Goal: Contribute content

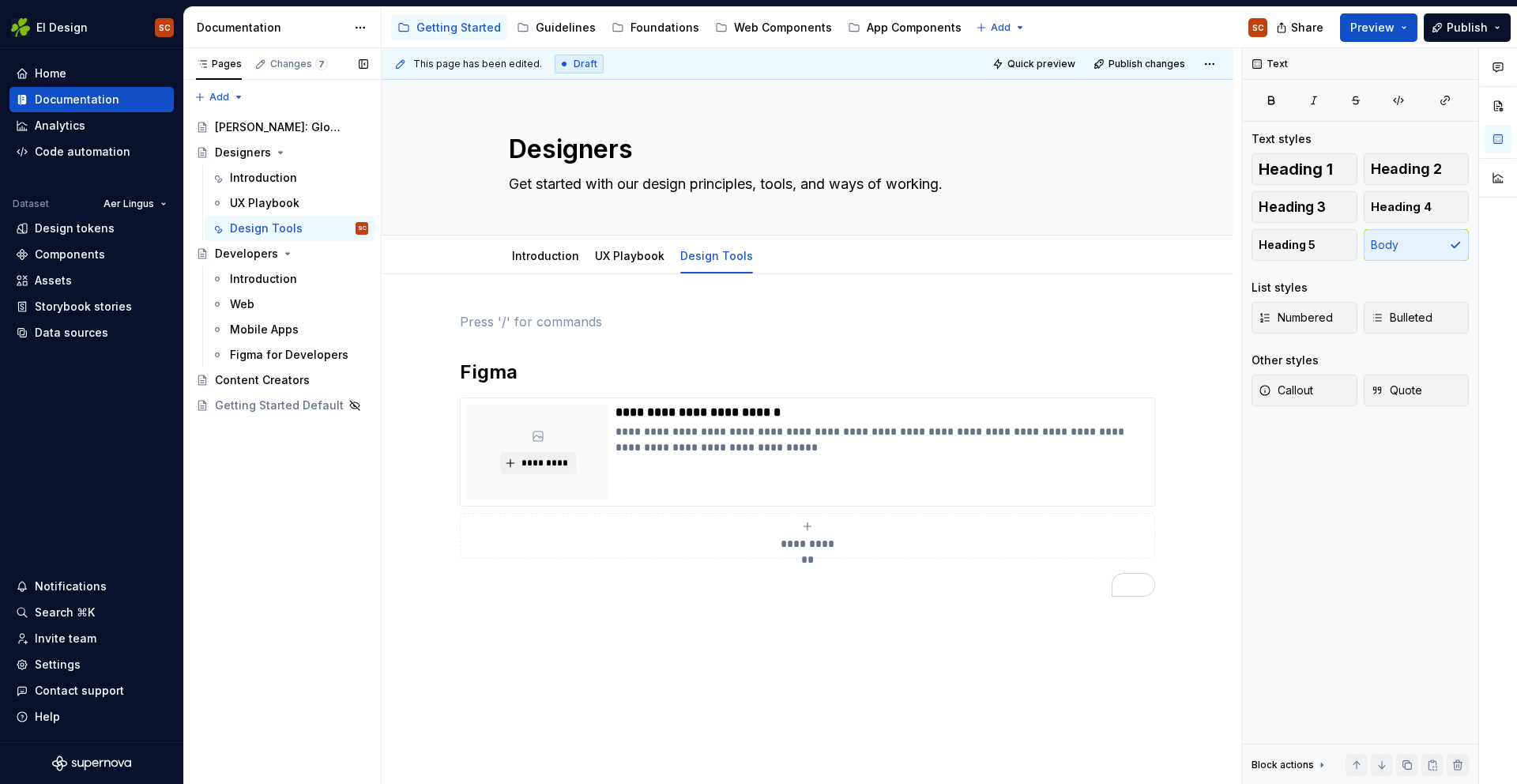
click at [350, 492] on div "Pages Changes 7 Add Accessibility guide for tree Page tree. Navigate the tree w…" at bounding box center [282, 415] width 197 height 736
click at [652, 264] on div "UX Playbook" at bounding box center [629, 256] width 69 height 19
click at [633, 255] on link "UX Playbook" at bounding box center [629, 255] width 69 height 14
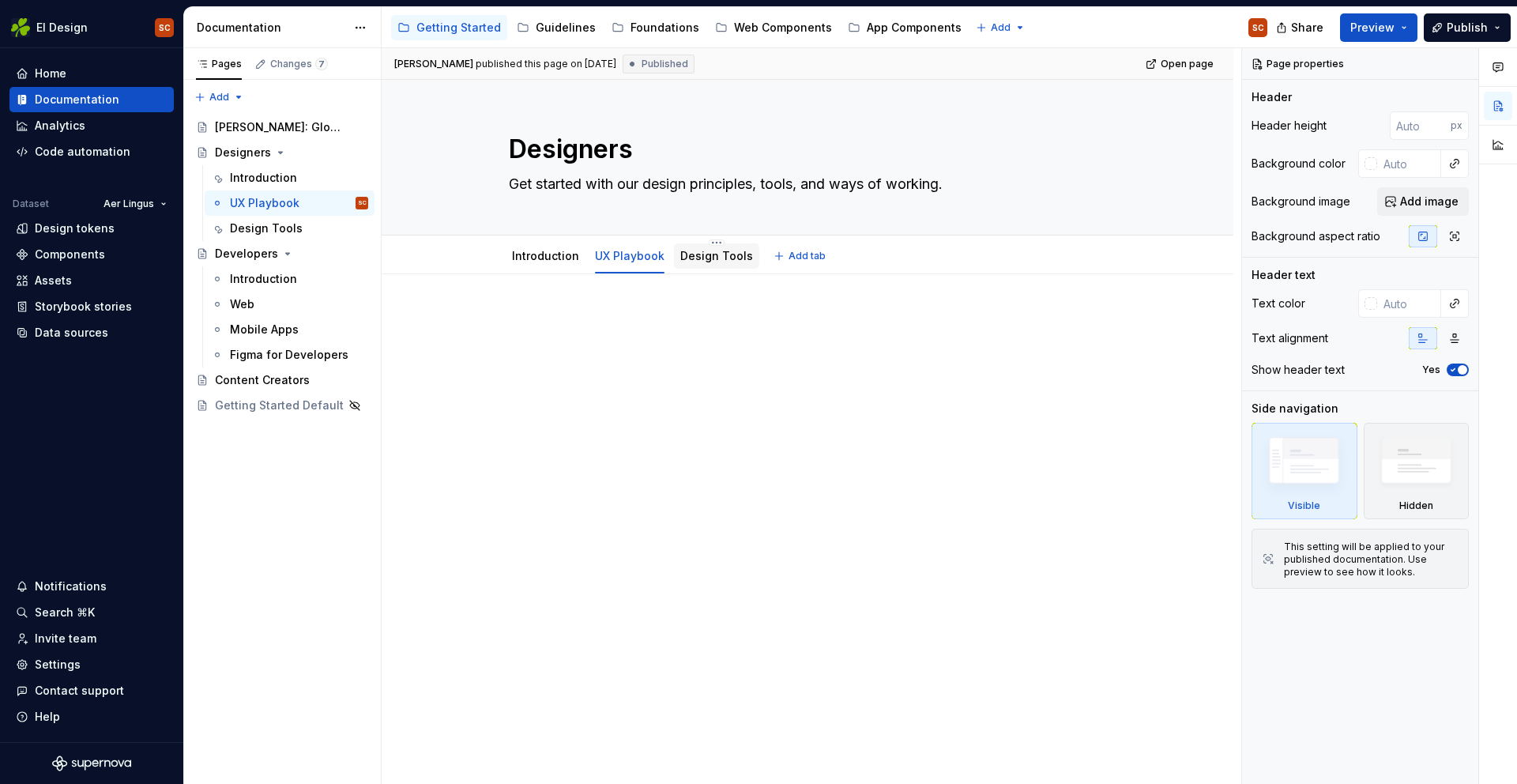
click at [724, 252] on link "Design Tools" at bounding box center [716, 255] width 73 height 14
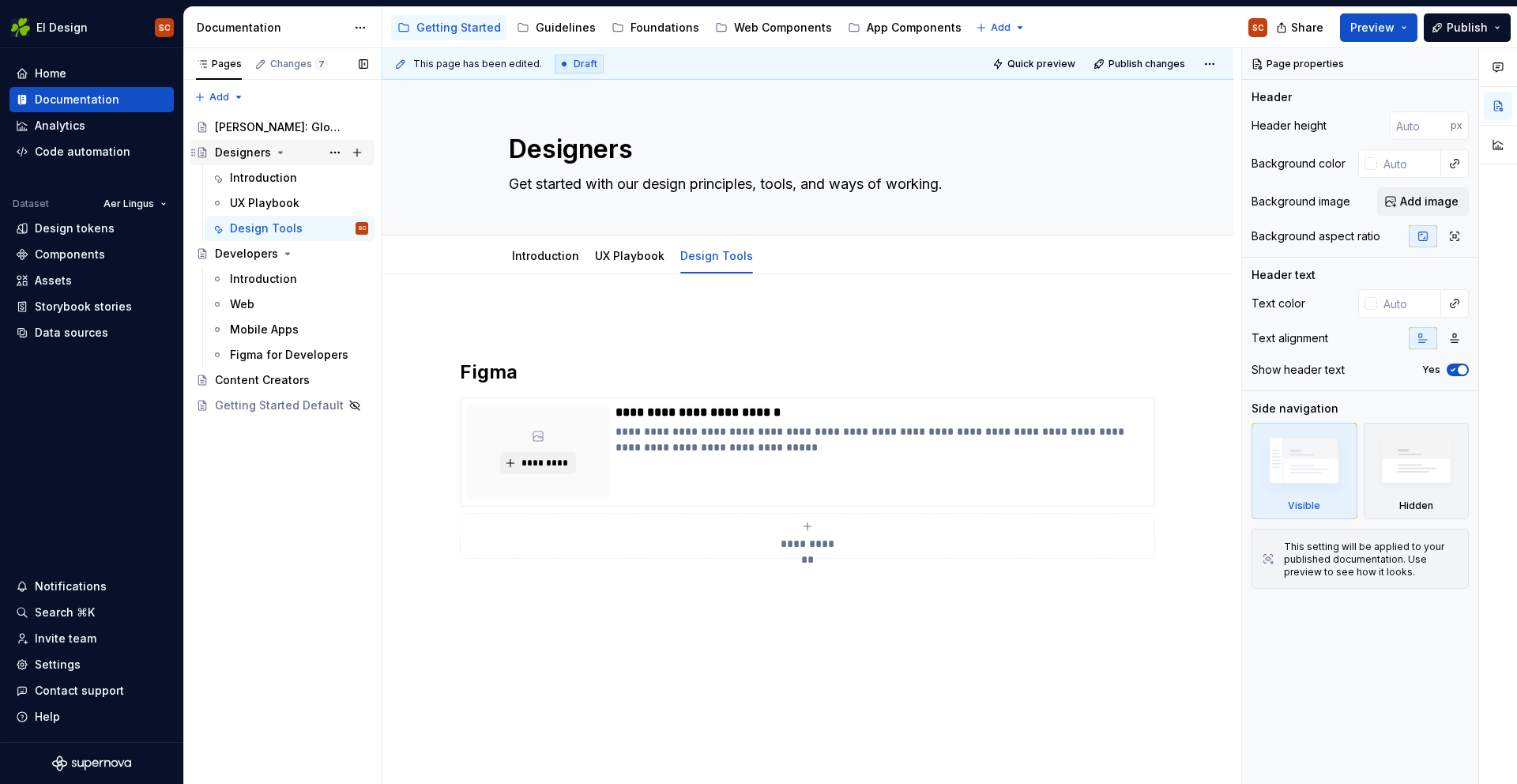
click at [230, 143] on div "Designers" at bounding box center [291, 152] width 153 height 22
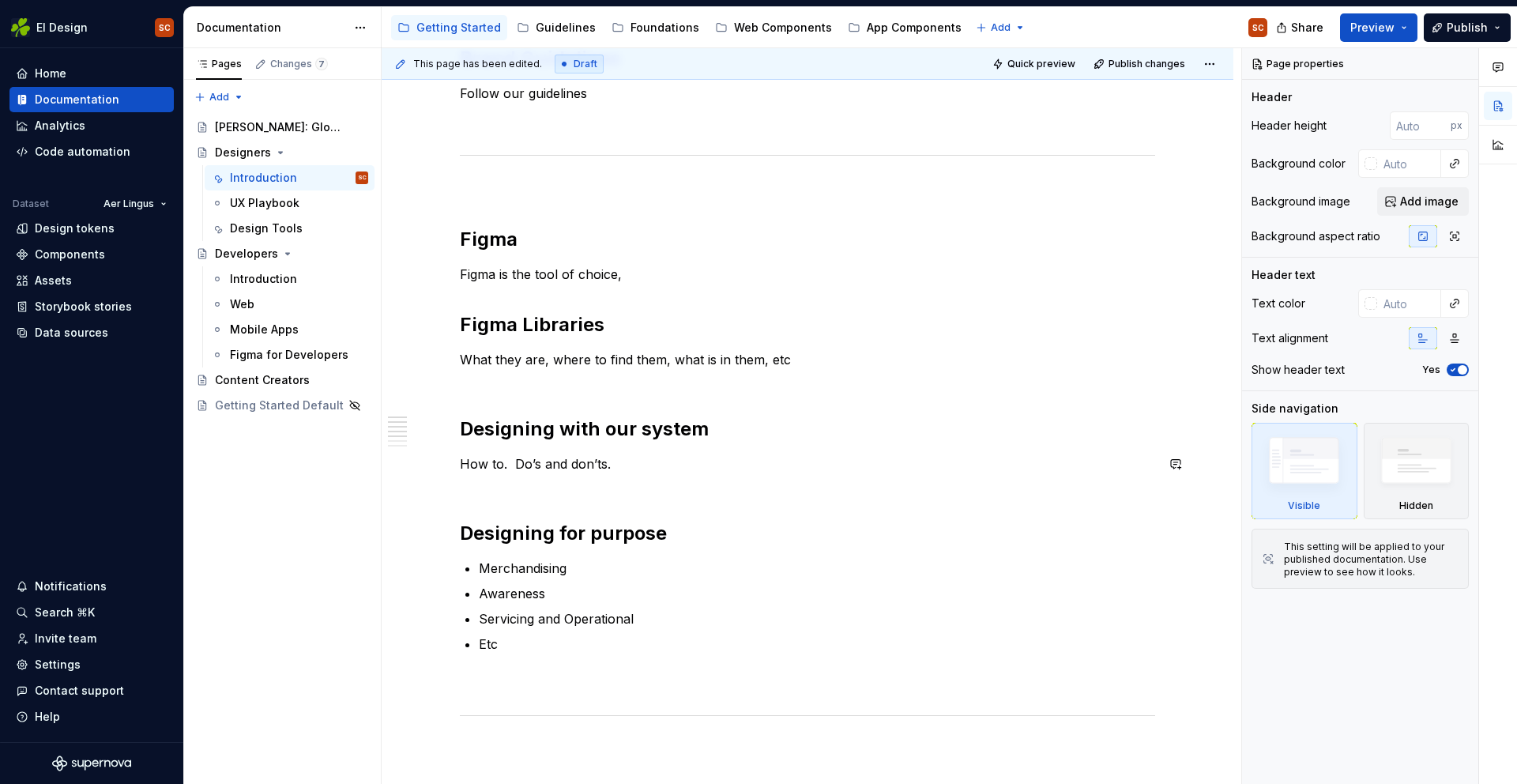
scroll to position [271, 0]
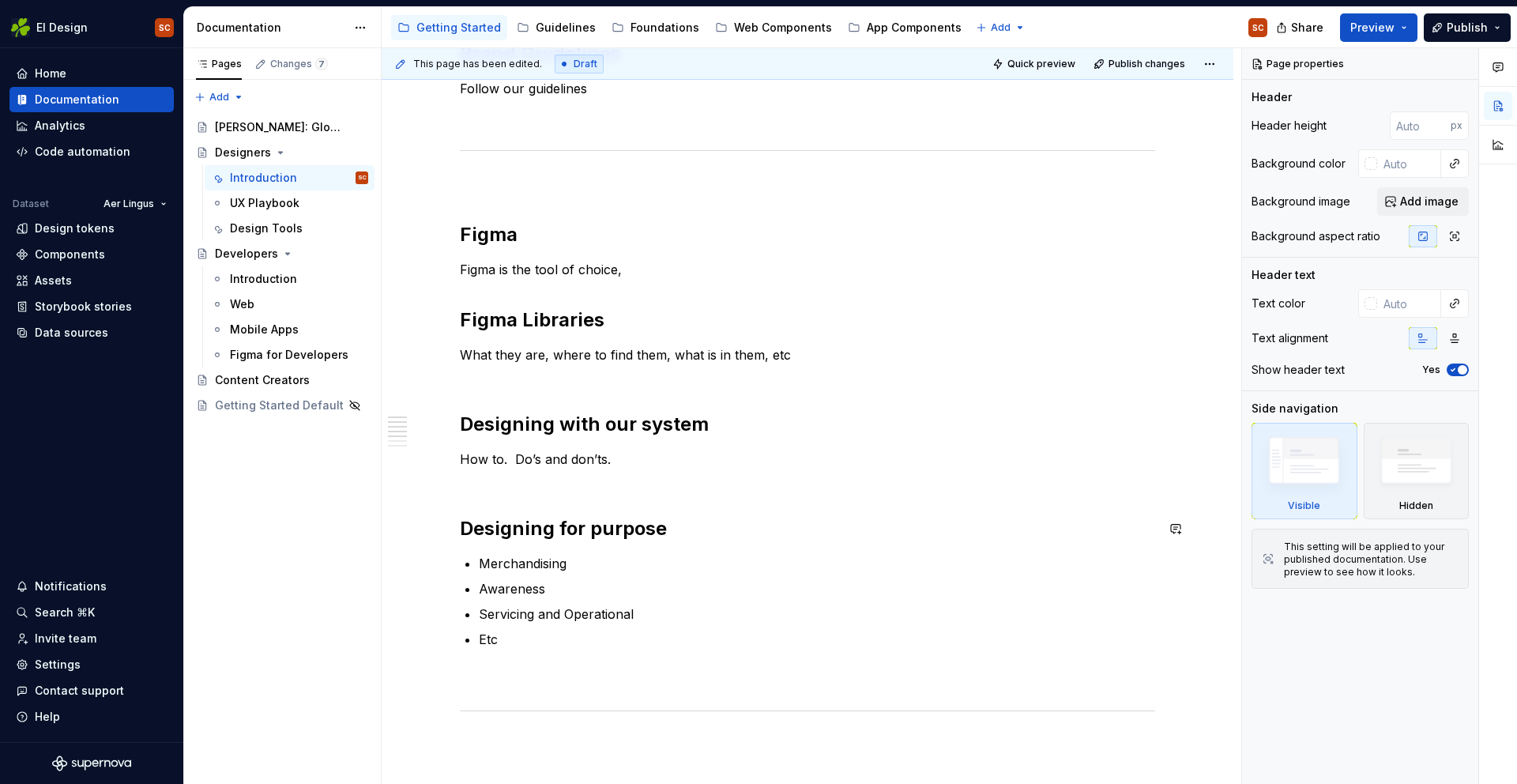
click at [504, 497] on div "Brand Guidelines Follow our guidelines Figma Figma is the tool of choice, Figma…" at bounding box center [807, 573] width 696 height 1064
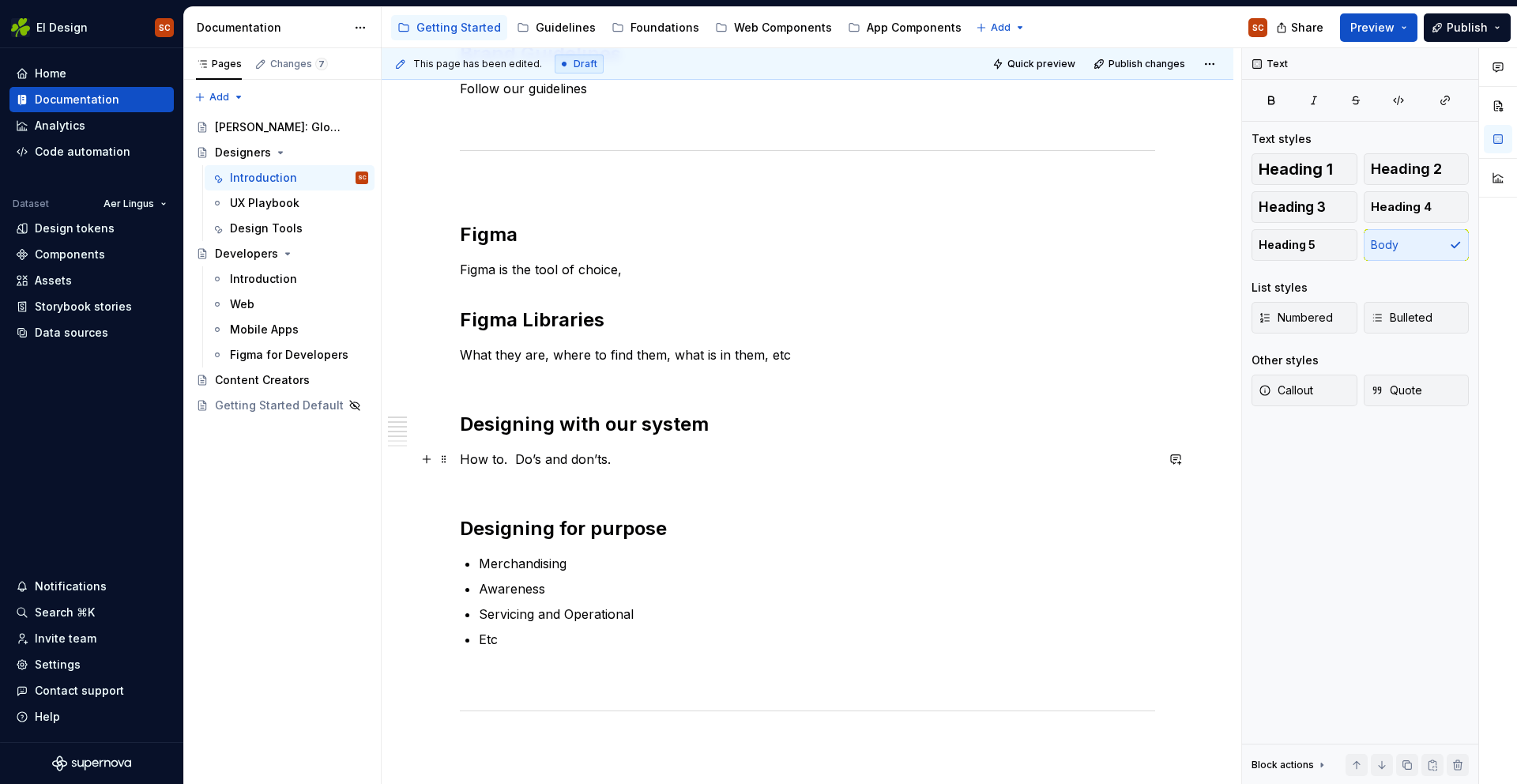
click at [483, 486] on p "How to. Do’s and don’ts." at bounding box center [807, 468] width 696 height 38
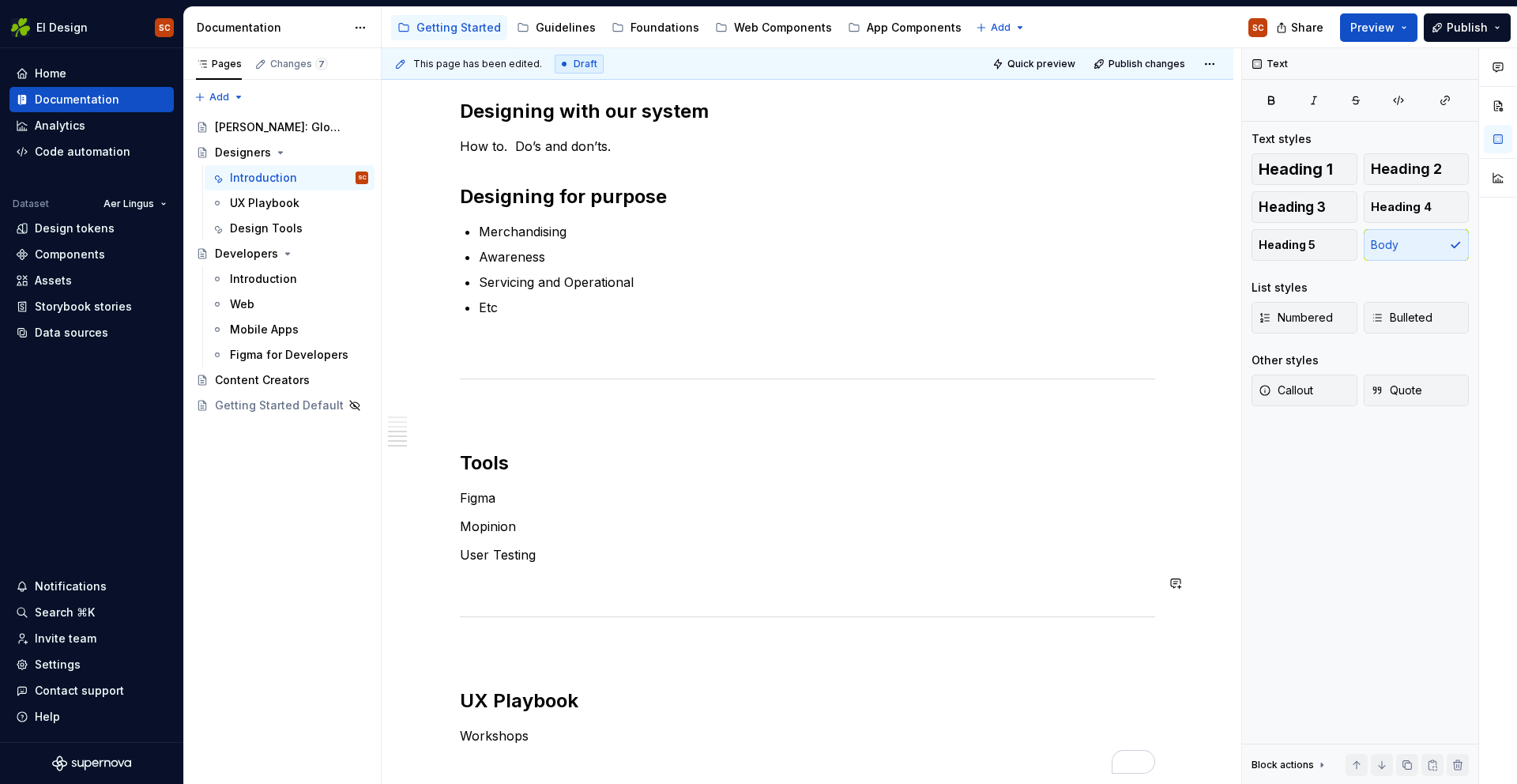
scroll to position [682, 0]
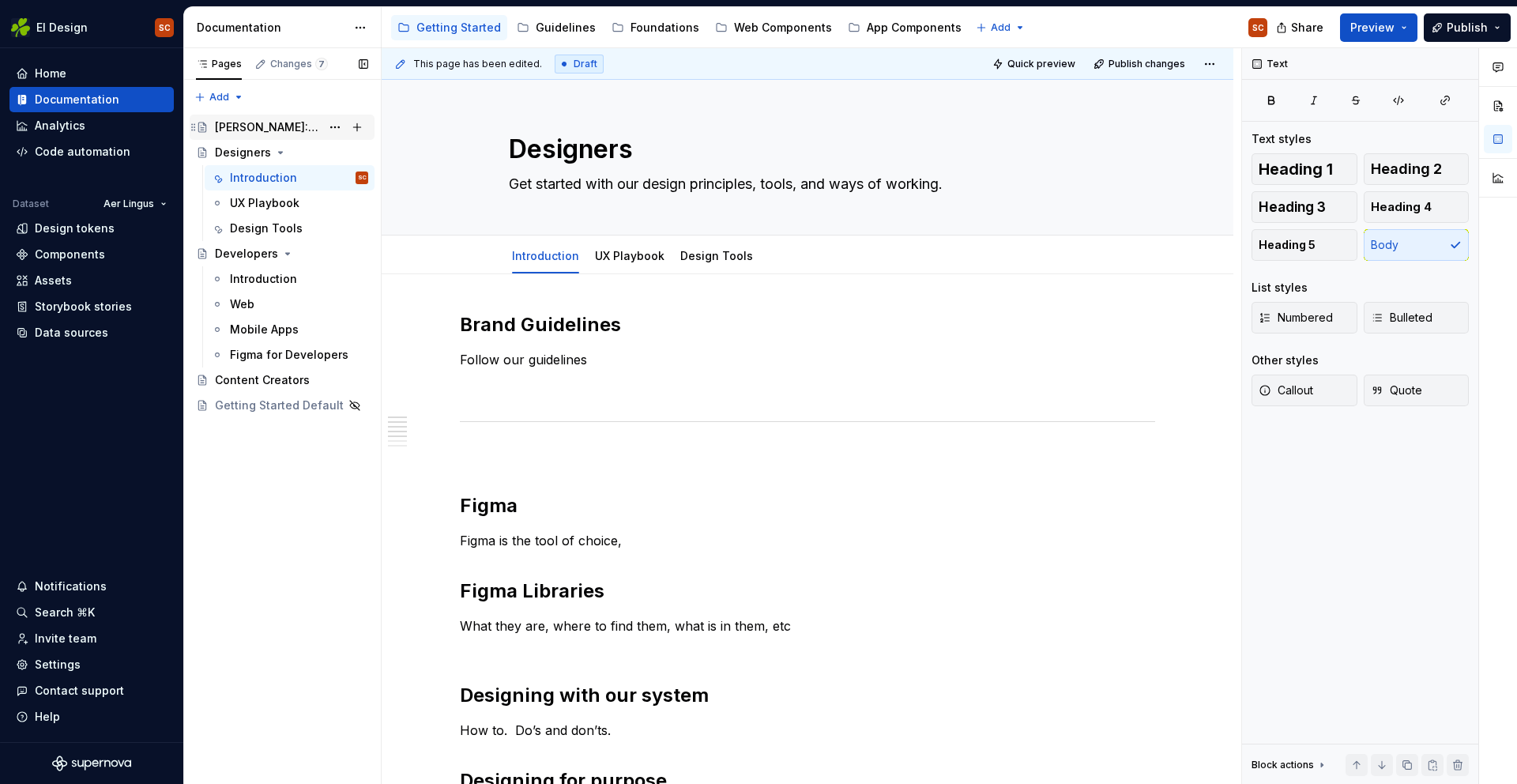
click at [242, 123] on div "[PERSON_NAME]: Global Experience Language" at bounding box center [267, 126] width 106 height 16
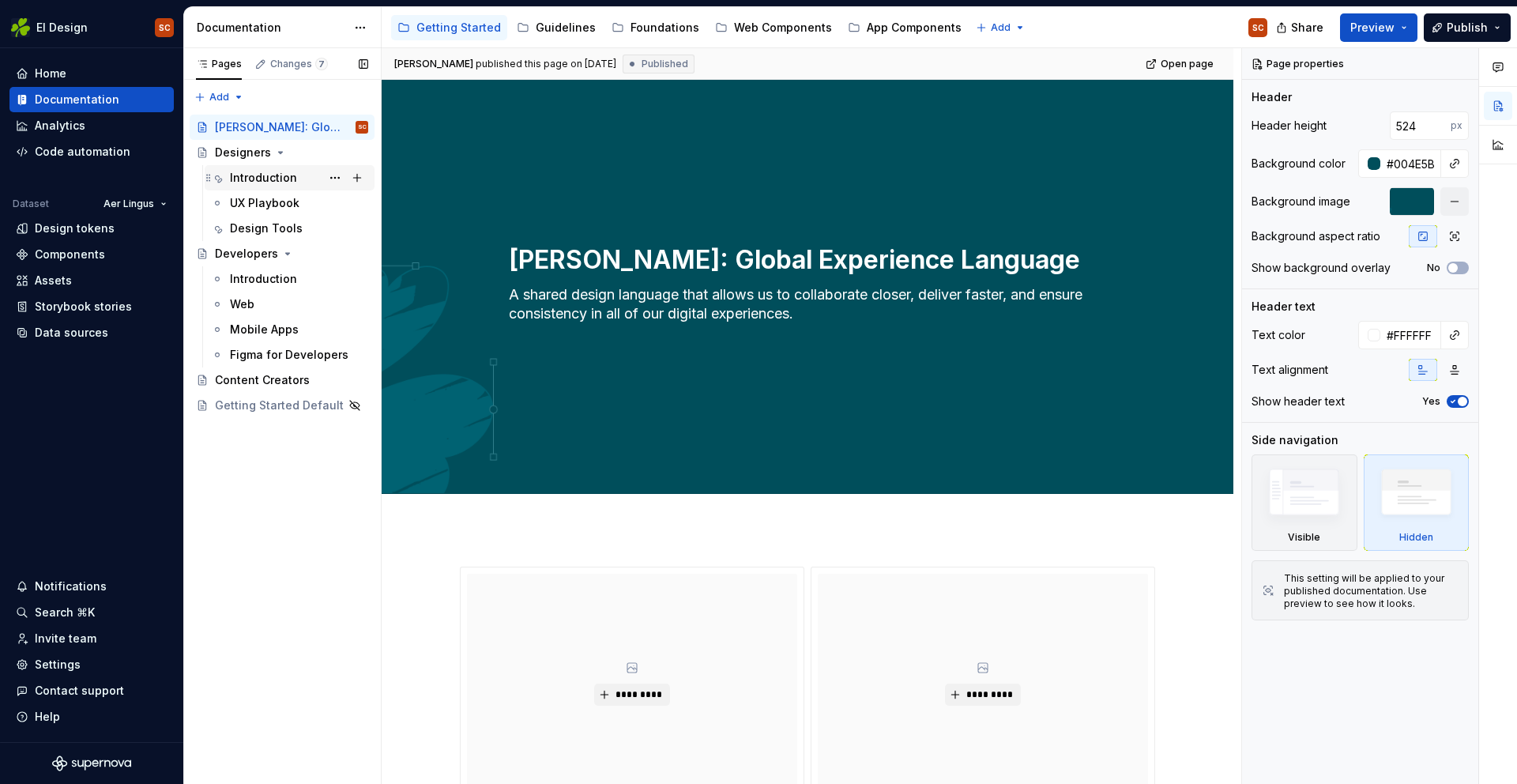
click at [270, 180] on div "Introduction" at bounding box center [264, 177] width 67 height 16
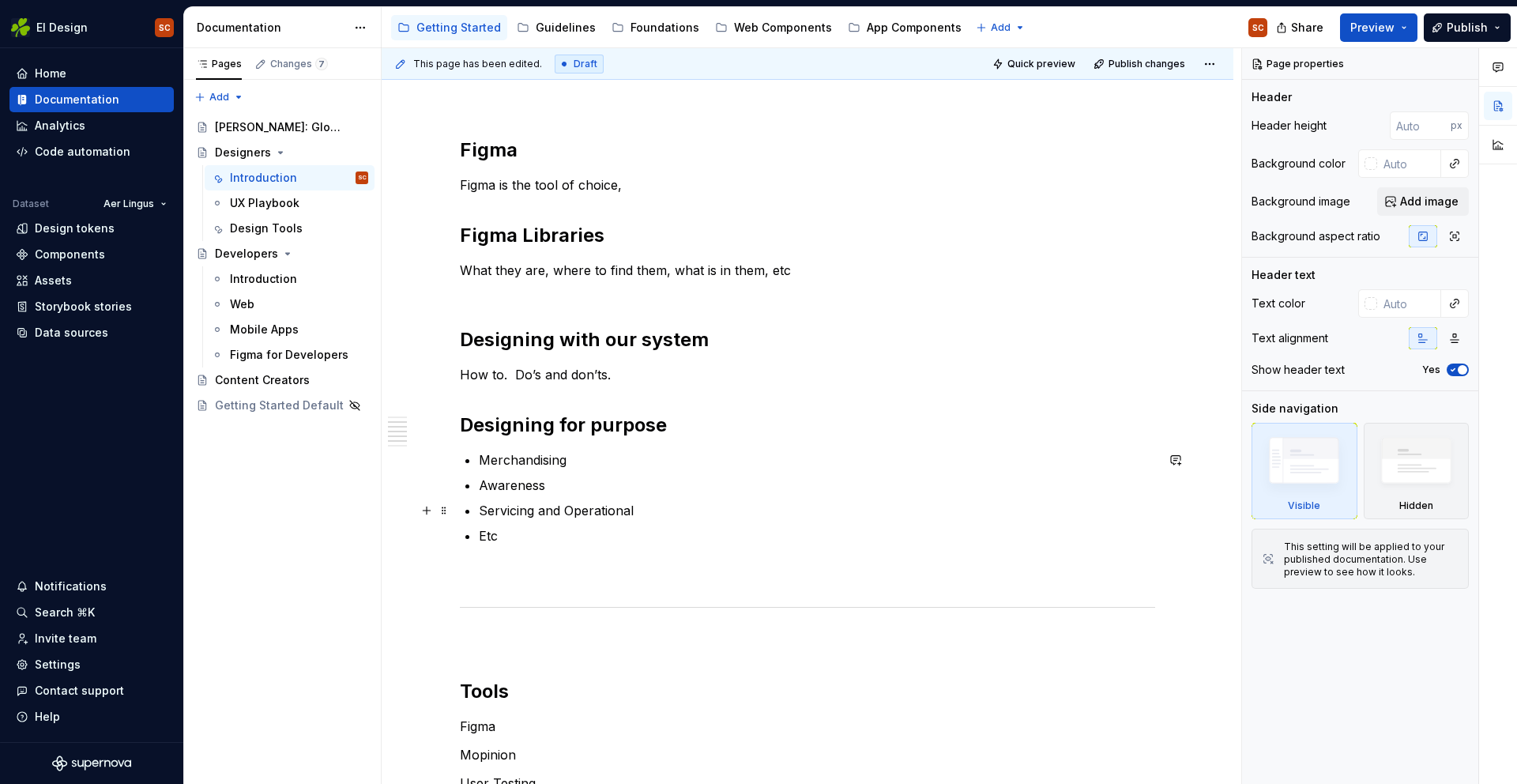
scroll to position [293, 0]
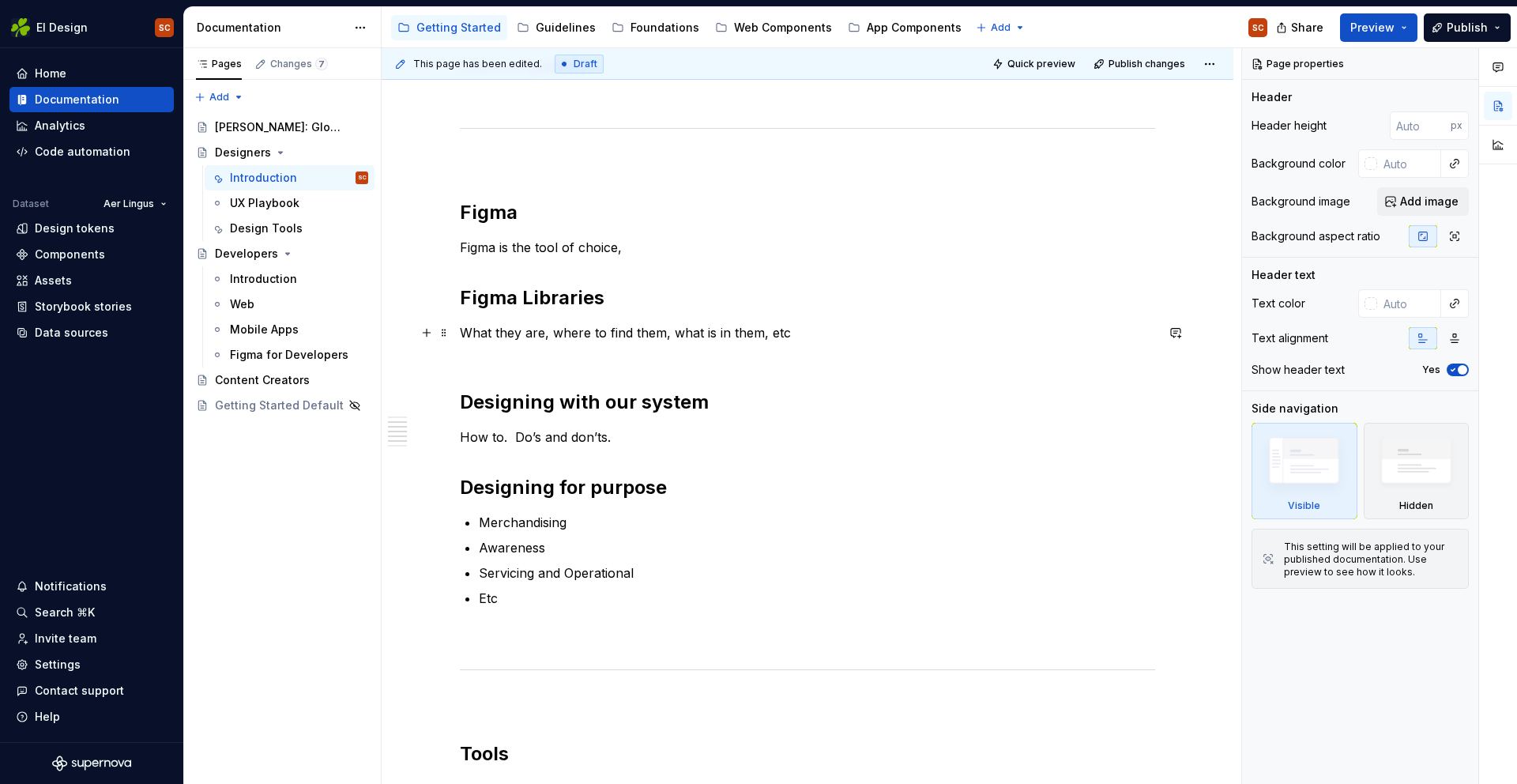
type textarea "*"
click at [582, 357] on p "What they are, where to find them, what is in them, etc" at bounding box center [807, 342] width 696 height 38
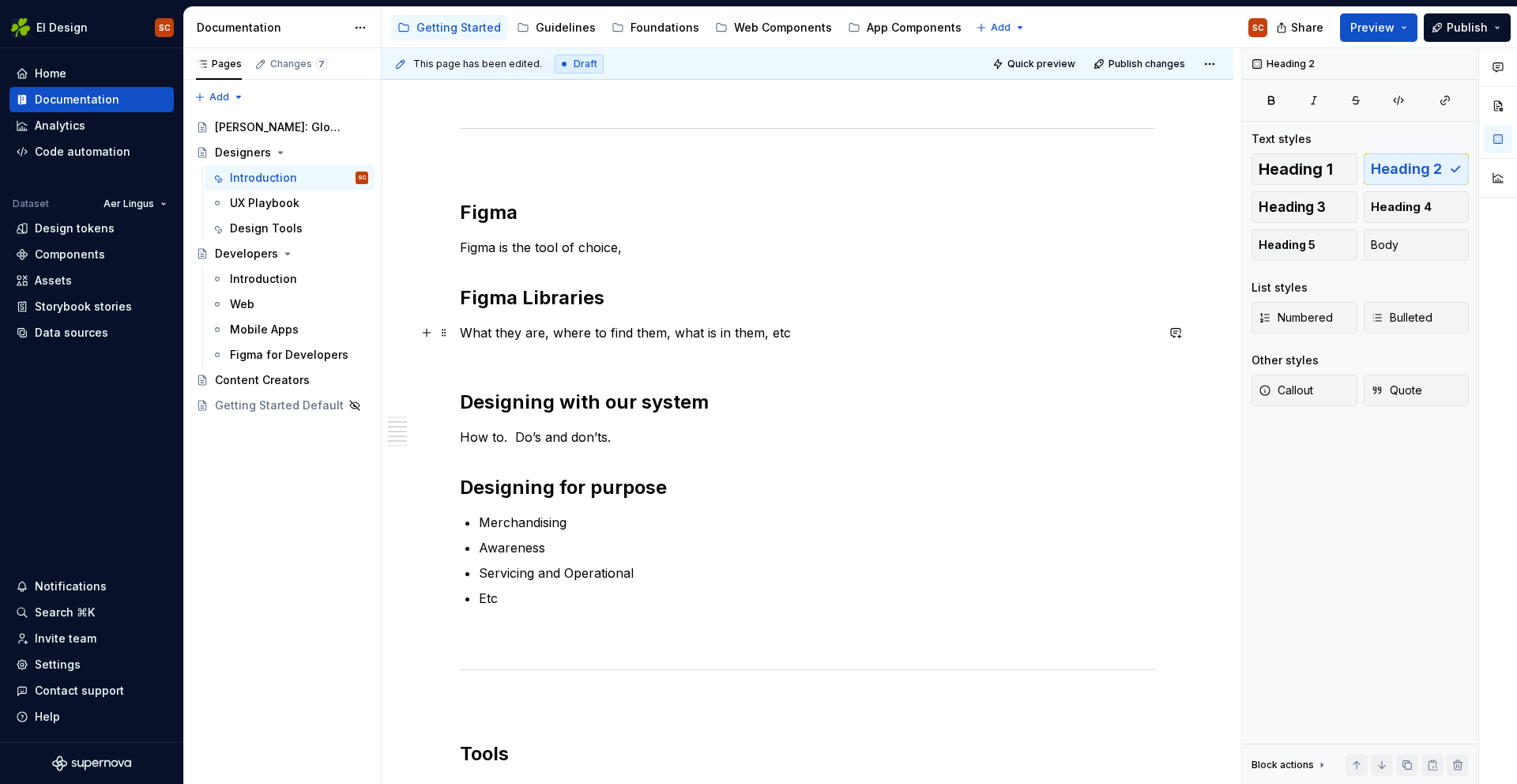
click at [843, 324] on p "What they are, where to find them, what is in them, etc" at bounding box center [807, 342] width 696 height 38
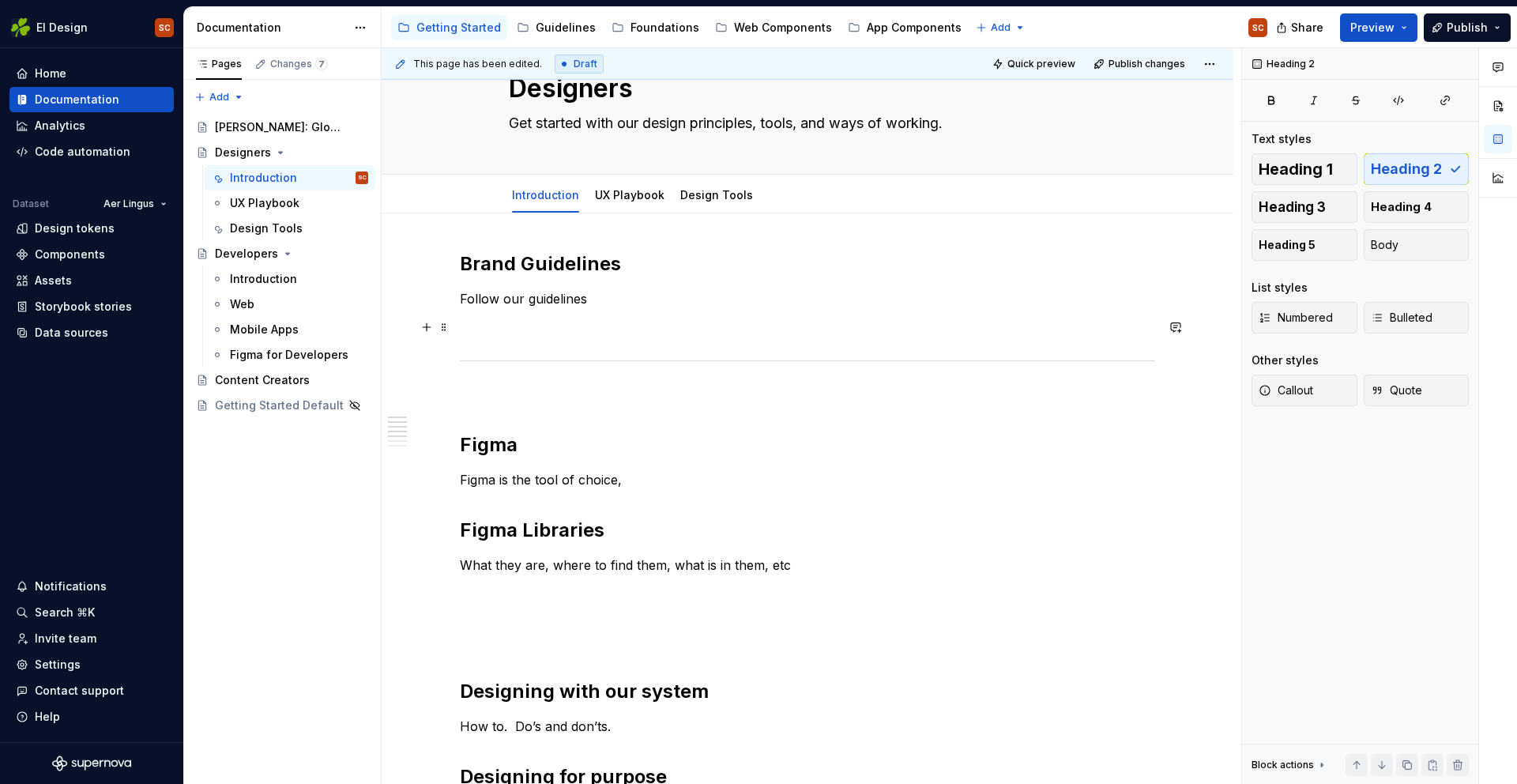
scroll to position [6, 0]
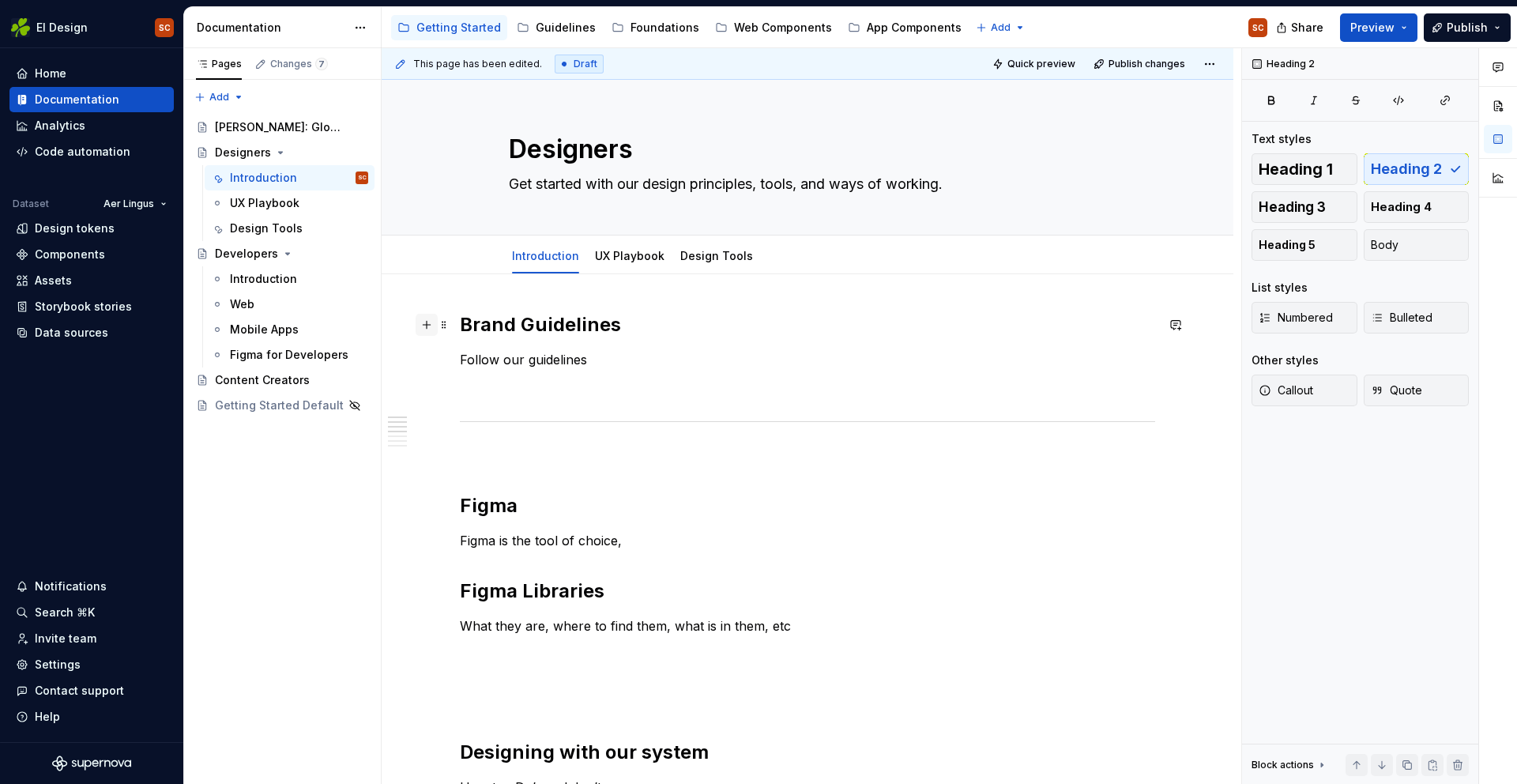
click at [435, 329] on button "button" at bounding box center [427, 324] width 22 height 22
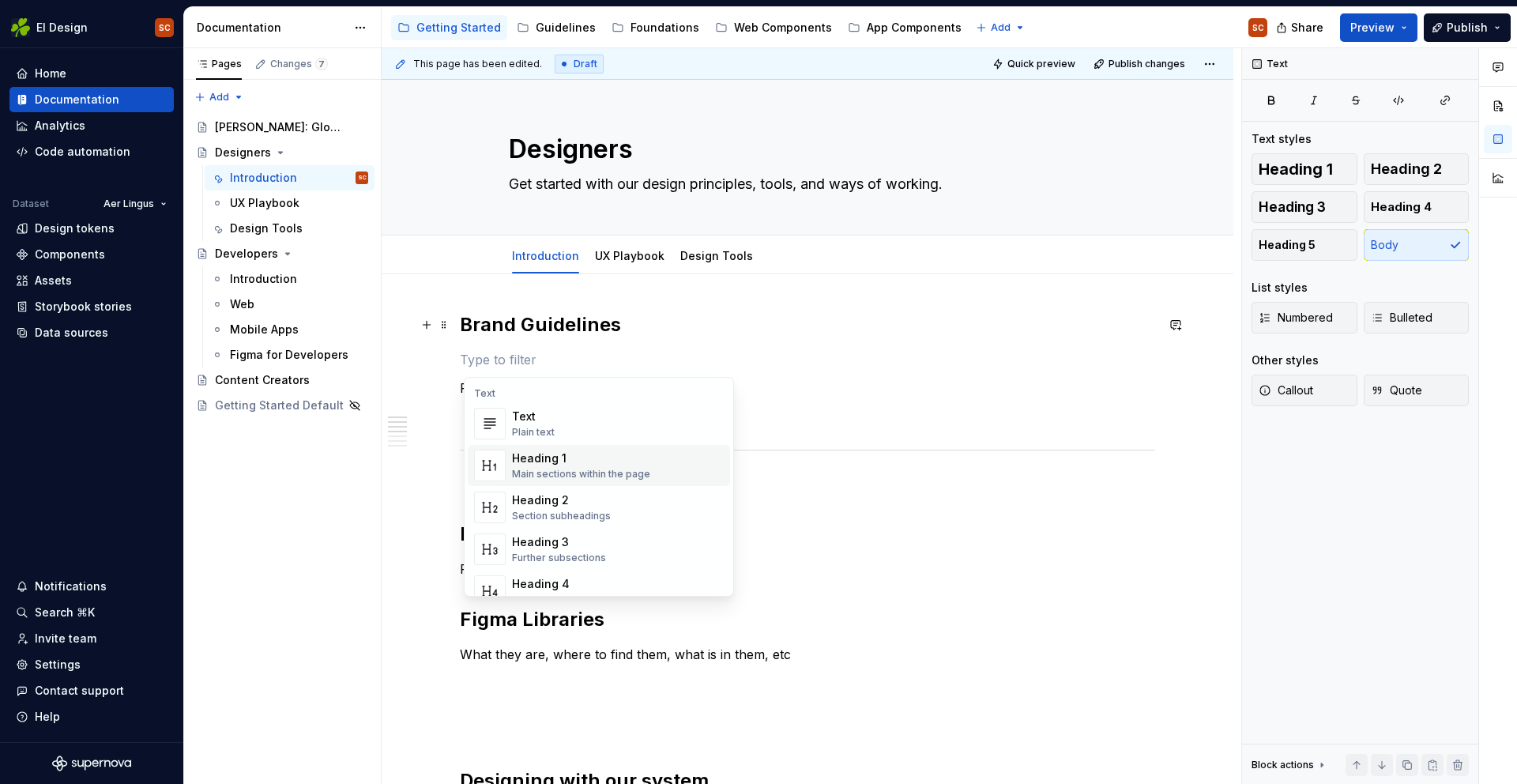
click at [541, 473] on div "Main sections within the page" at bounding box center [582, 474] width 138 height 13
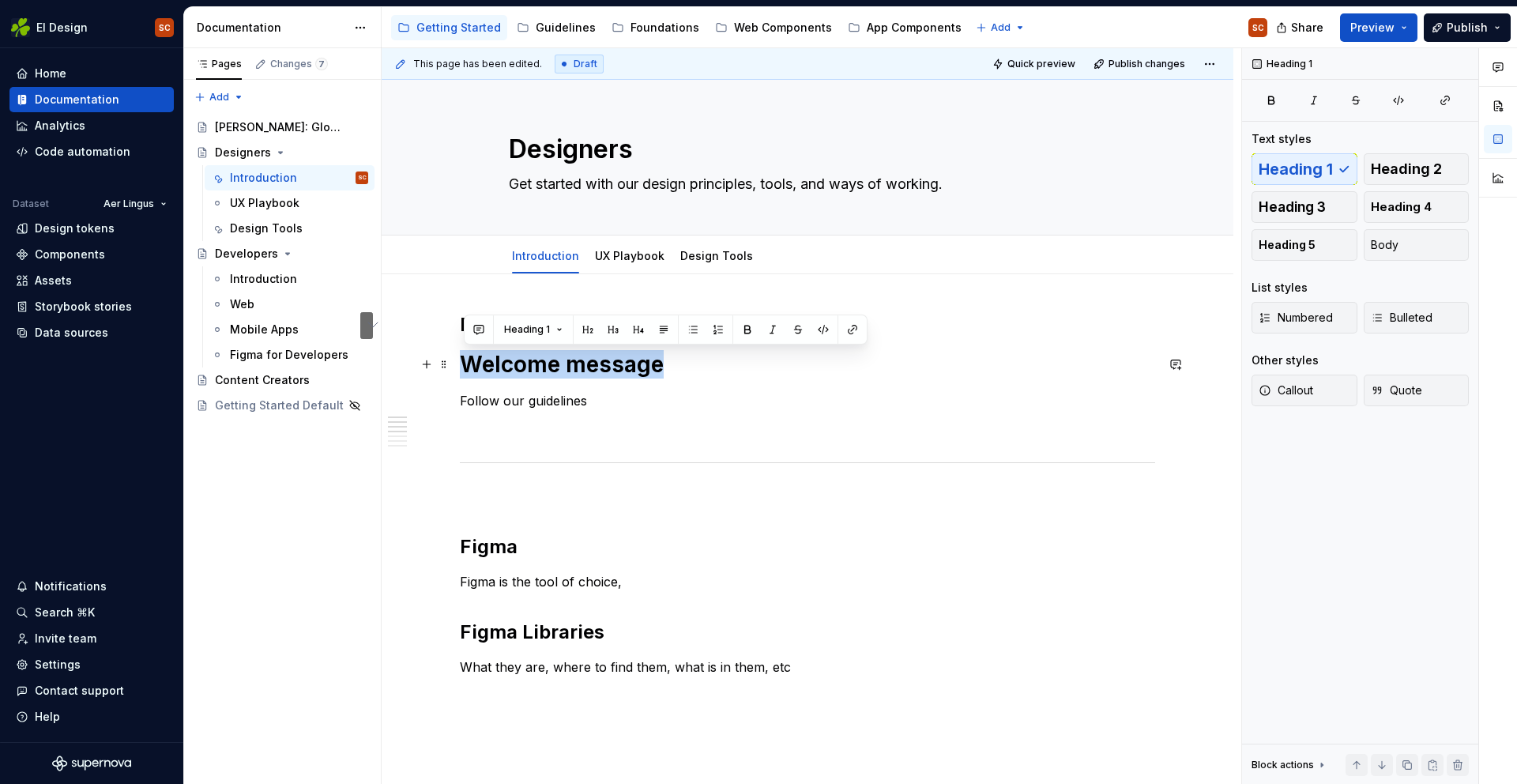
drag, startPoint x: 664, startPoint y: 361, endPoint x: 406, endPoint y: 353, distance: 258.1
click at [560, 329] on button "Heading 1" at bounding box center [533, 330] width 73 height 22
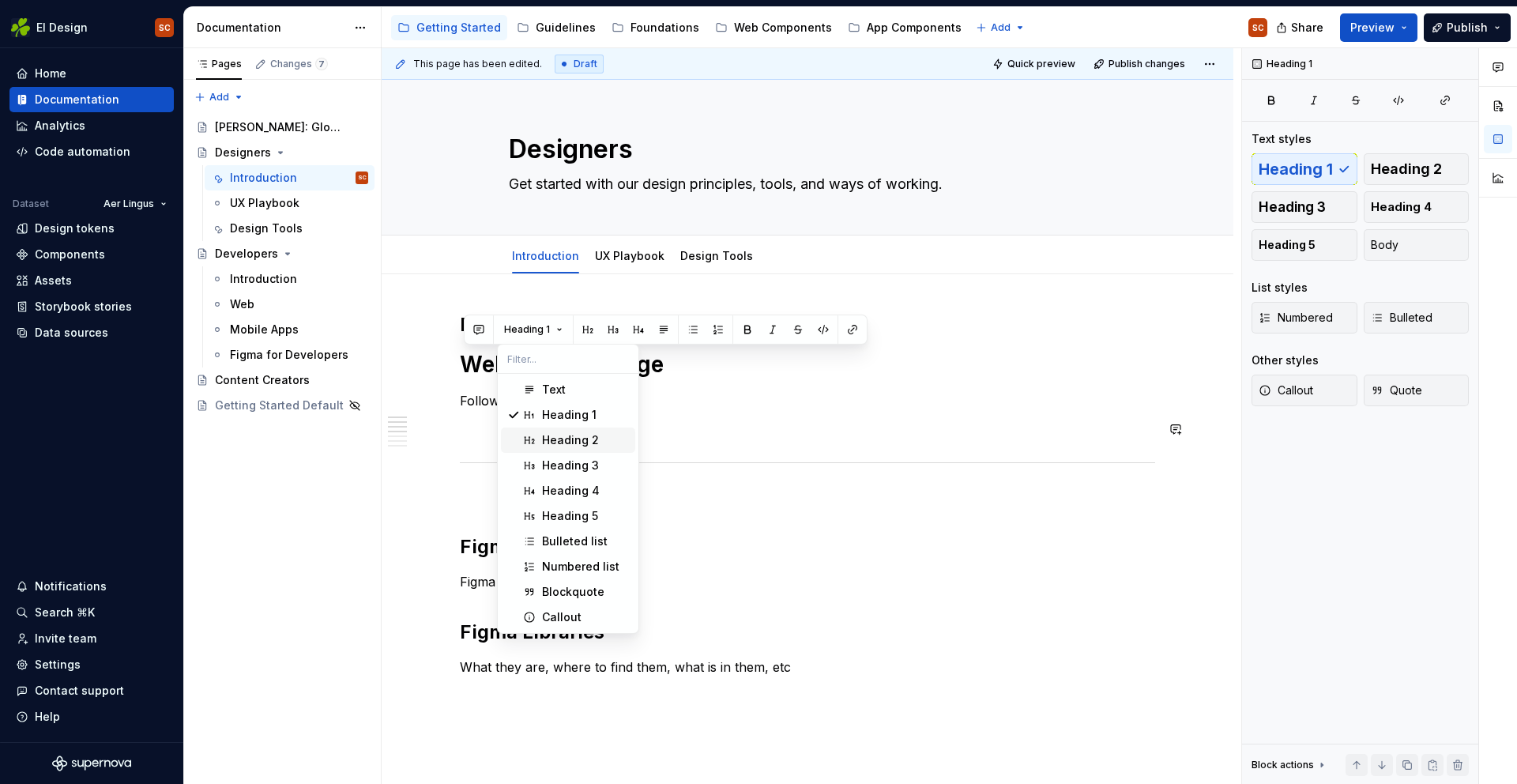
click at [569, 444] on div "Heading 2" at bounding box center [570, 439] width 57 height 16
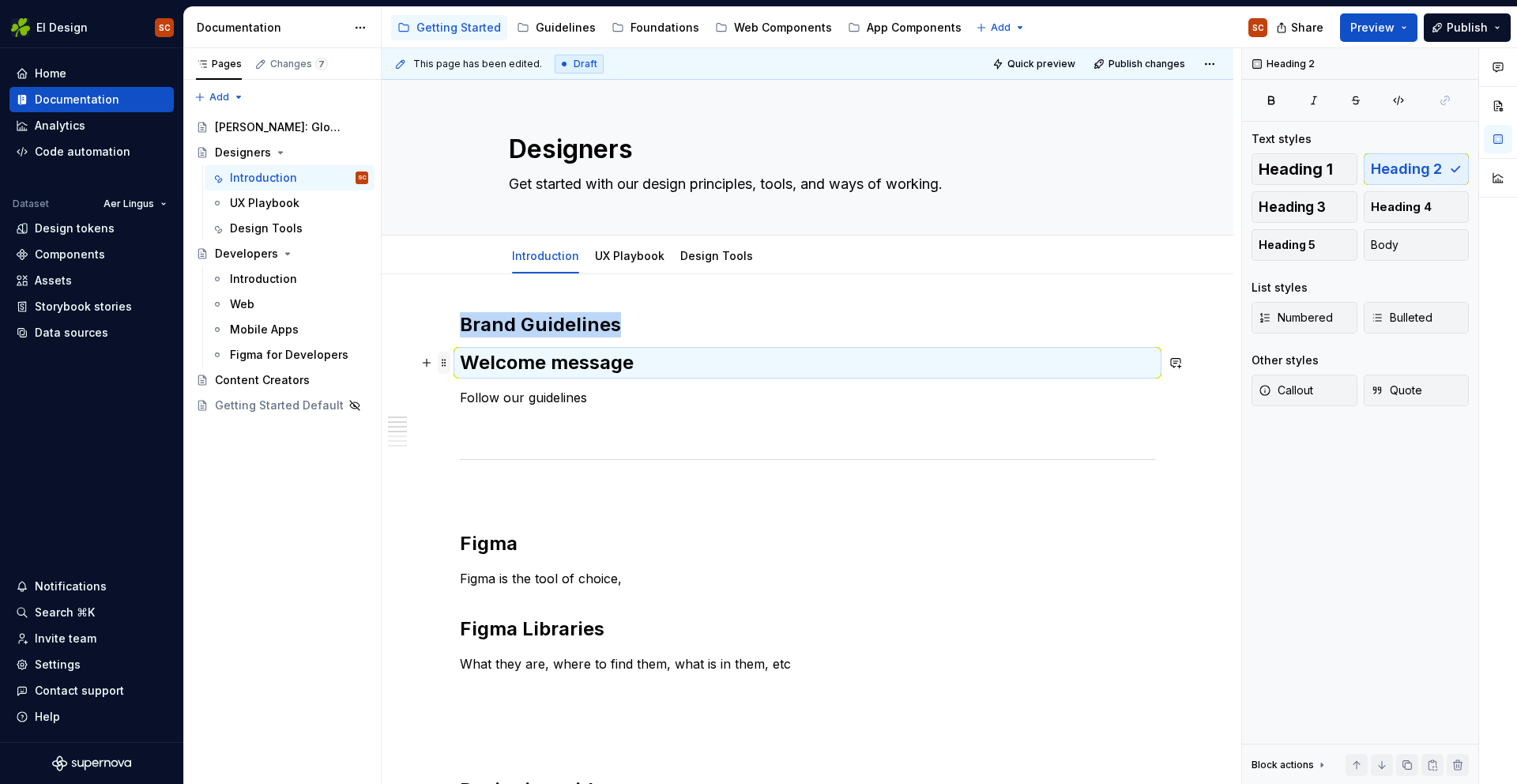
click at [447, 363] on span at bounding box center [444, 363] width 13 height 22
click at [480, 415] on div "Move up" at bounding box center [522, 412] width 102 height 16
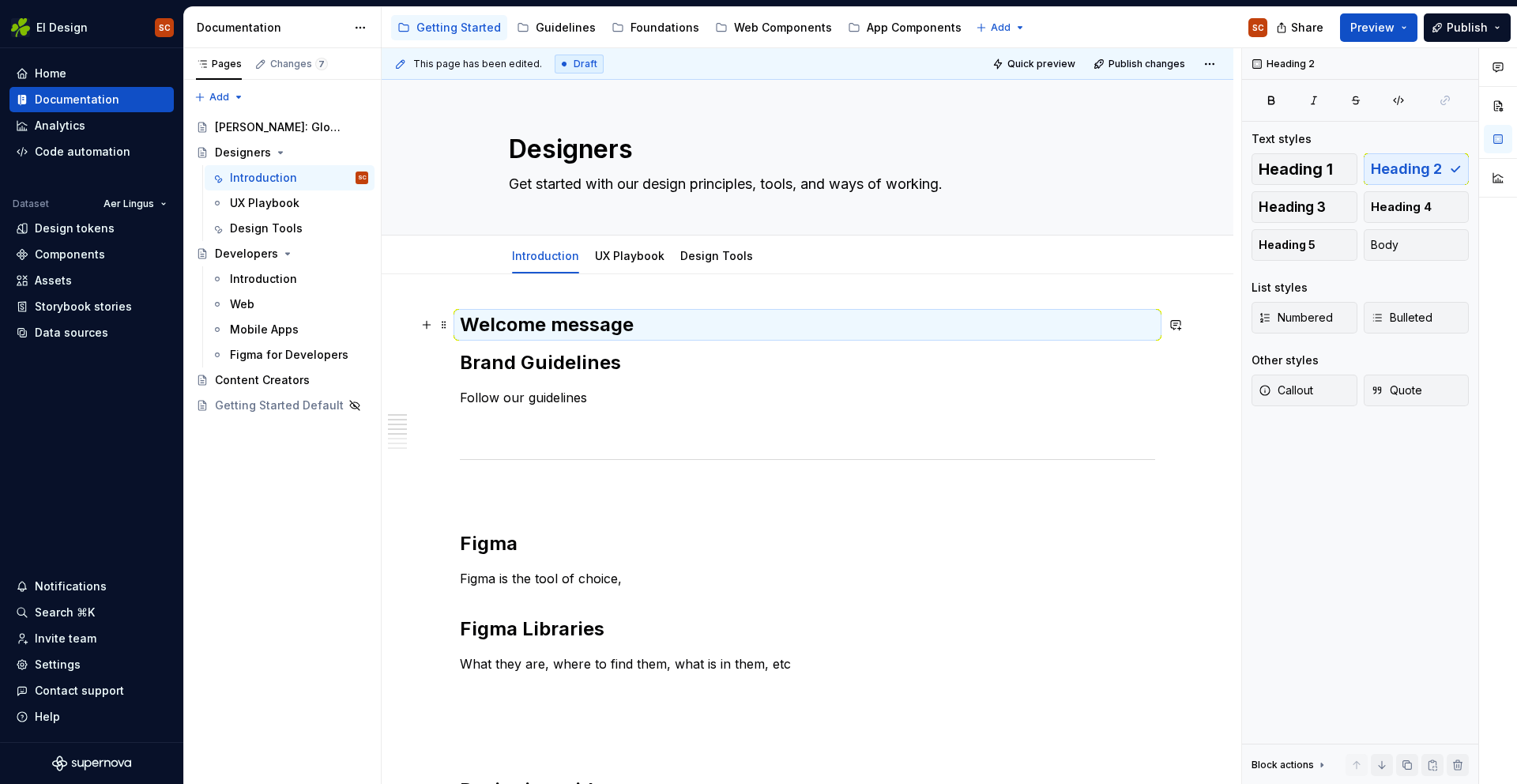
click at [653, 326] on h2 "Welcome message" at bounding box center [807, 324] width 696 height 25
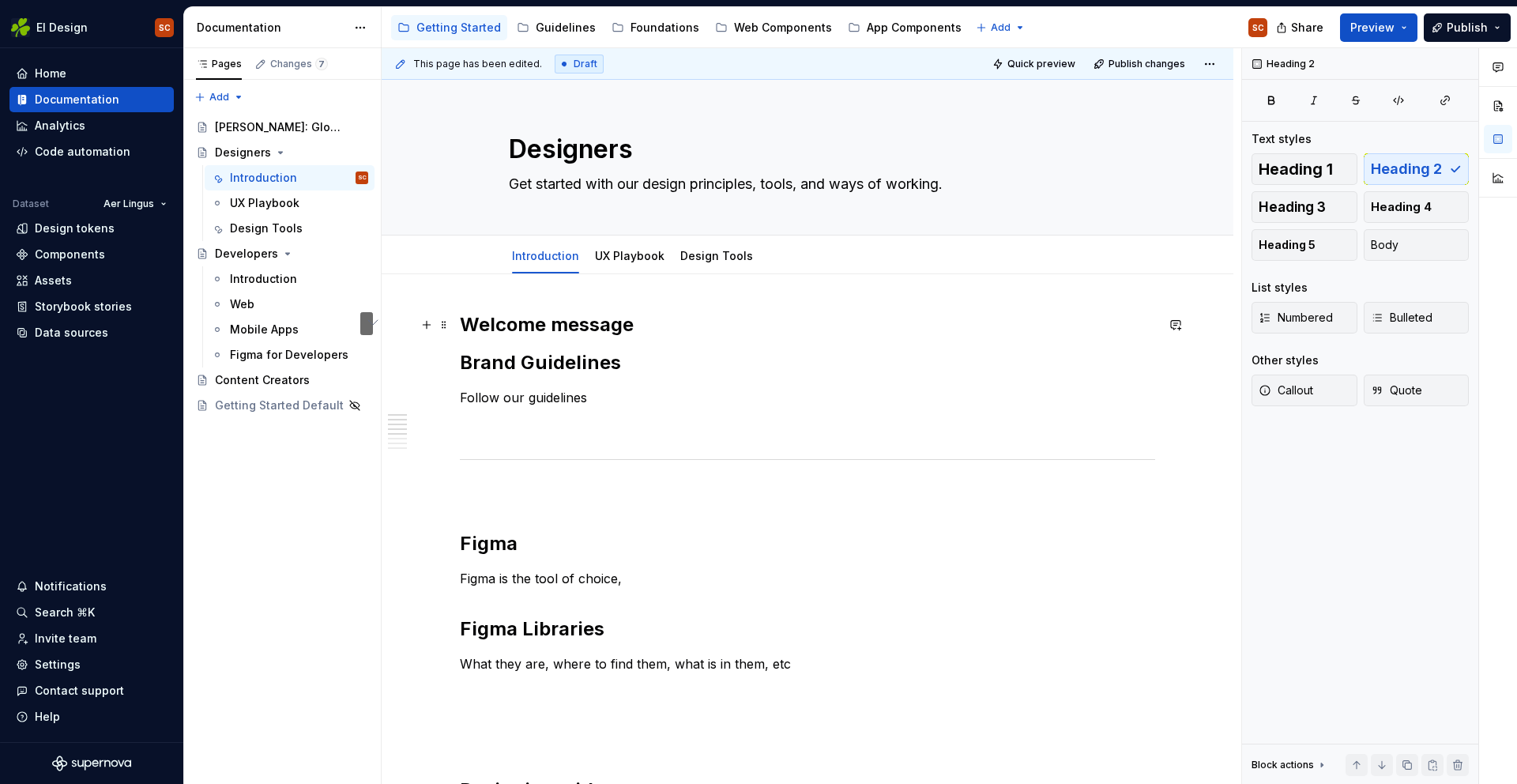
click at [635, 325] on h2 "Welcome message" at bounding box center [807, 324] width 696 height 25
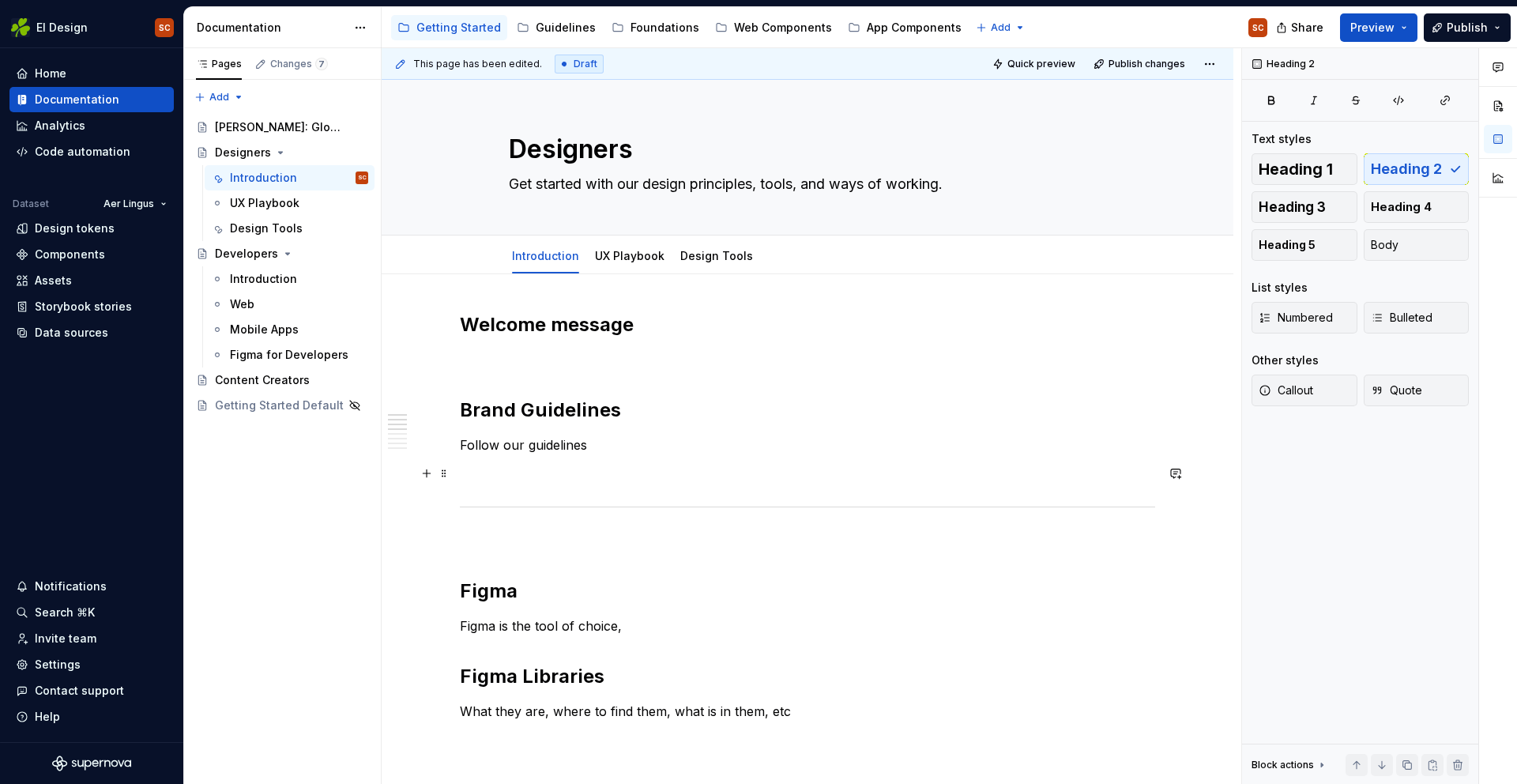
click at [790, 478] on p "To enrich screen reader interactions, please activate Accessibility in Grammarl…" at bounding box center [807, 473] width 696 height 19
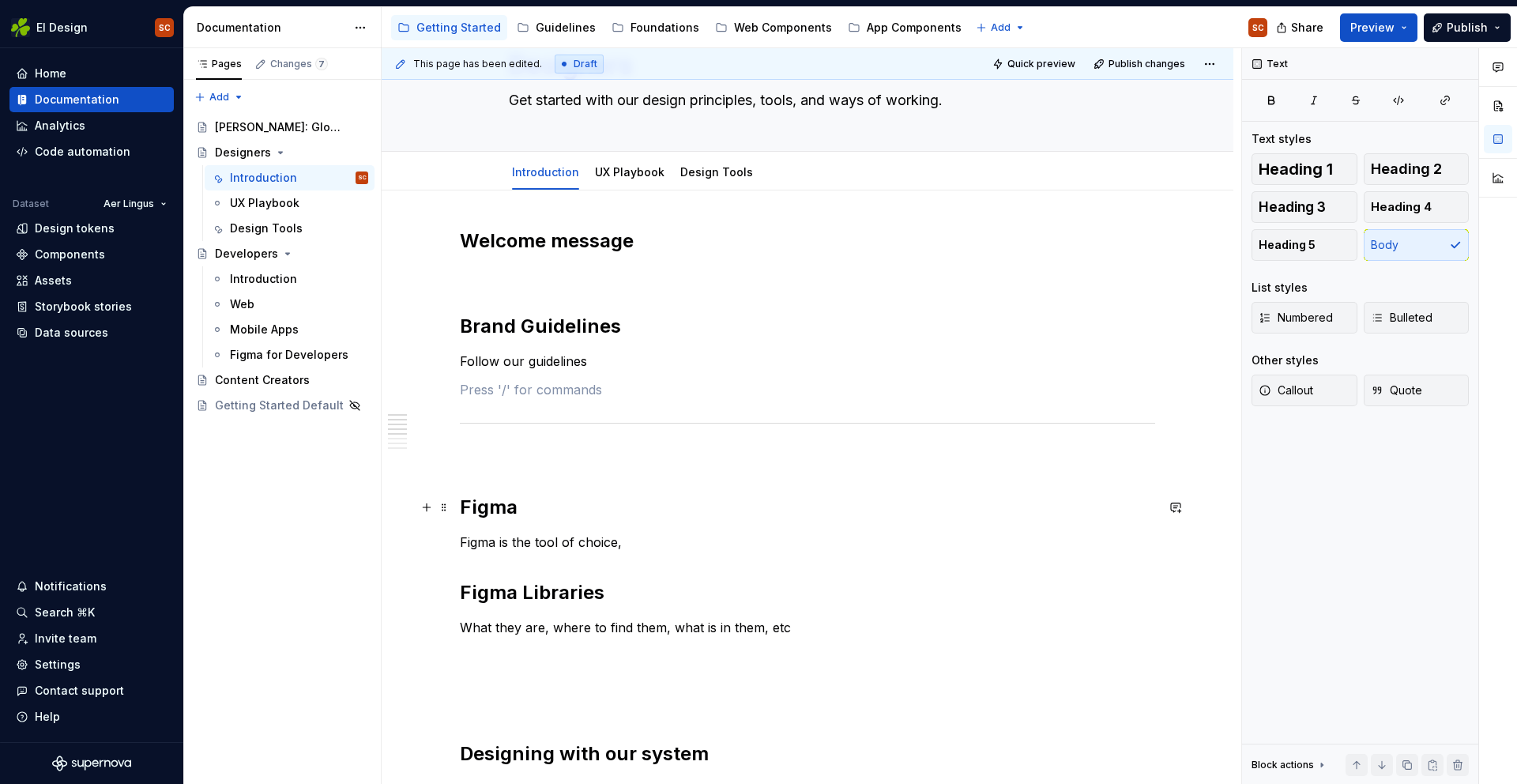
scroll to position [86, 0]
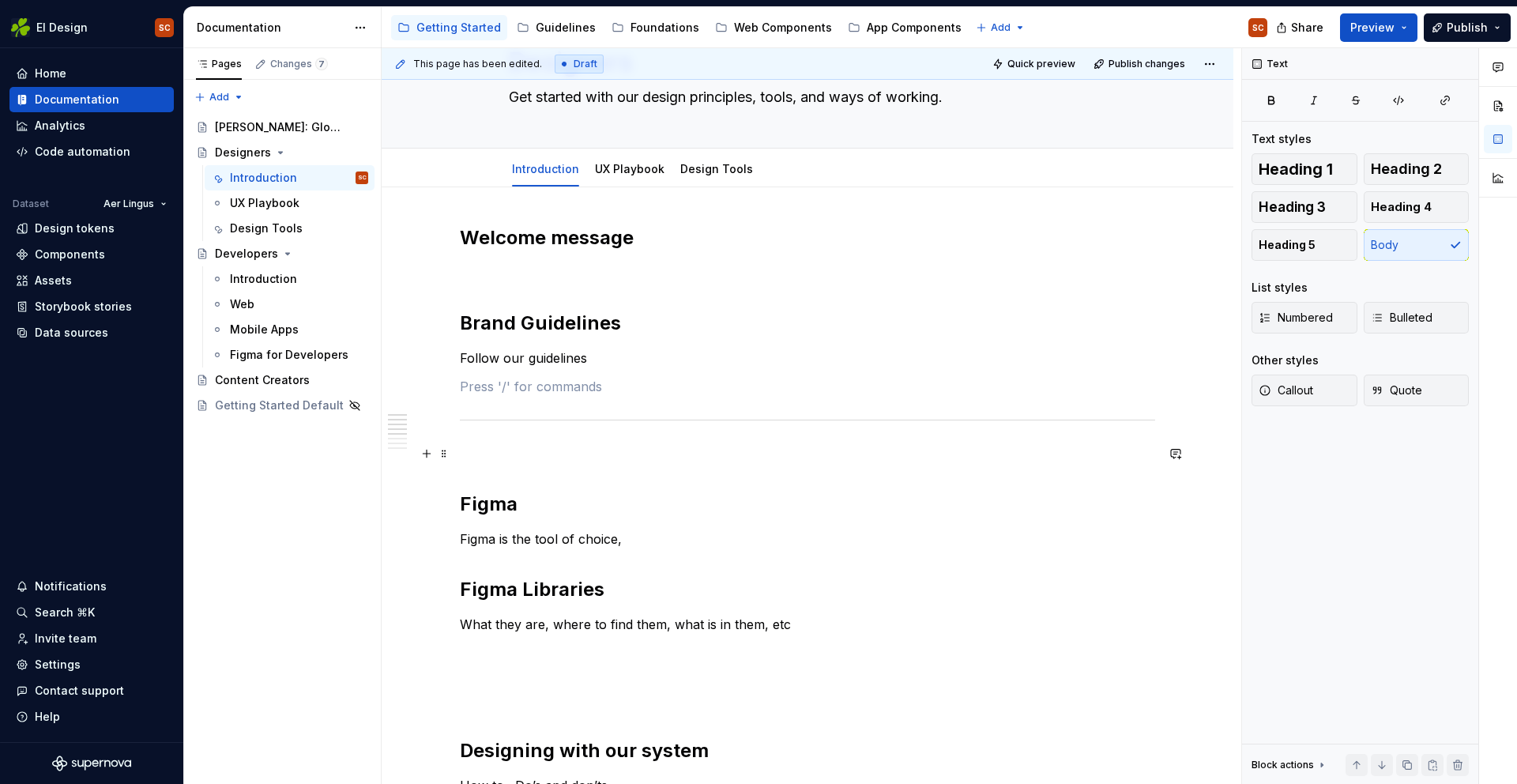
click at [508, 458] on p "To enrich screen reader interactions, please activate Accessibility in Grammarl…" at bounding box center [807, 453] width 696 height 19
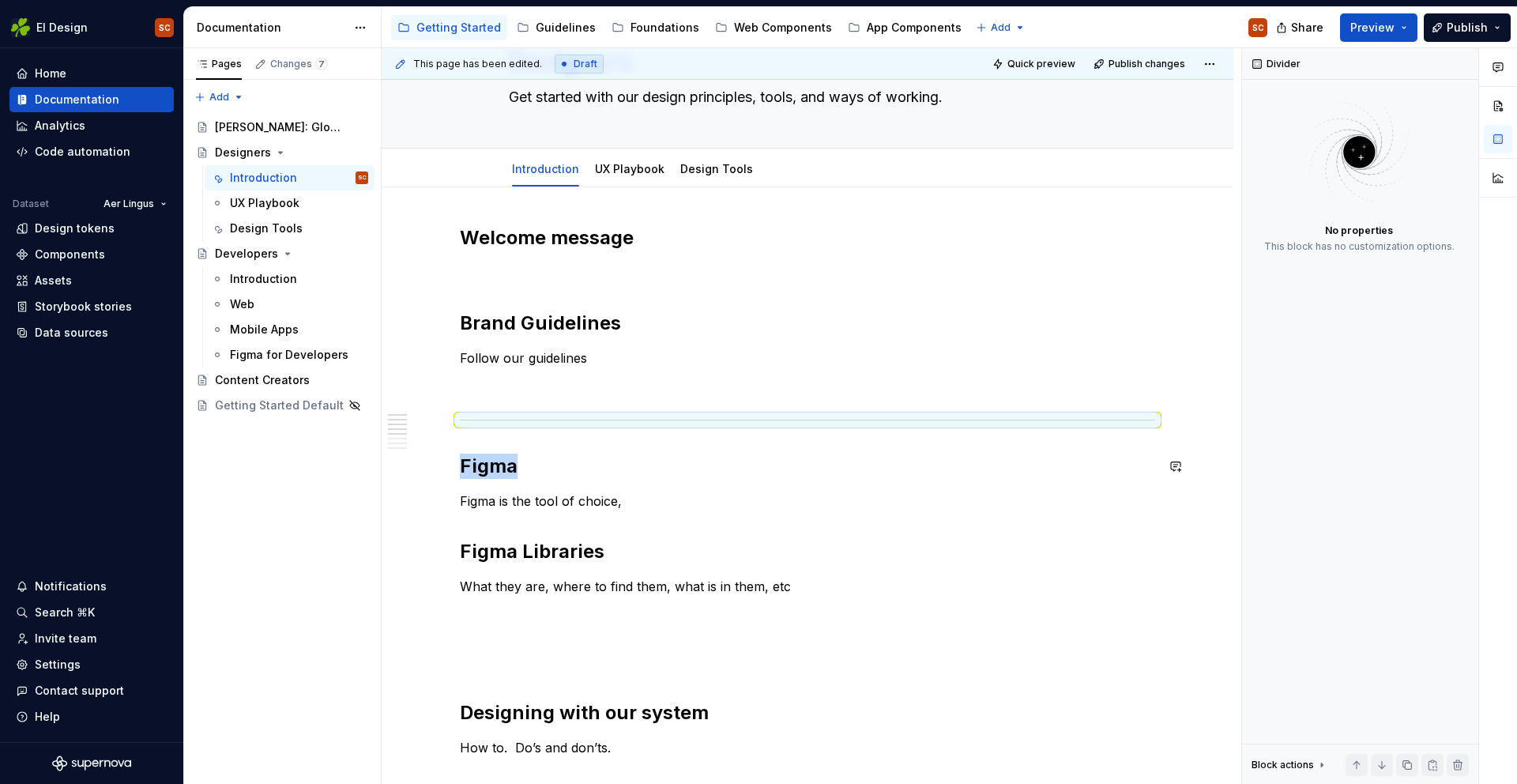
click at [658, 453] on h2 "Figma" at bounding box center [807, 465] width 696 height 25
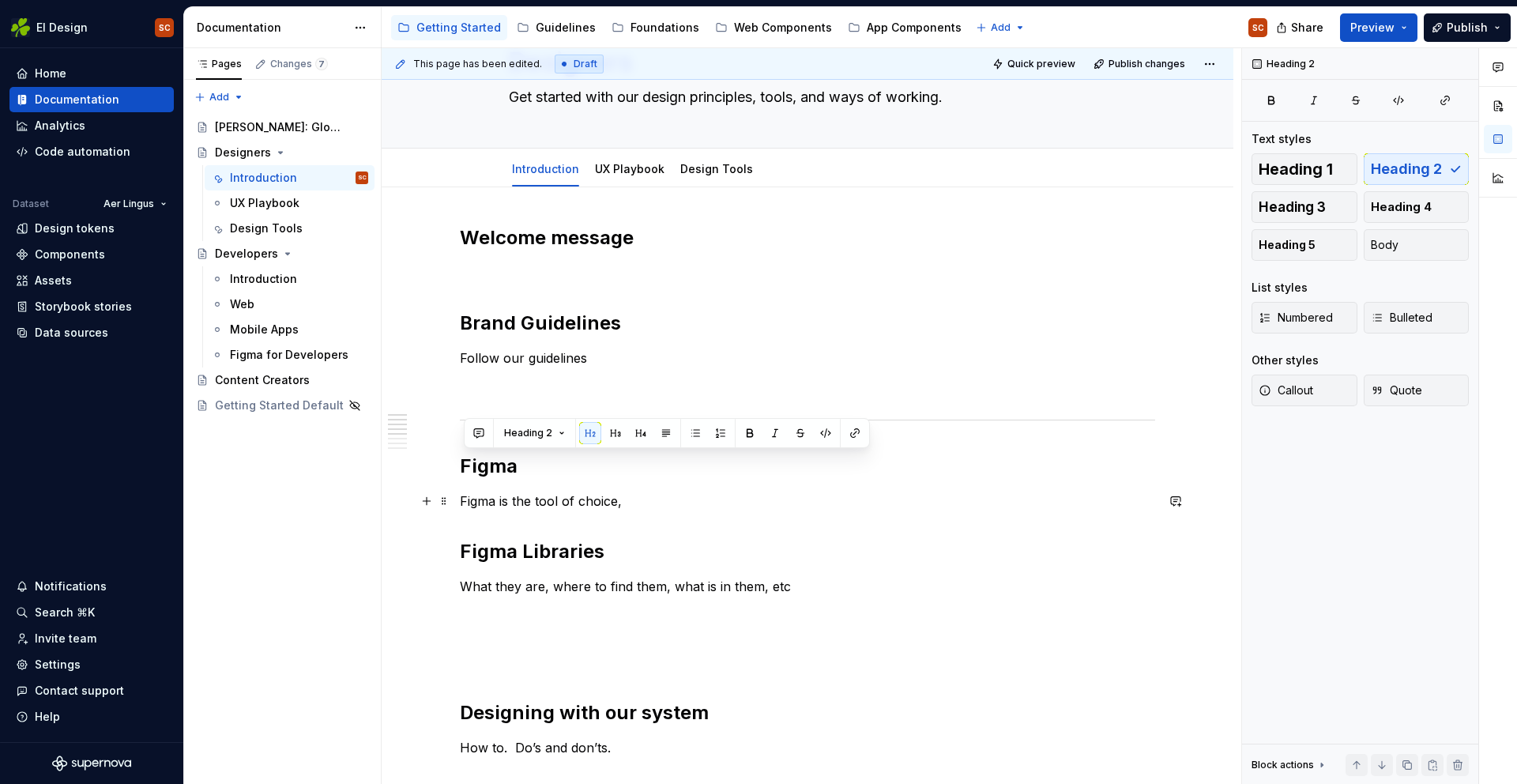
click at [877, 506] on p "Figma is the tool of choice," at bounding box center [807, 500] width 696 height 19
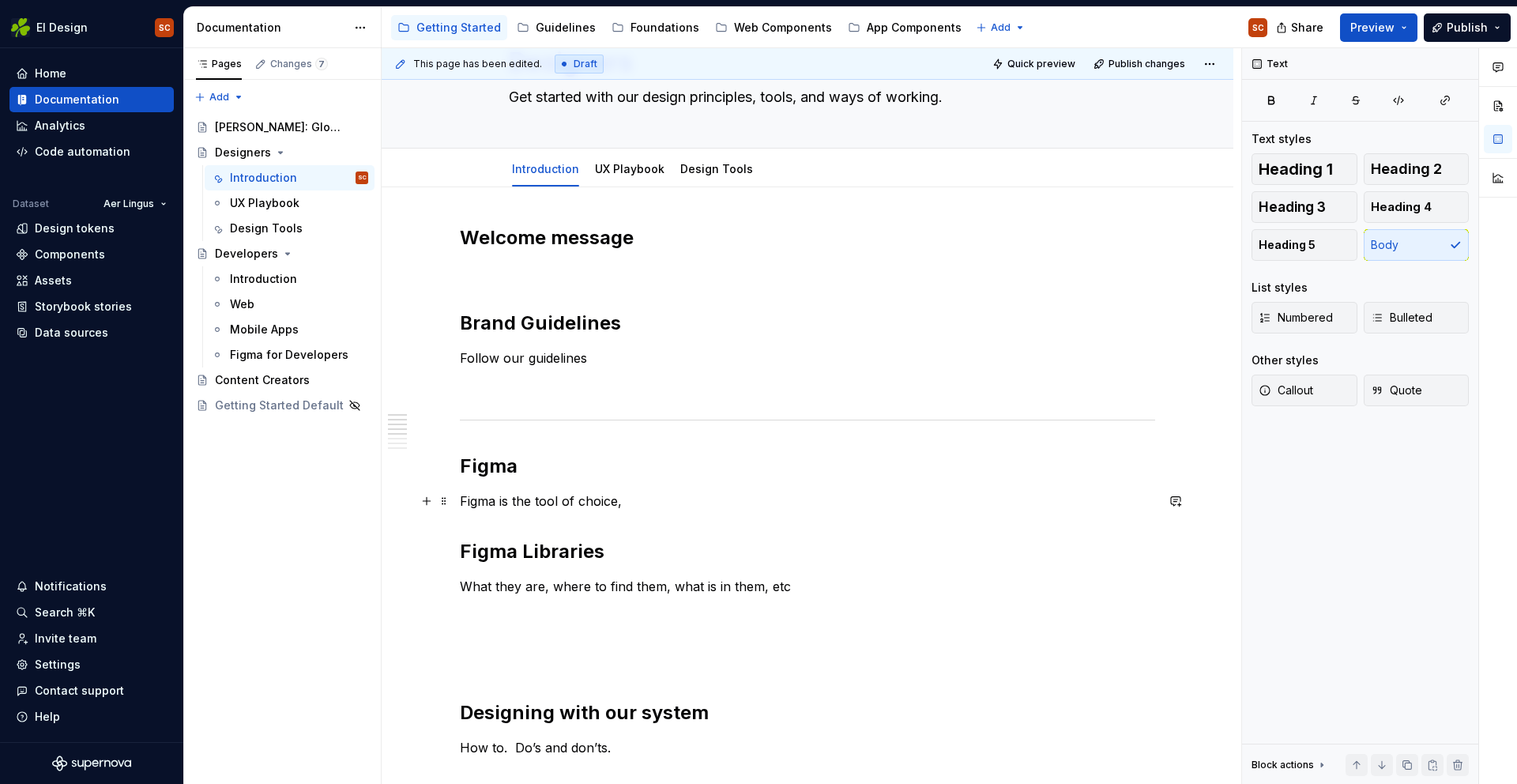
scroll to position [117, 0]
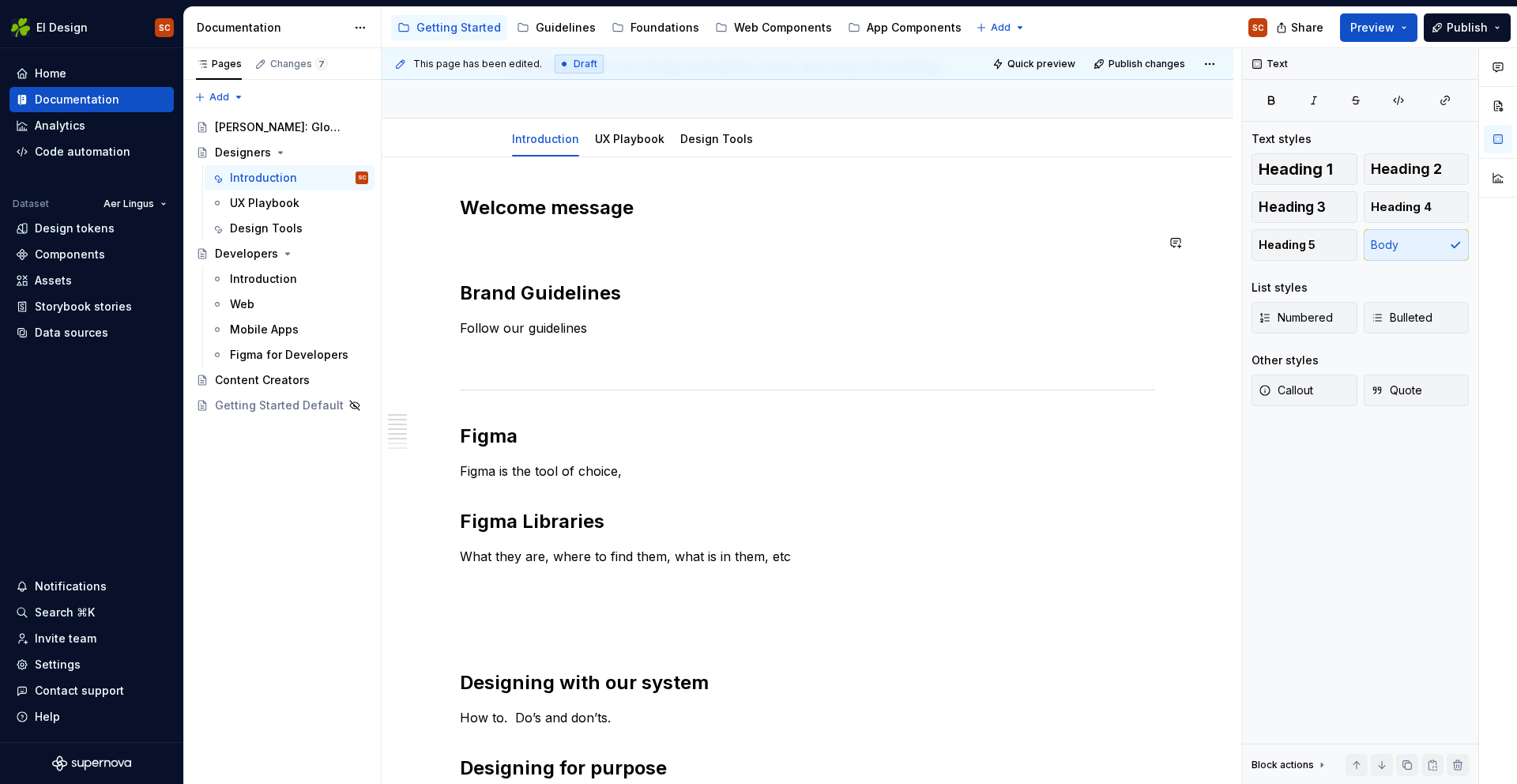
click at [485, 255] on div "Welcome message Brand Guidelines Follow our guidelines Figma Figma is the tool …" at bounding box center [807, 770] width 696 height 1150
click at [473, 246] on p "To enrich screen reader interactions, please activate Accessibility in Grammarl…" at bounding box center [807, 242] width 696 height 19
click at [474, 245] on p "To enrich screen reader interactions, please activate Accessibility in Grammarl…" at bounding box center [807, 242] width 696 height 19
click at [512, 255] on div "Welcome message Brand Guidelines Follow our guidelines Figma Figma is the tool …" at bounding box center [807, 770] width 696 height 1150
drag, startPoint x: 526, startPoint y: 251, endPoint x: 514, endPoint y: 245, distance: 13.4
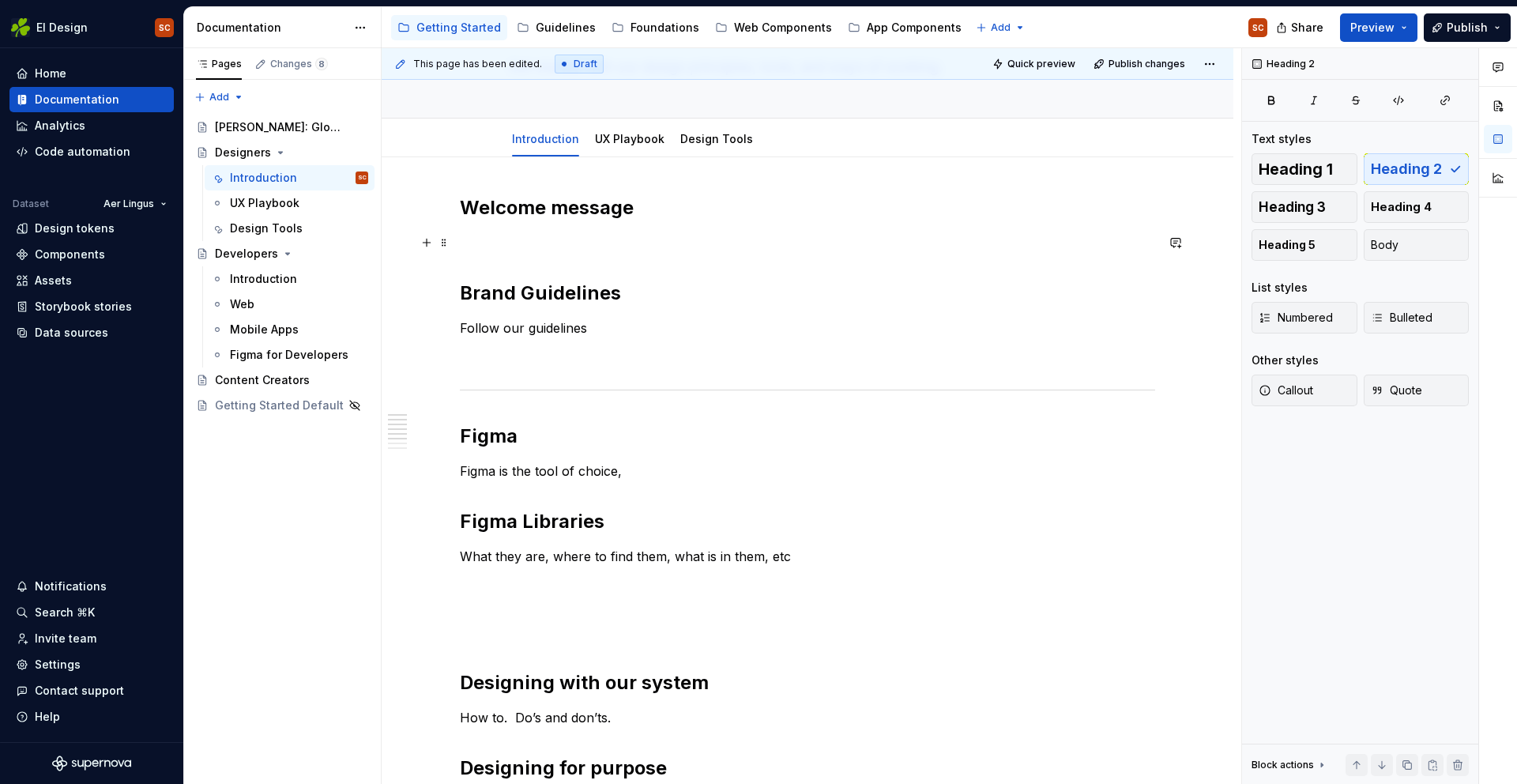
click at [514, 245] on p "To enrich screen reader interactions, please activate Accessibility in Grammarl…" at bounding box center [807, 242] width 696 height 19
click at [426, 241] on button "button" at bounding box center [427, 242] width 22 height 22
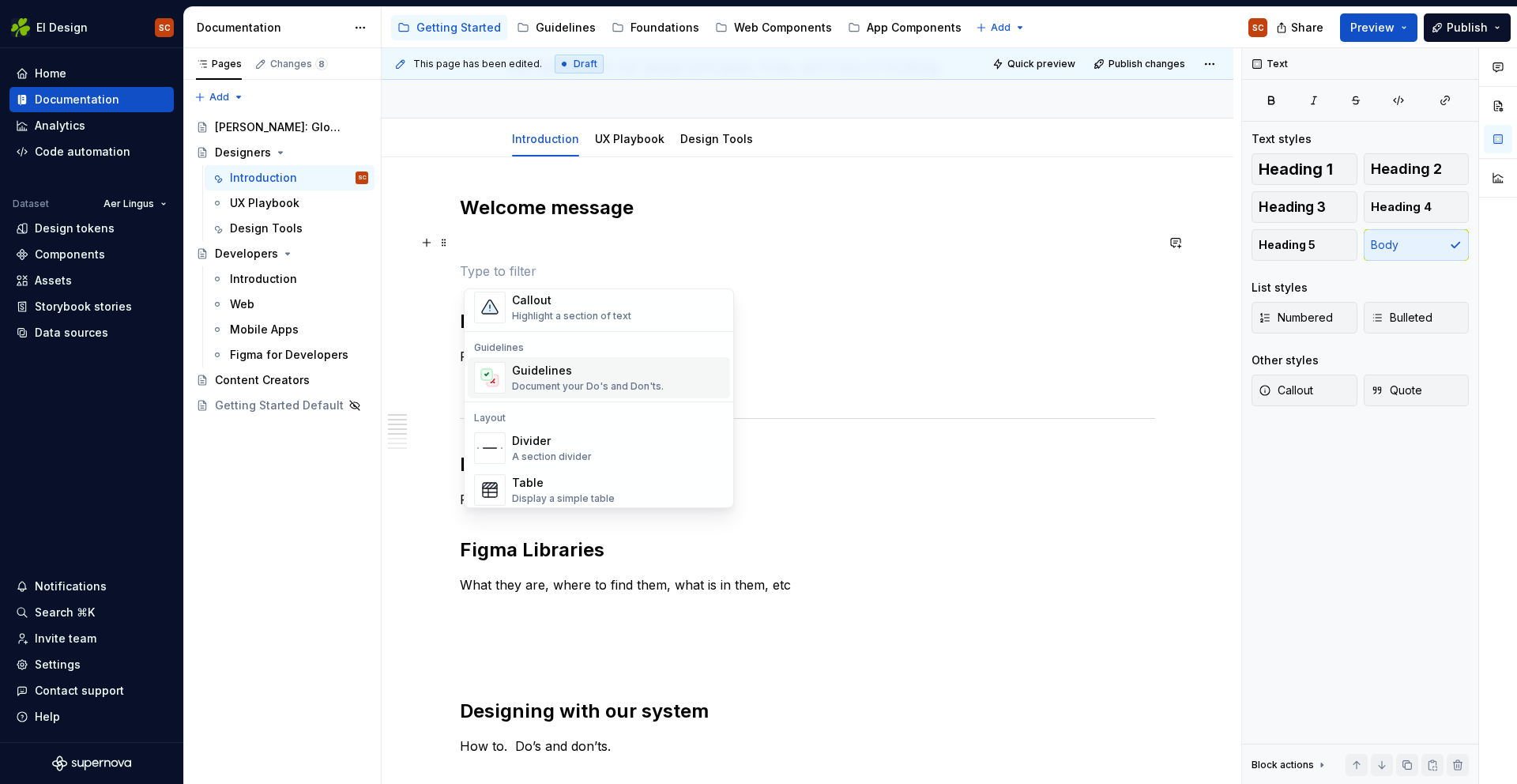
scroll to position [422, 0]
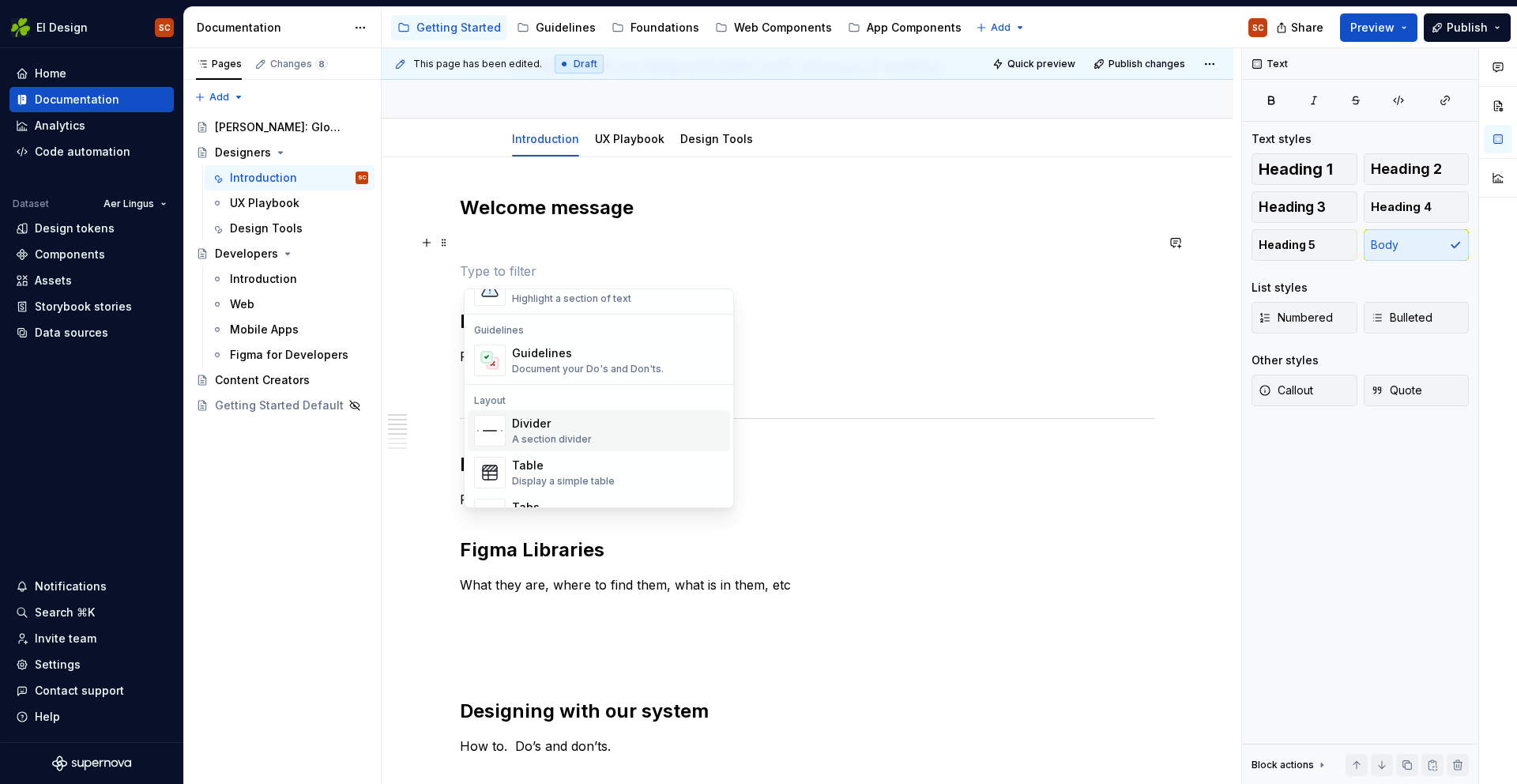
click at [564, 424] on div "Divider" at bounding box center [552, 423] width 80 height 16
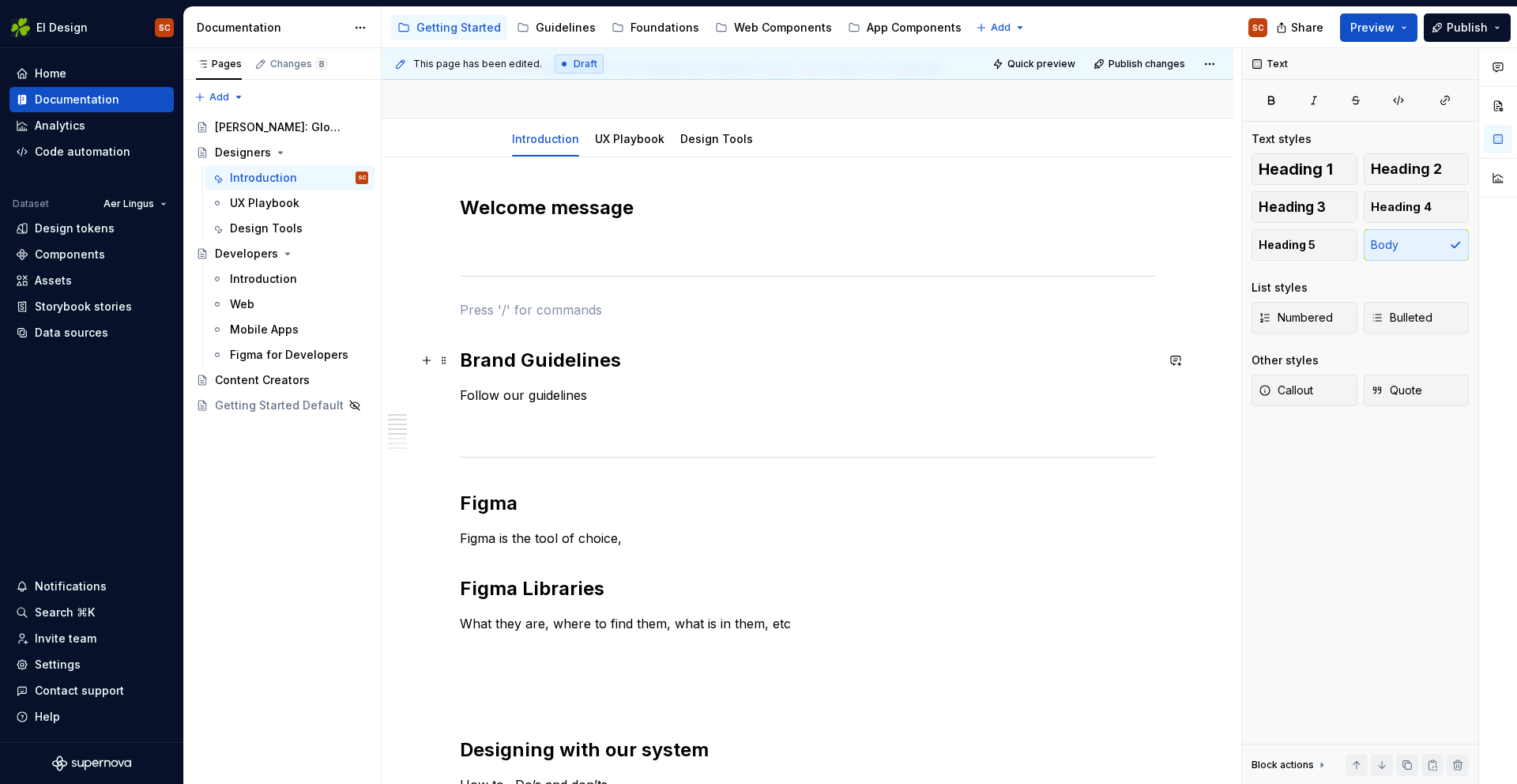
click at [702, 368] on h2 "Brand Guidelines" at bounding box center [807, 359] width 696 height 25
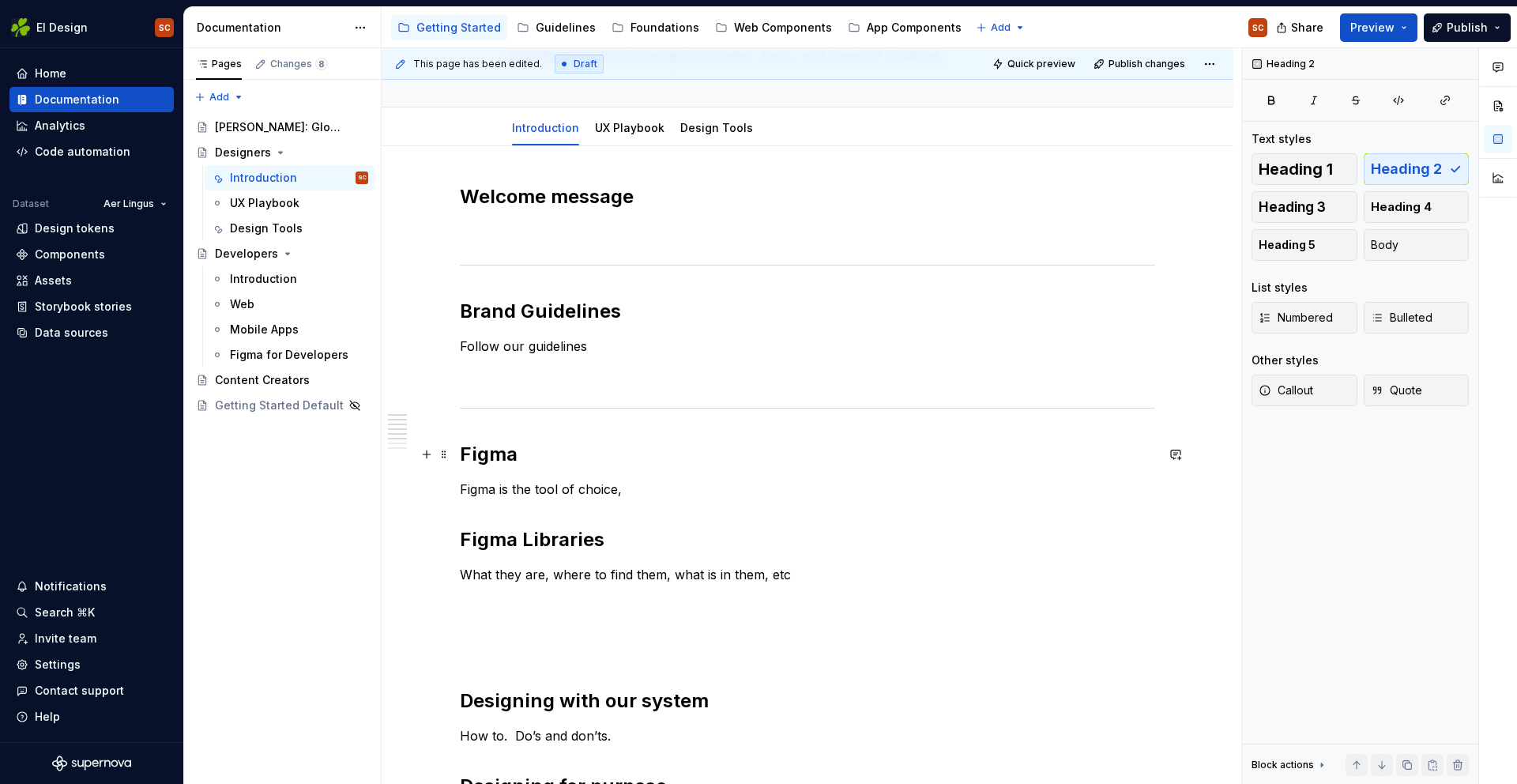
scroll to position [130, 0]
click at [636, 507] on div "Welcome message Brand Guidelines Follow our guidelines Figma Figma is the tool …" at bounding box center [807, 771] width 696 height 1178
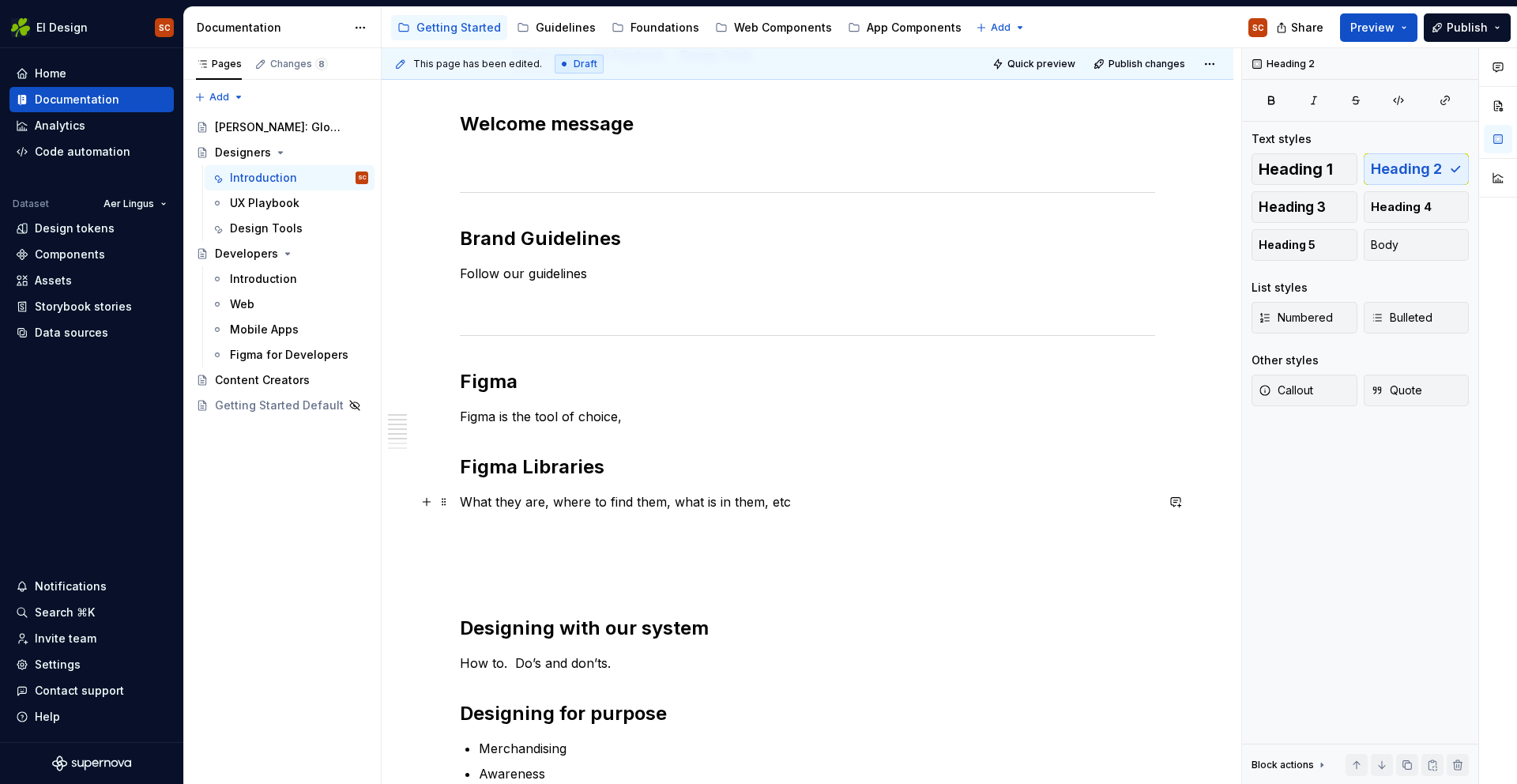
scroll to position [203, 0]
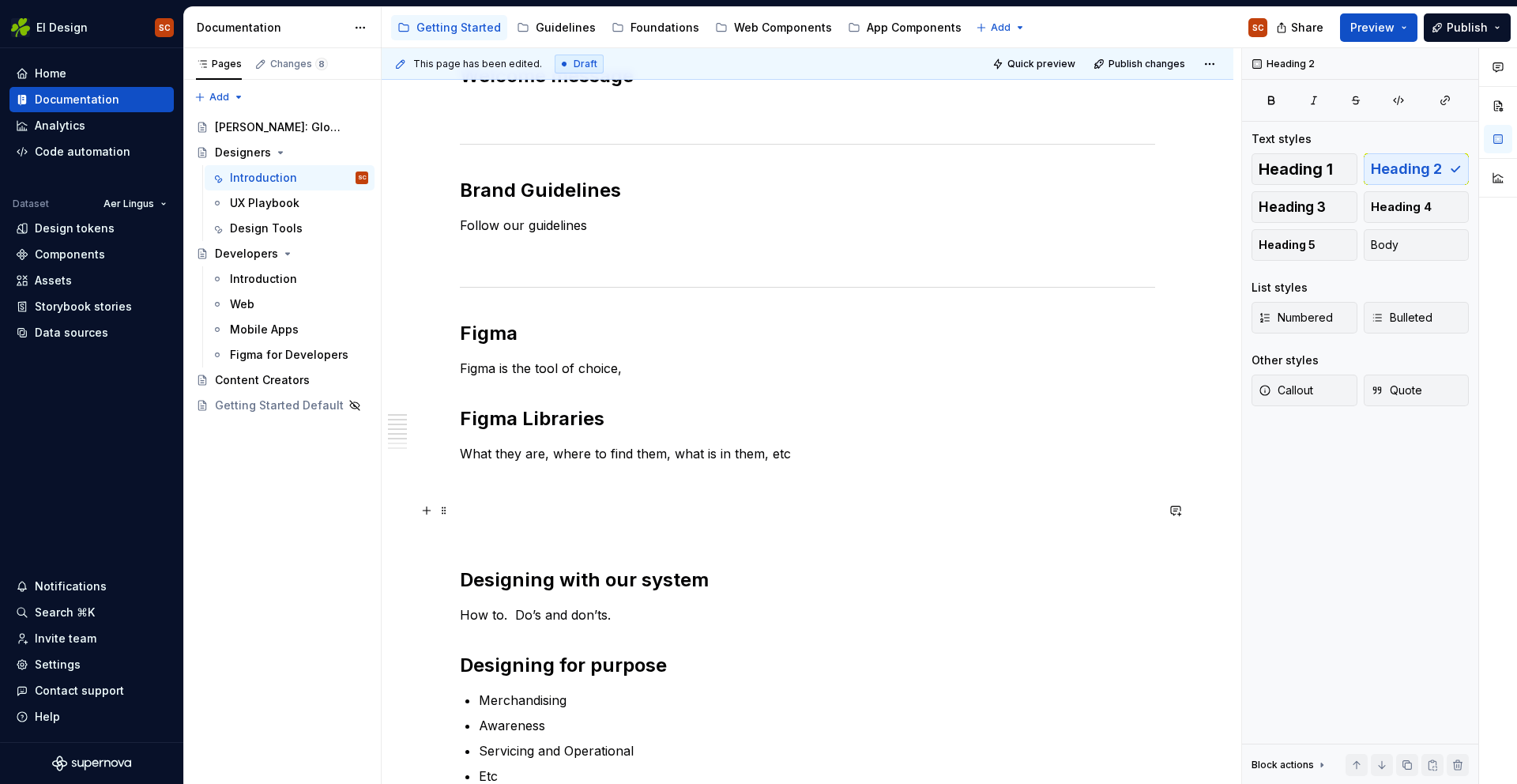
click at [636, 507] on p "To enrich screen reader interactions, please activate Accessibility in Grammarl…" at bounding box center [807, 520] width 696 height 38
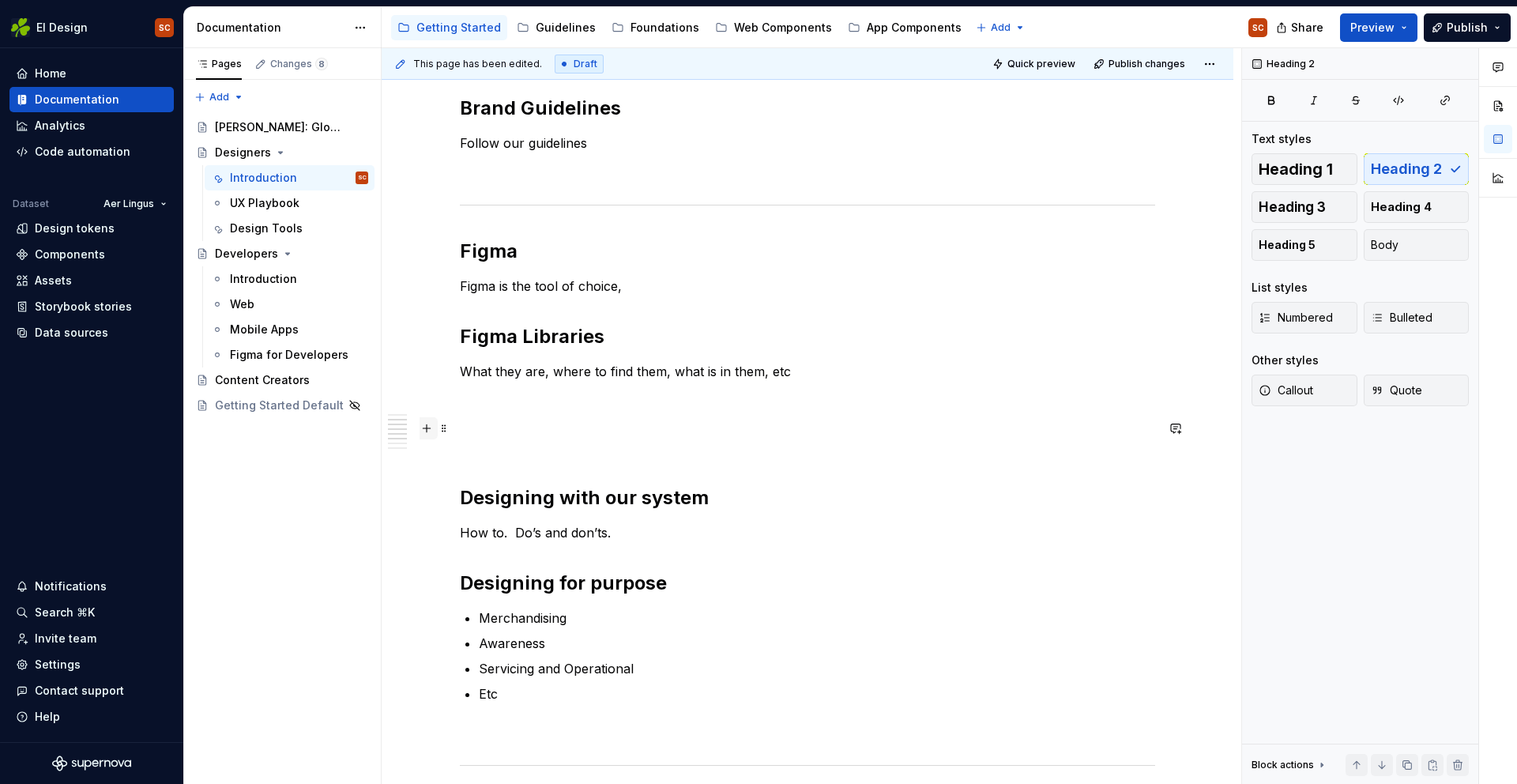
click at [436, 431] on button "button" at bounding box center [427, 428] width 22 height 22
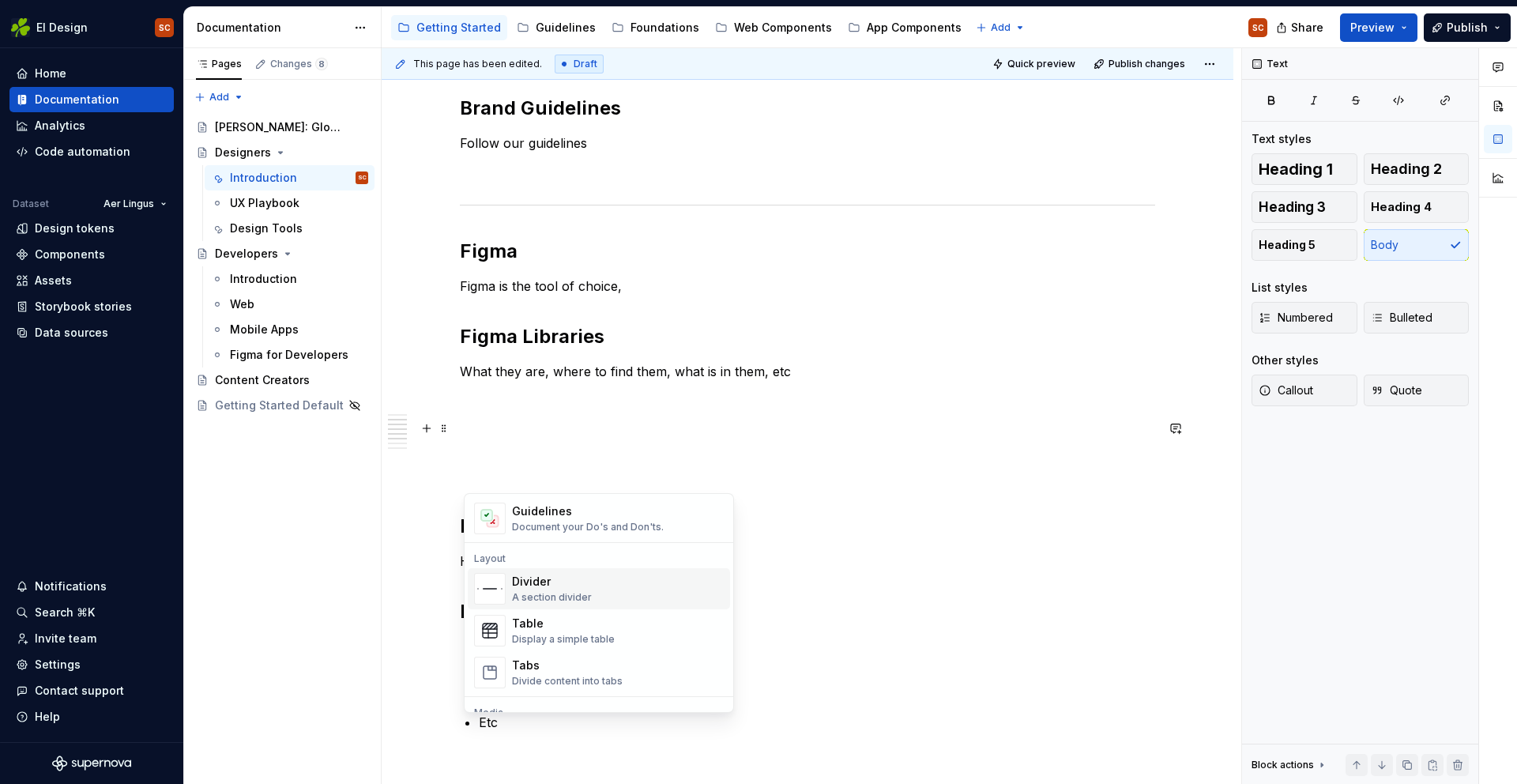
click at [562, 585] on div "Divider" at bounding box center [552, 581] width 80 height 16
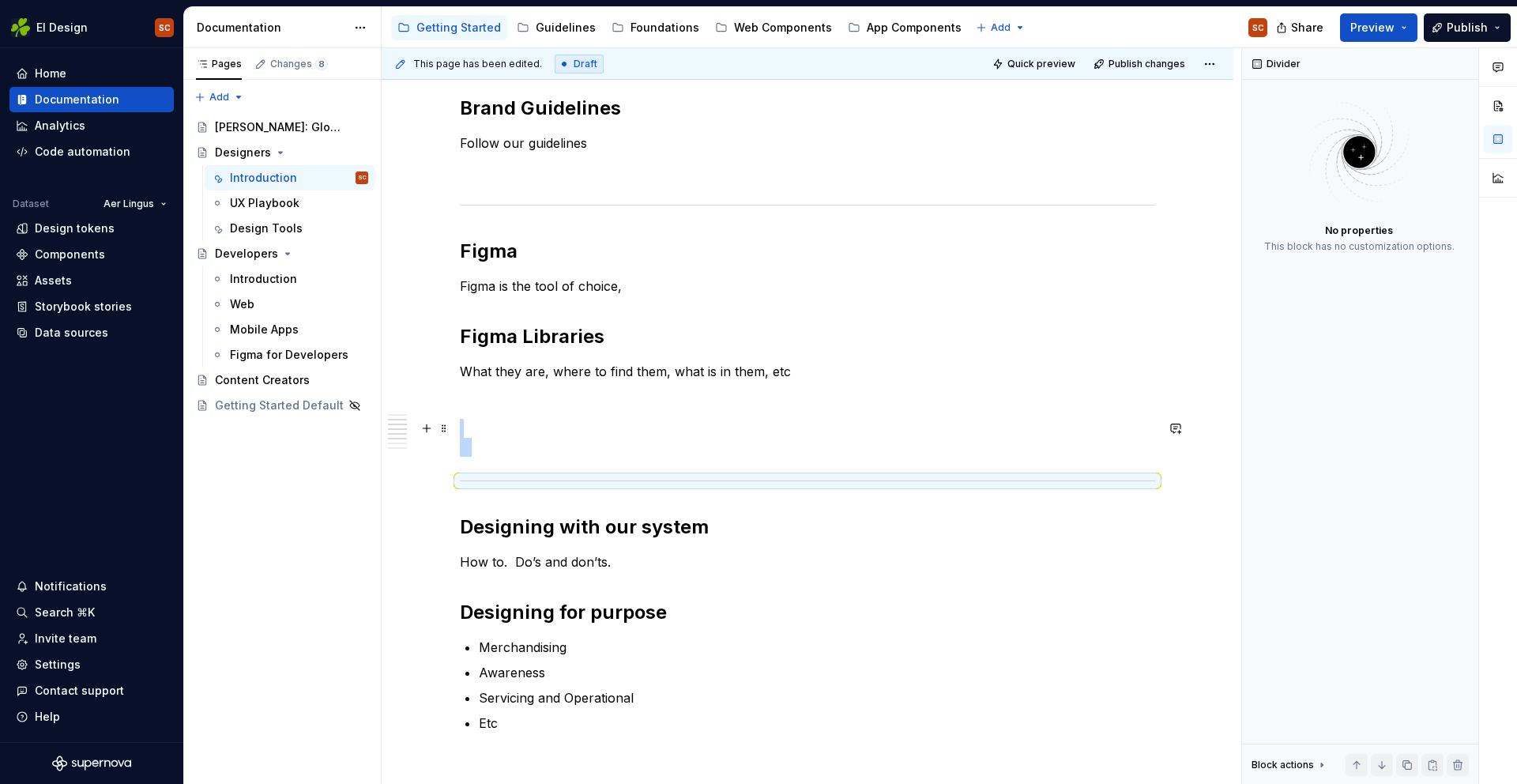
click at [554, 440] on p "To enrich screen reader interactions, please activate Accessibility in Grammarl…" at bounding box center [807, 437] width 696 height 38
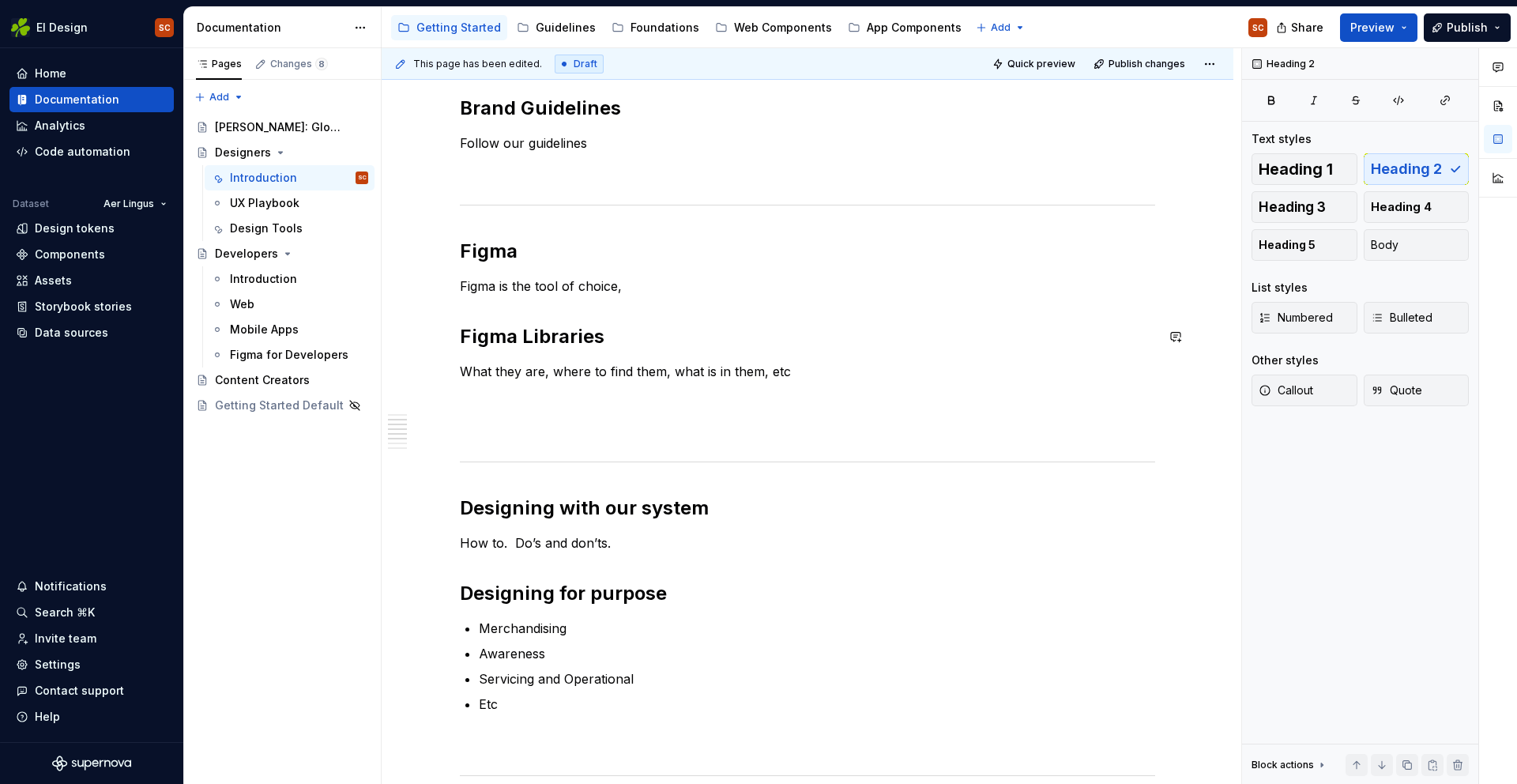
click at [508, 302] on div "Welcome message Brand Guidelines Follow our guidelines Figma Figma is the tool …" at bounding box center [807, 575] width 696 height 1188
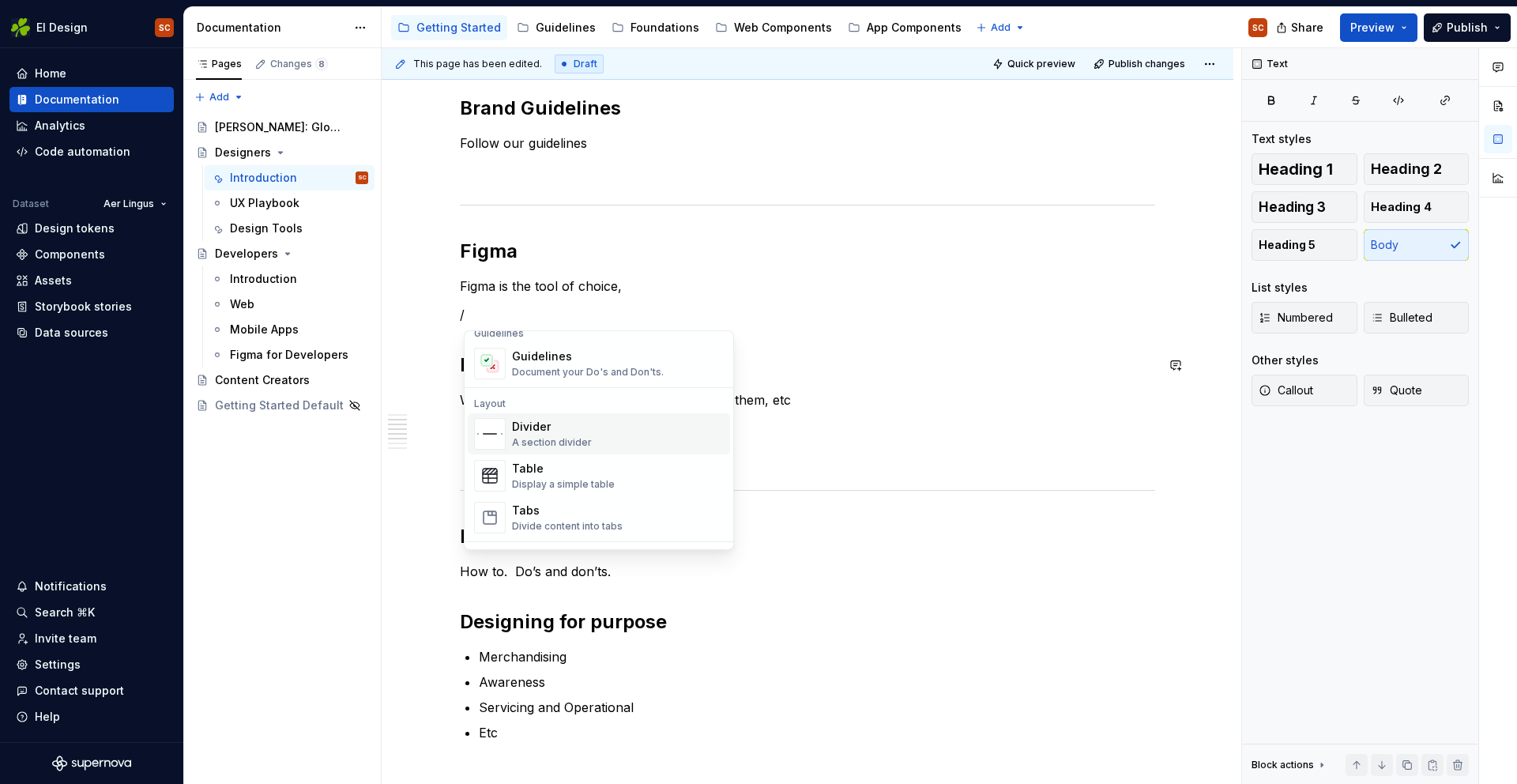
click at [565, 439] on div "A section divider" at bounding box center [552, 442] width 80 height 13
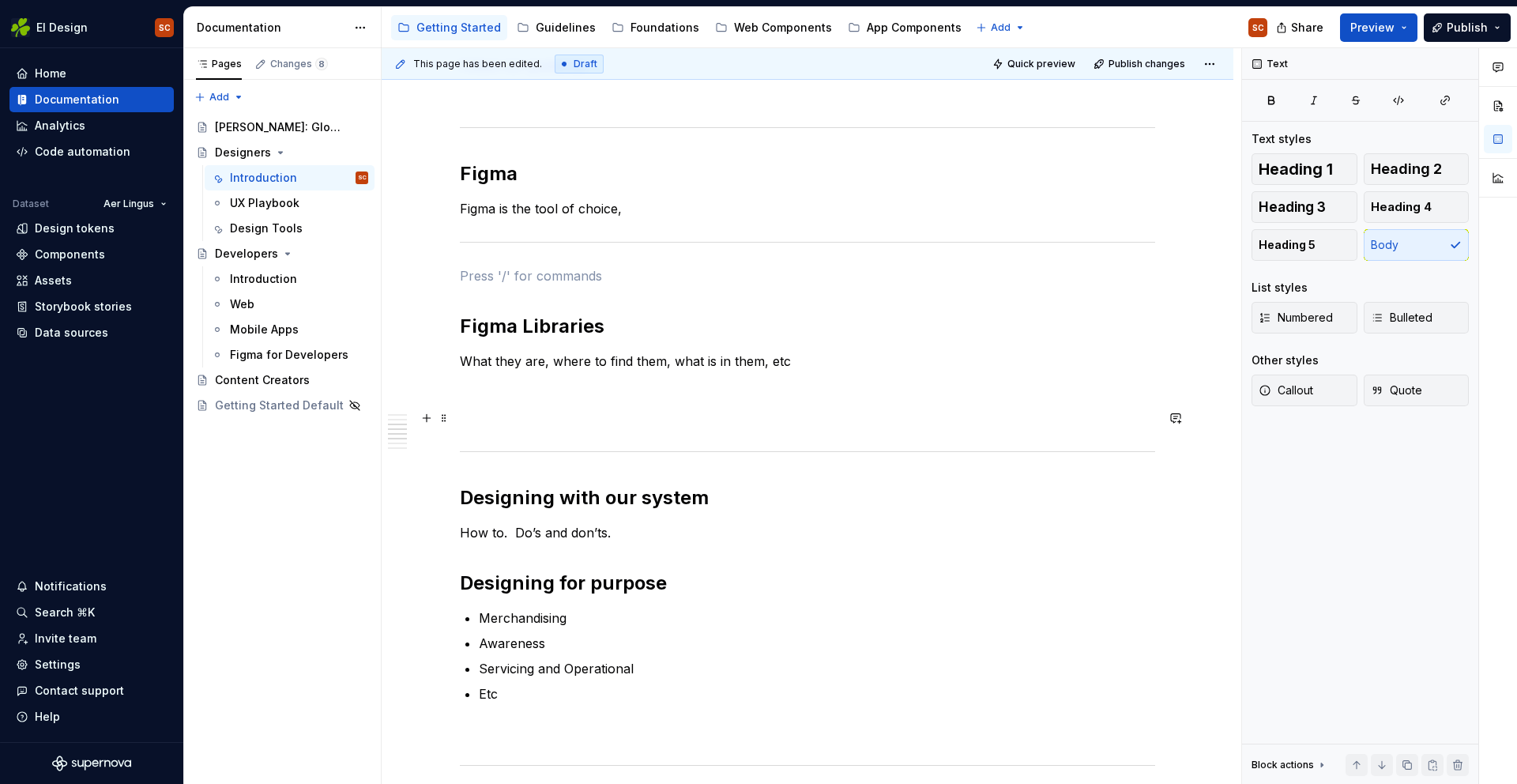
click at [483, 424] on p "To enrich screen reader interactions, please activate Accessibility in Grammarl…" at bounding box center [807, 417] width 696 height 19
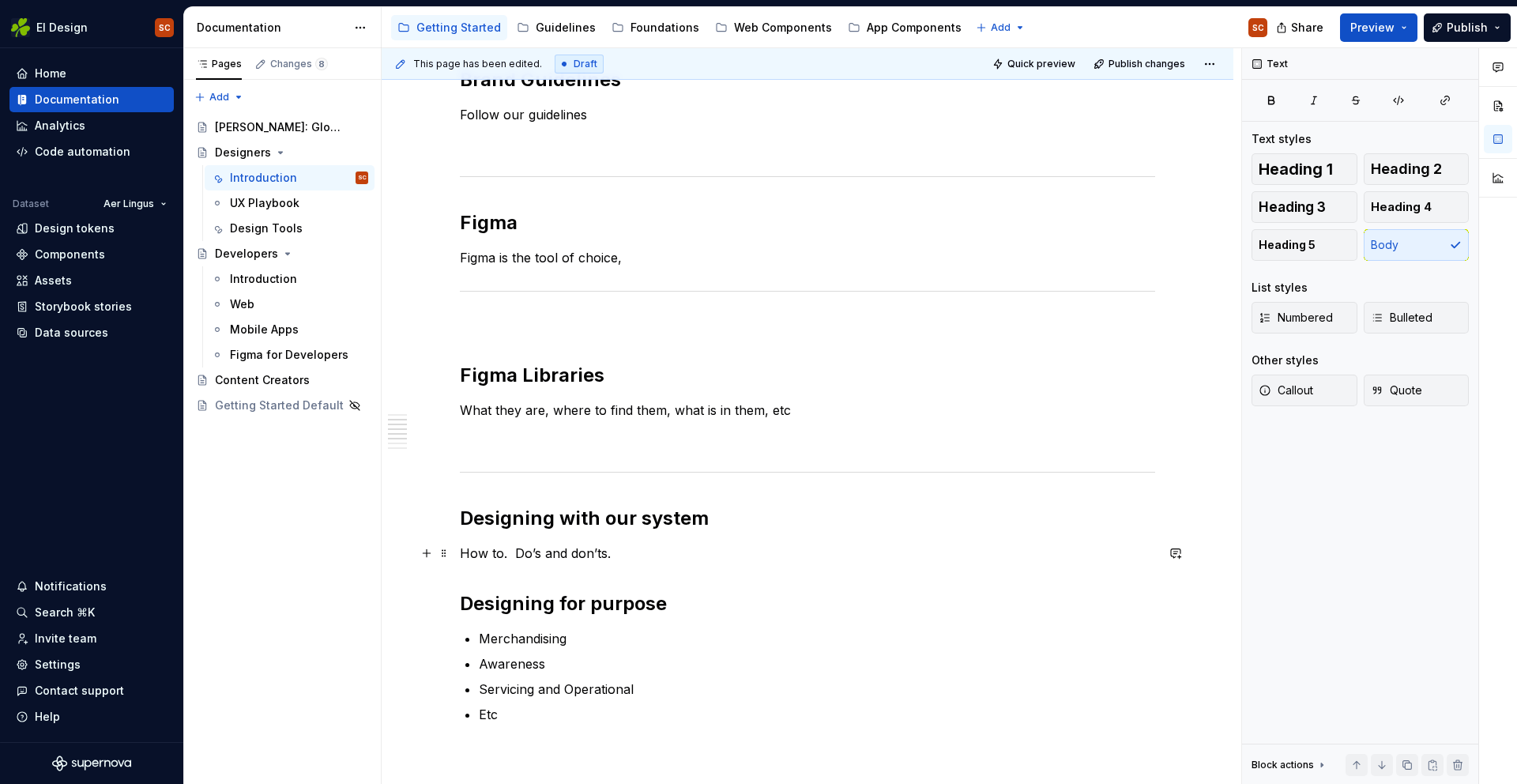
click at [632, 554] on p "How to. Do’s and don’ts." at bounding box center [807, 553] width 696 height 19
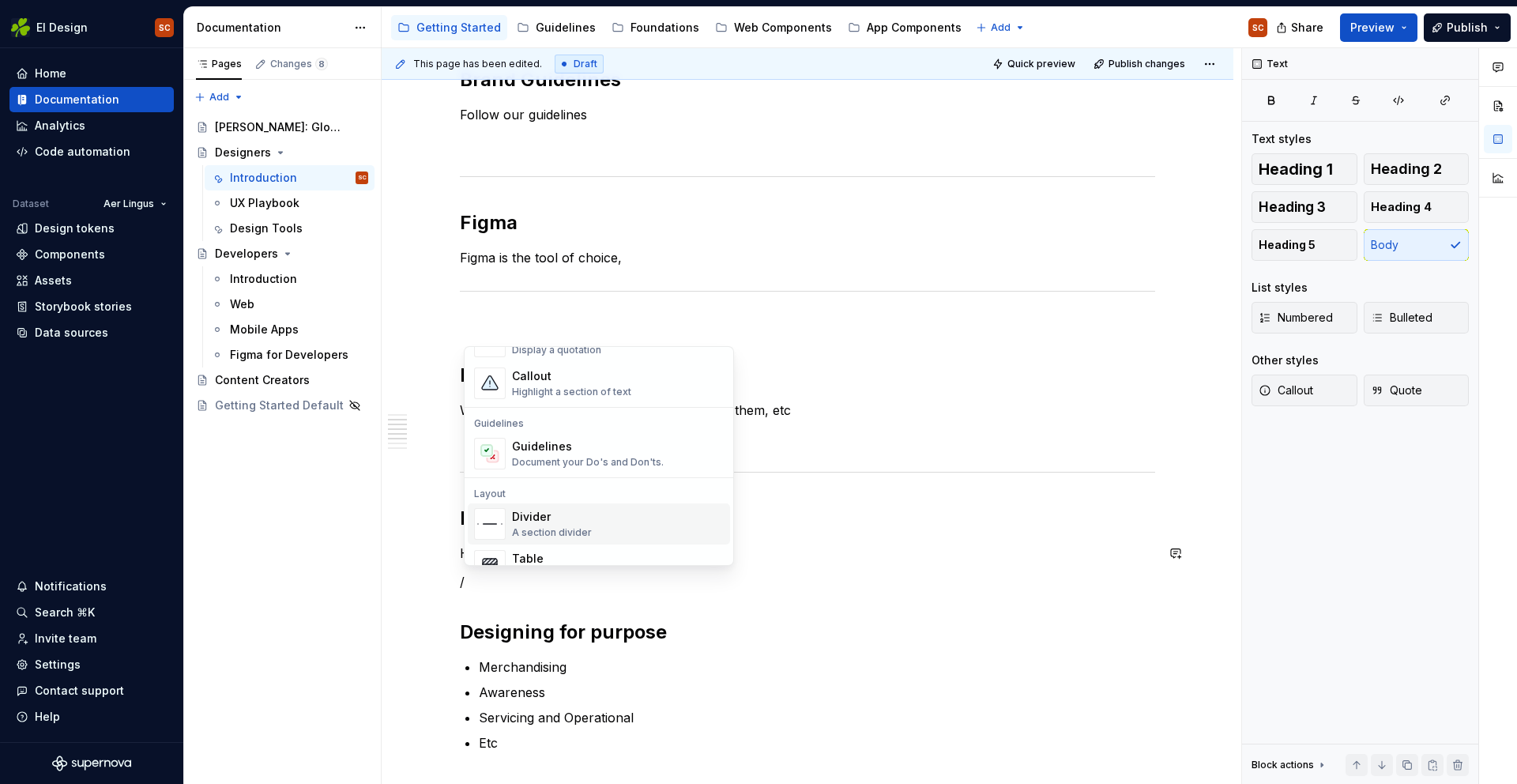
click at [539, 514] on div "Divider" at bounding box center [552, 516] width 80 height 16
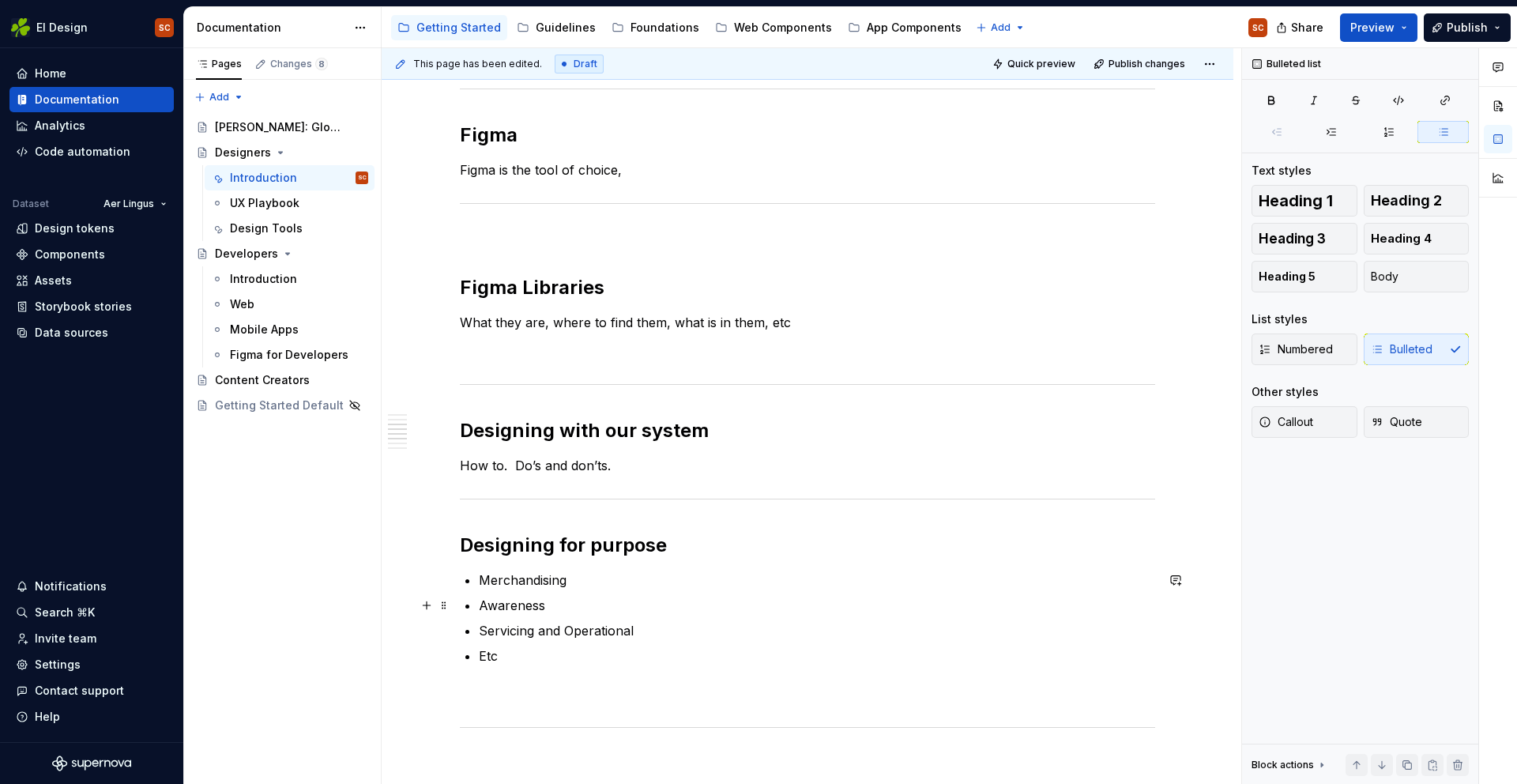
click at [732, 603] on p "Awareness" at bounding box center [817, 605] width 676 height 19
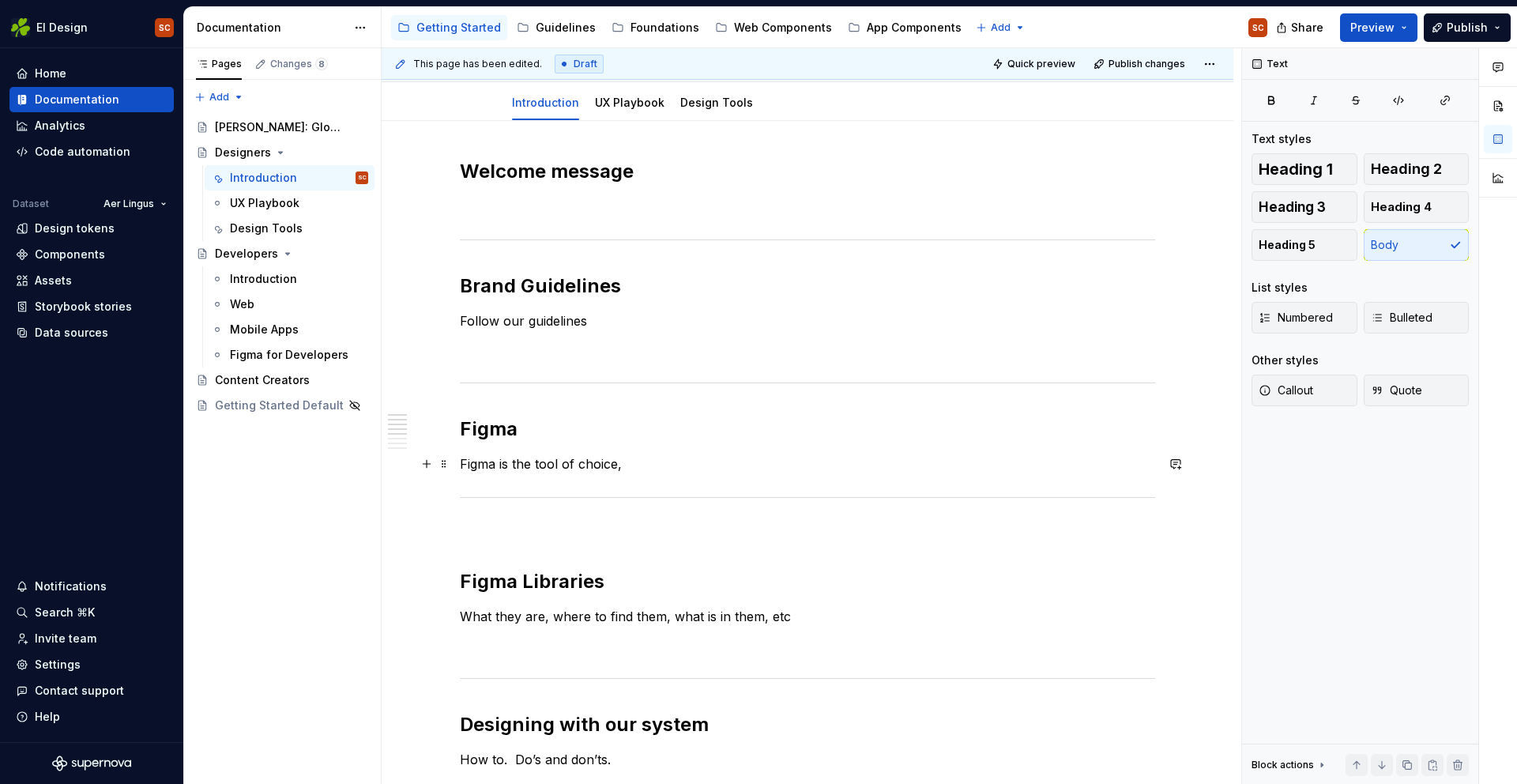
click at [655, 471] on p "Figma is the tool of choice," at bounding box center [807, 463] width 696 height 19
click at [912, 471] on p "Figma is the tool of choice. Link to getting set up with Figma, Fonts?" at bounding box center [807, 463] width 696 height 19
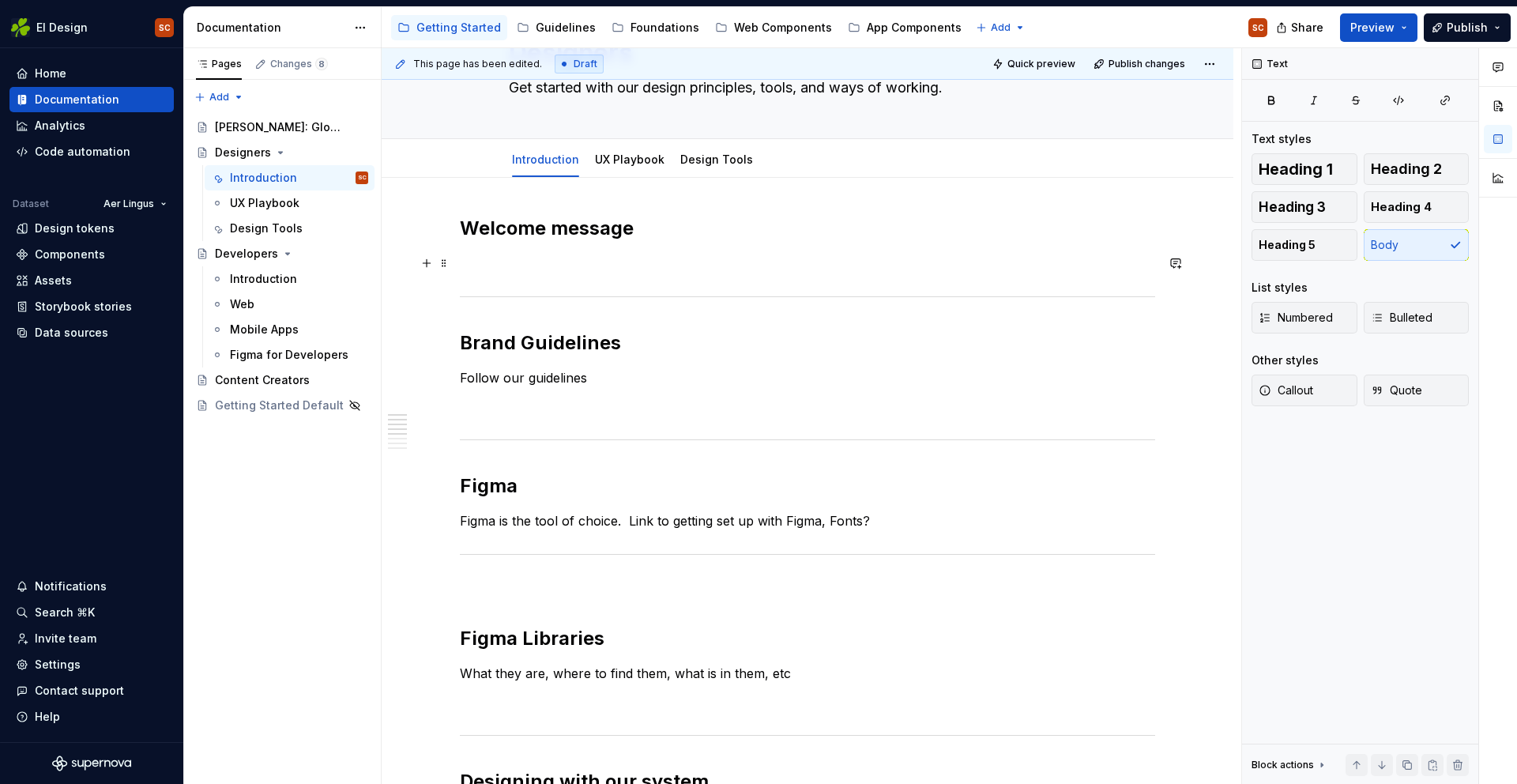
click at [496, 270] on p "To enrich screen reader interactions, please activate Accessibility in Grammarl…" at bounding box center [807, 263] width 696 height 19
click at [742, 349] on h2 "Brand Guidelines" at bounding box center [807, 342] width 696 height 25
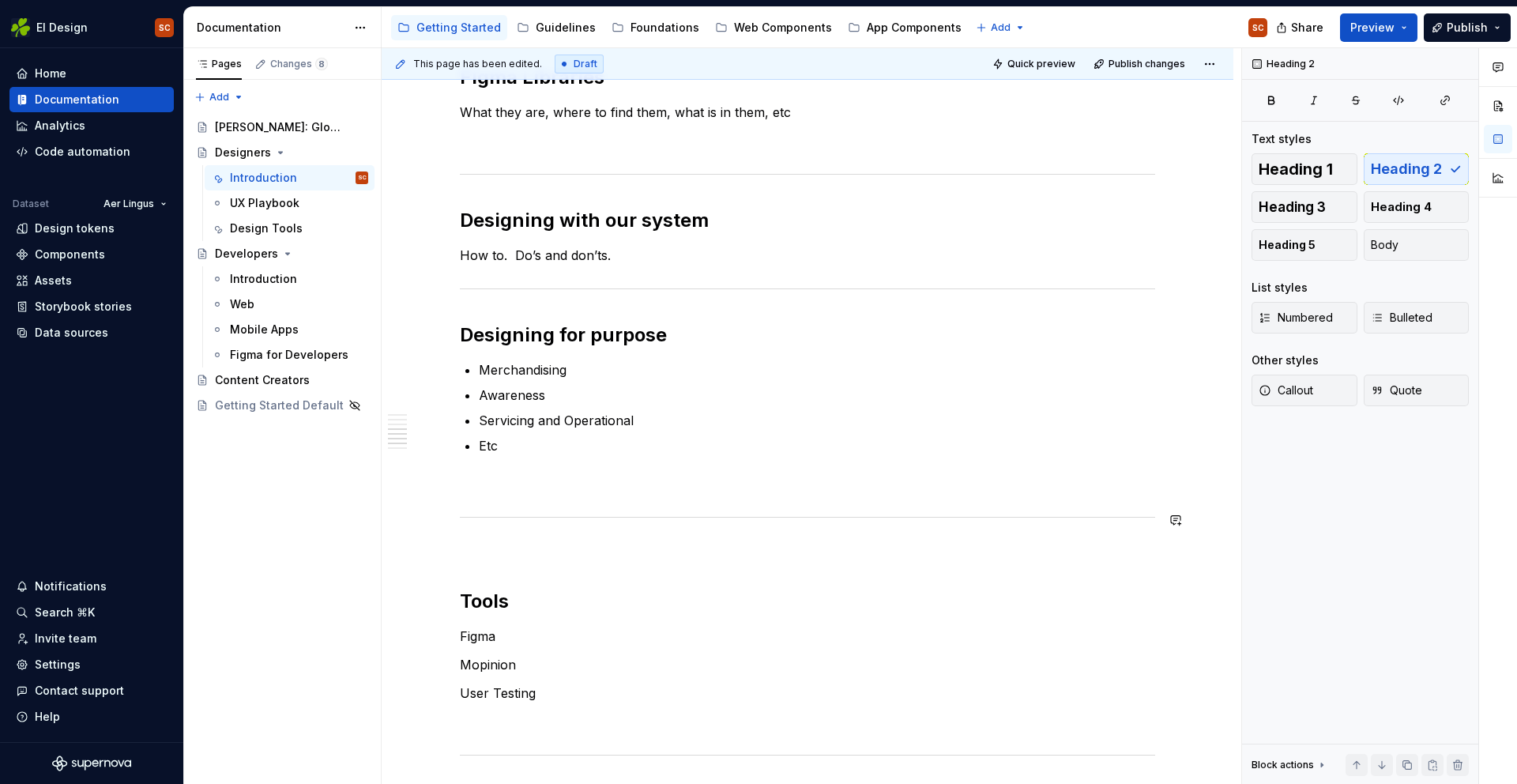
click at [489, 493] on div "Welcome message Brand Guidelines Follow our guidelines Figma Figma is the tool …" at bounding box center [807, 283] width 696 height 1257
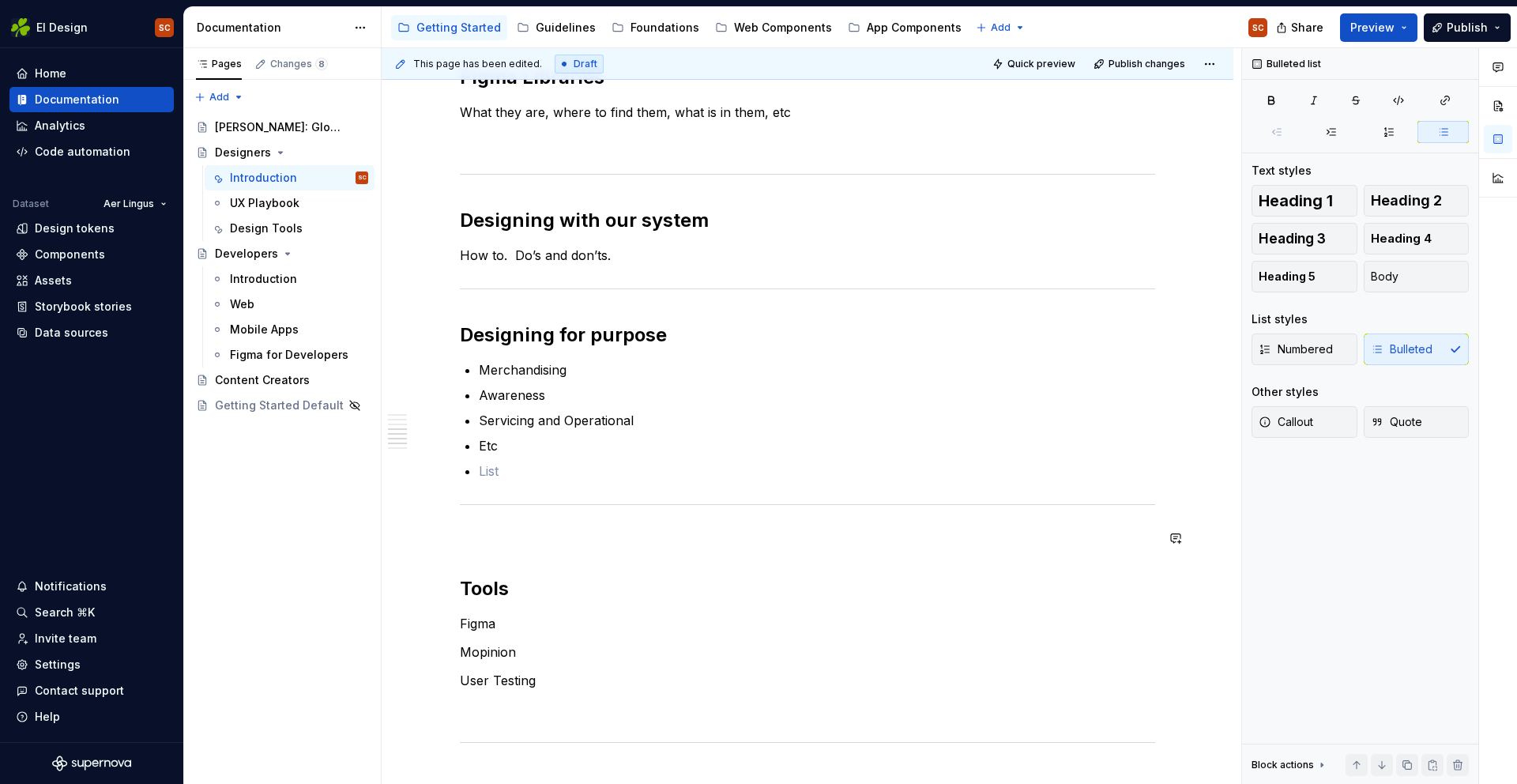
click at [550, 564] on div "Welcome message Brand Guidelines Follow our guidelines Figma Figma is the tool …" at bounding box center [807, 276] width 696 height 1245
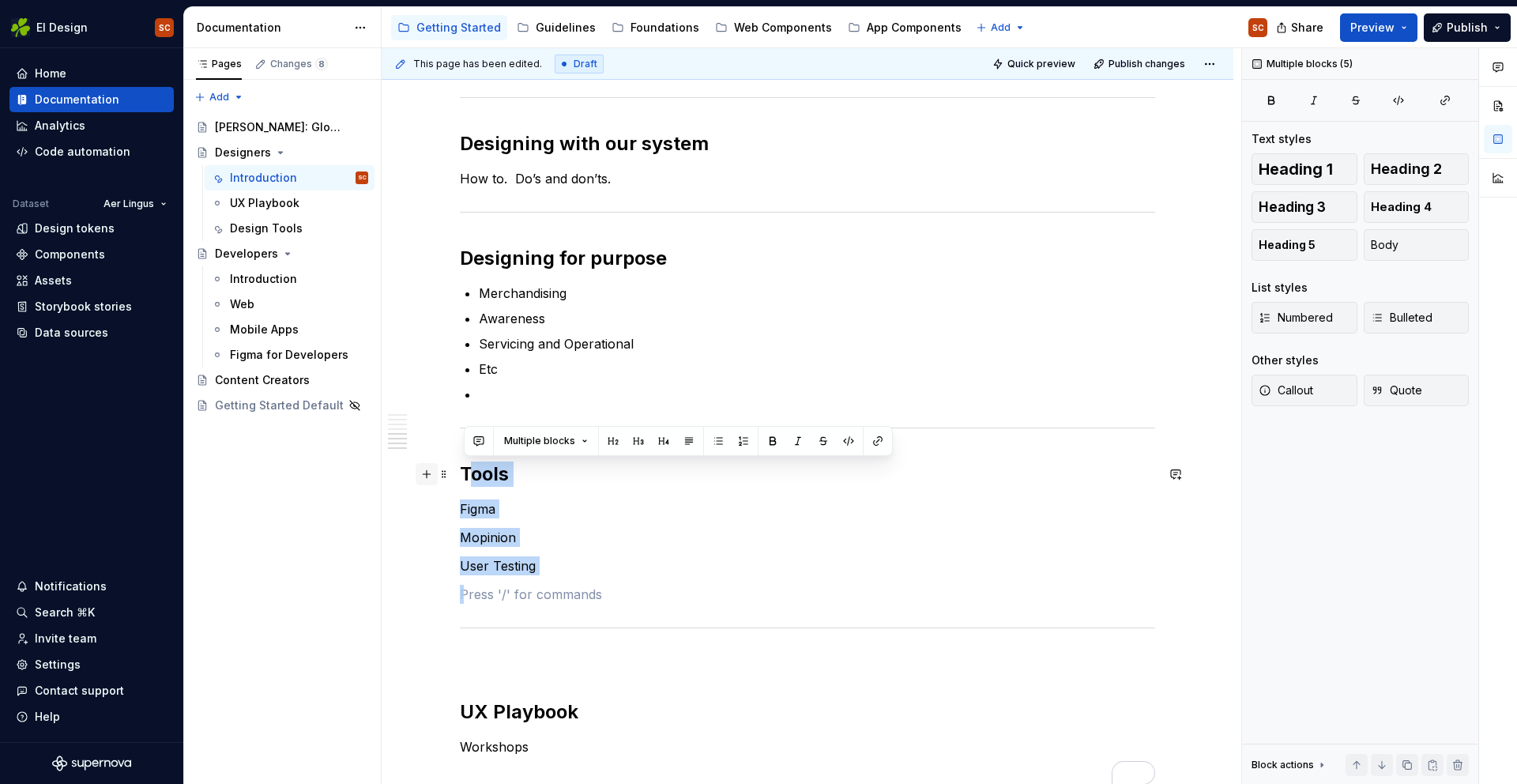
drag, startPoint x: 472, startPoint y: 537, endPoint x: 437, endPoint y: 475, distance: 71.2
click at [460, 475] on div "Welcome message Brand Guidelines Follow our guidelines Figma Figma is the tool …" at bounding box center [807, 191] width 696 height 1225
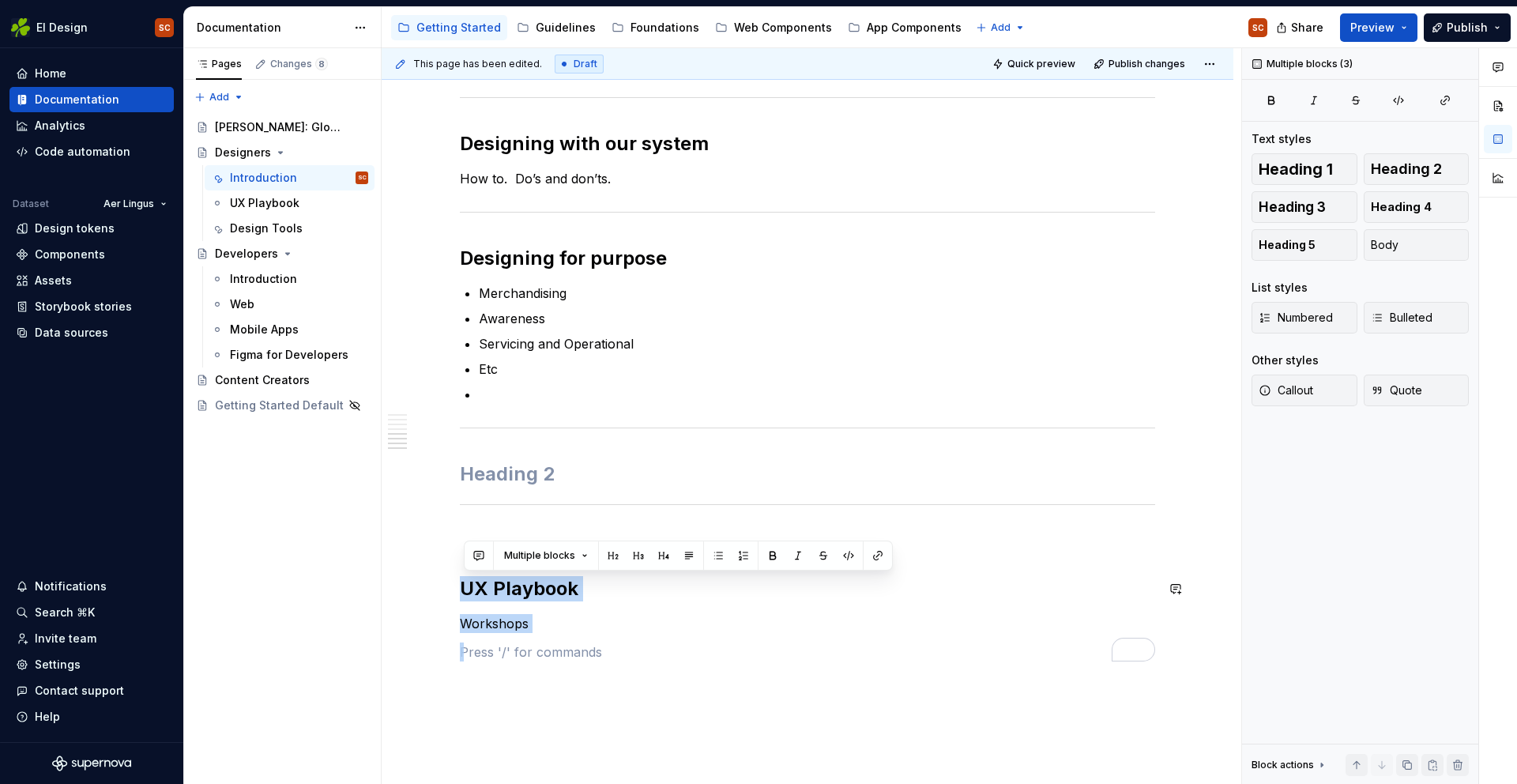
drag, startPoint x: 460, startPoint y: 591, endPoint x: 444, endPoint y: 575, distance: 22.6
click at [444, 575] on div "Welcome message Brand Guidelines Follow our guidelines Figma Figma is the tool …" at bounding box center [807, 228] width 852 height 1375
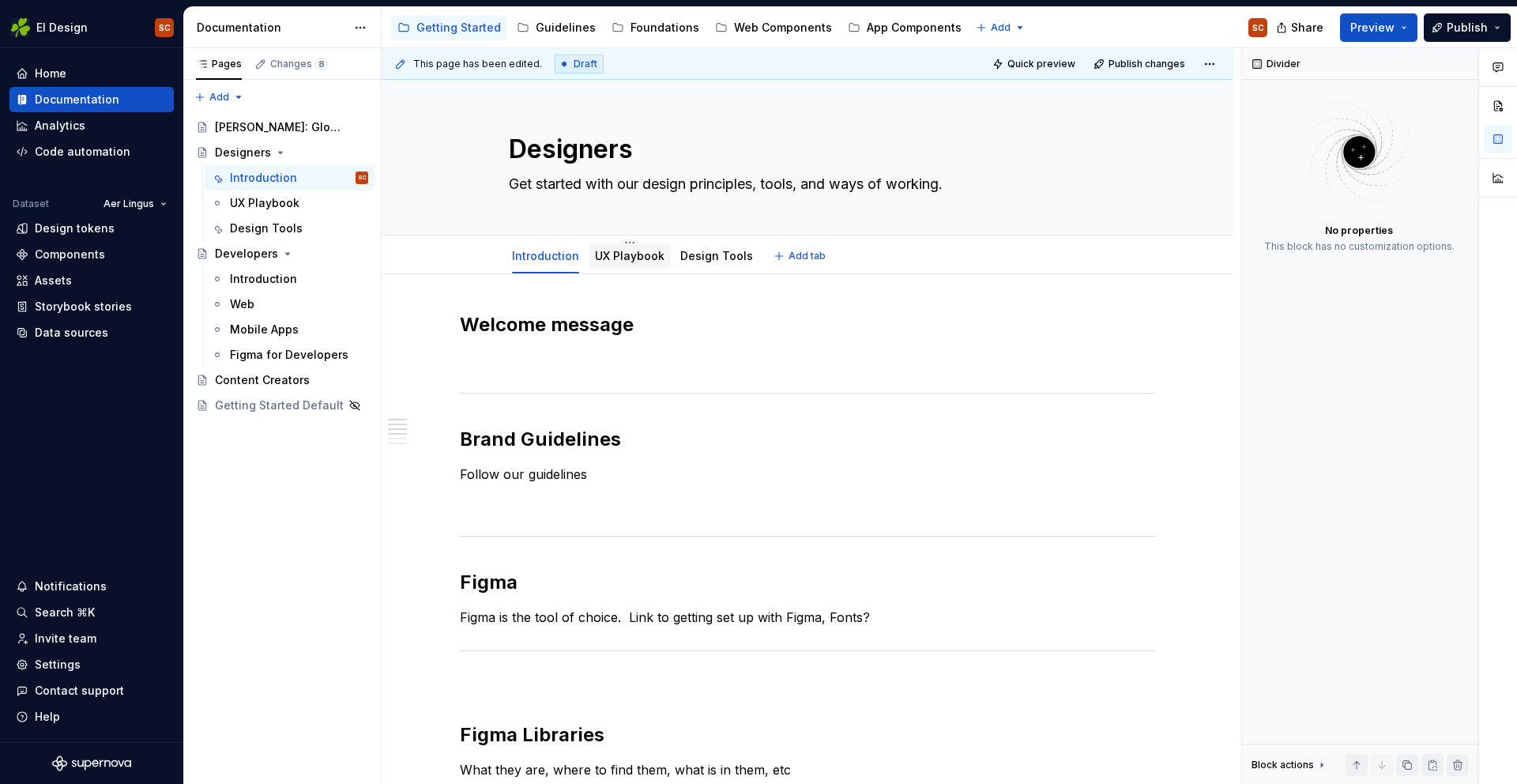
click at [625, 252] on link "UX Playbook" at bounding box center [629, 255] width 69 height 14
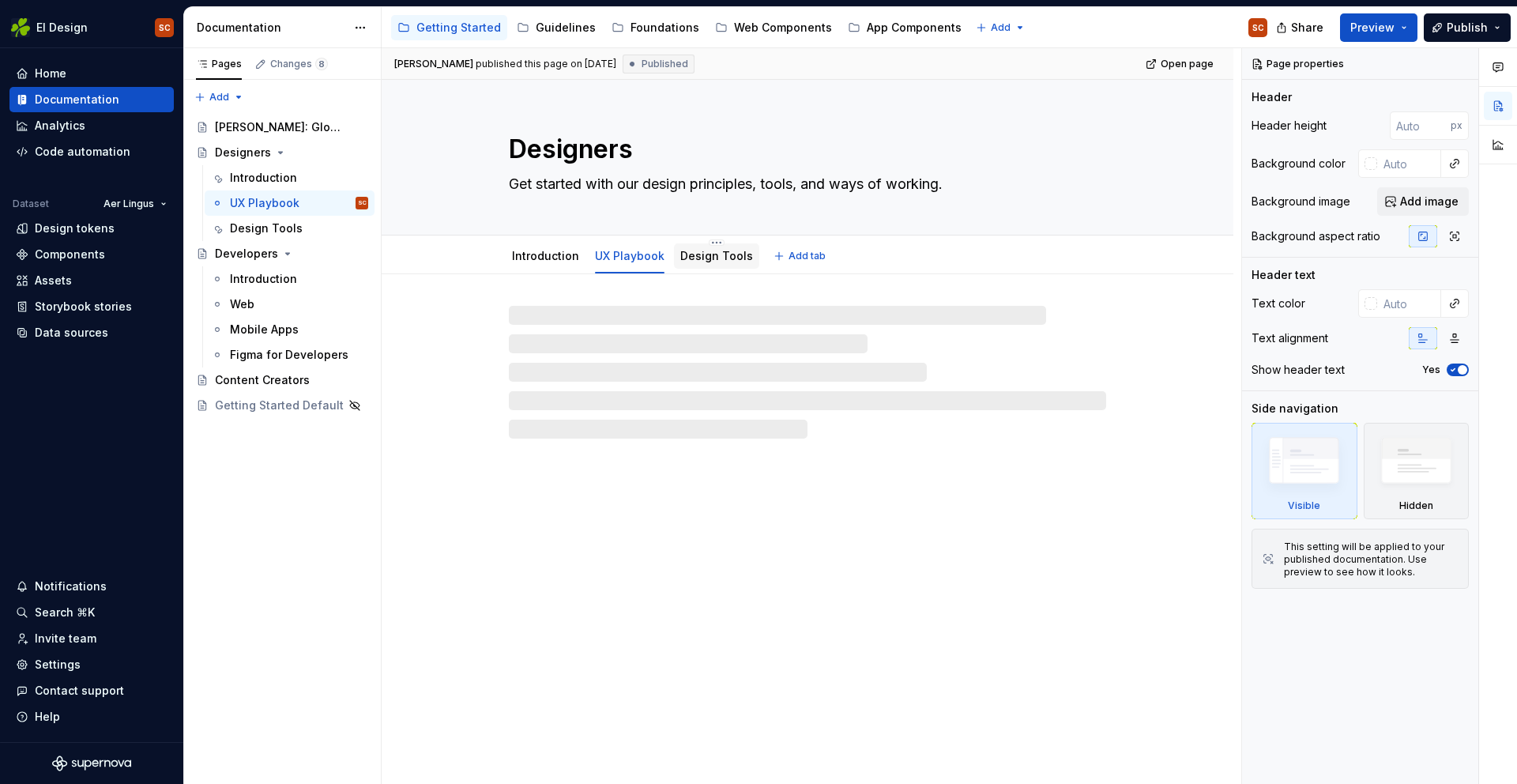
click at [729, 261] on link "Design Tools" at bounding box center [716, 255] width 73 height 14
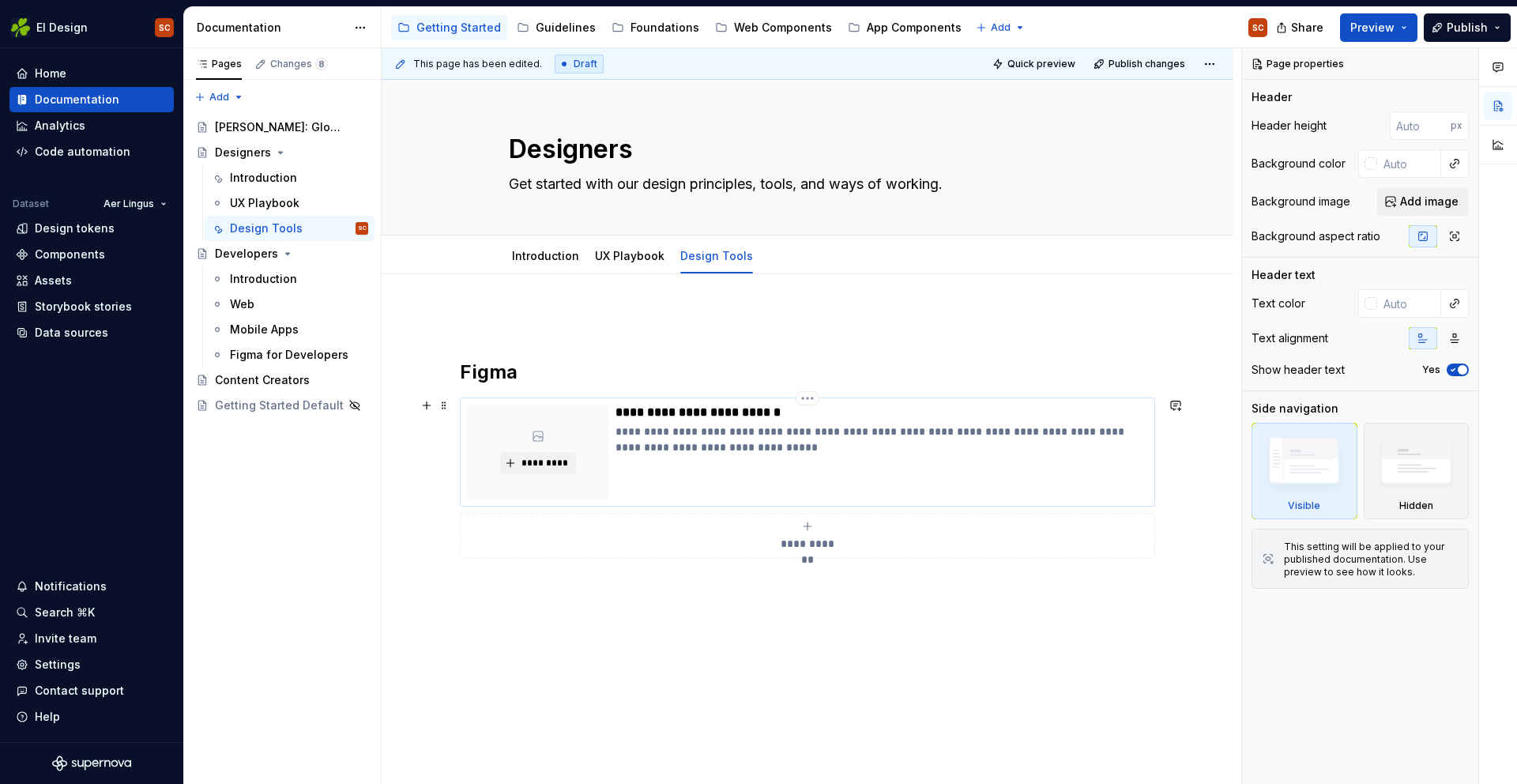
click at [807, 470] on div "**********" at bounding box center [882, 451] width 533 height 95
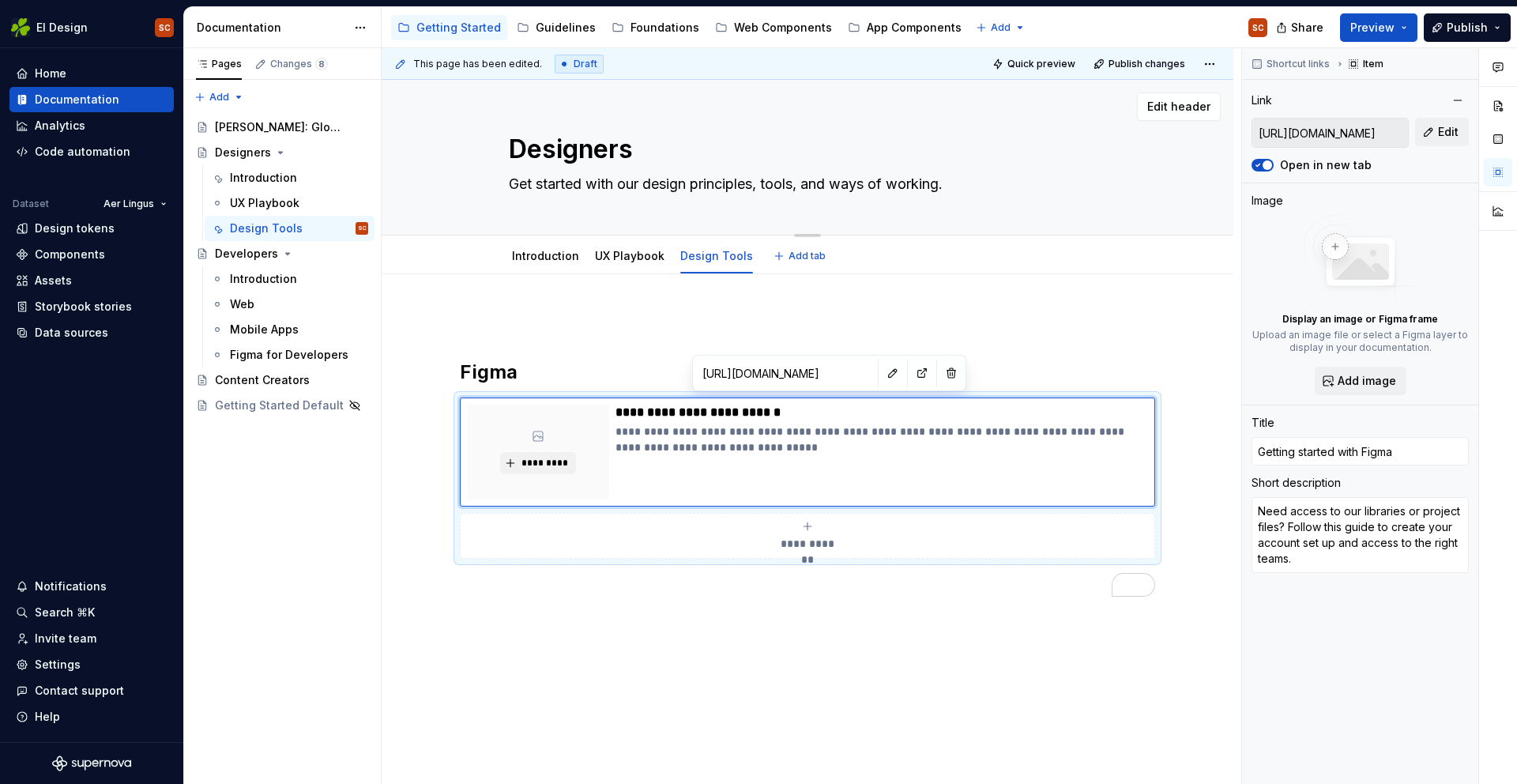
click at [1017, 197] on div "Designers Get started with our design principles, tools, and ways of working." at bounding box center [807, 158] width 597 height 155
click at [541, 260] on link "Introduction" at bounding box center [546, 255] width 67 height 14
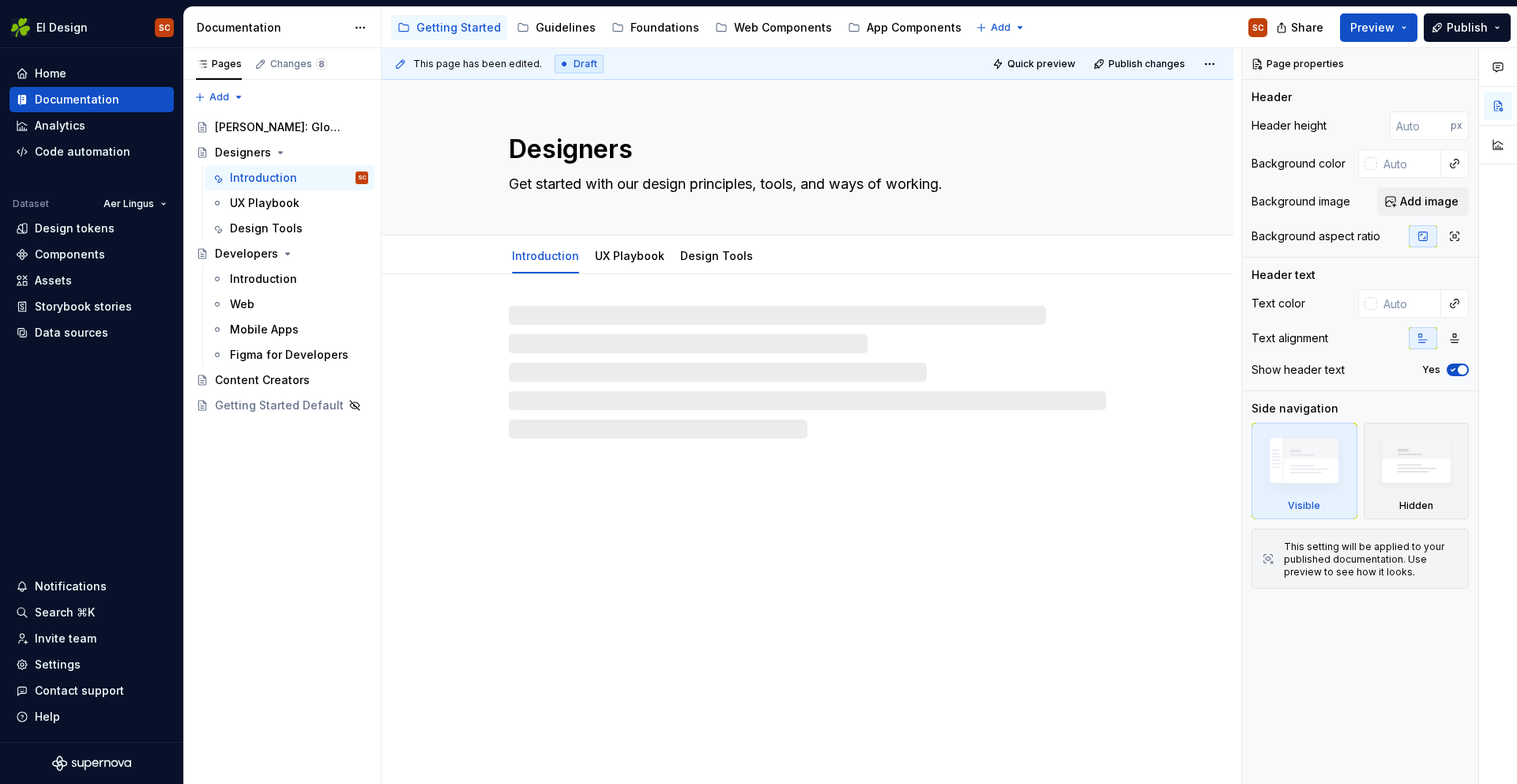
type textarea "*"
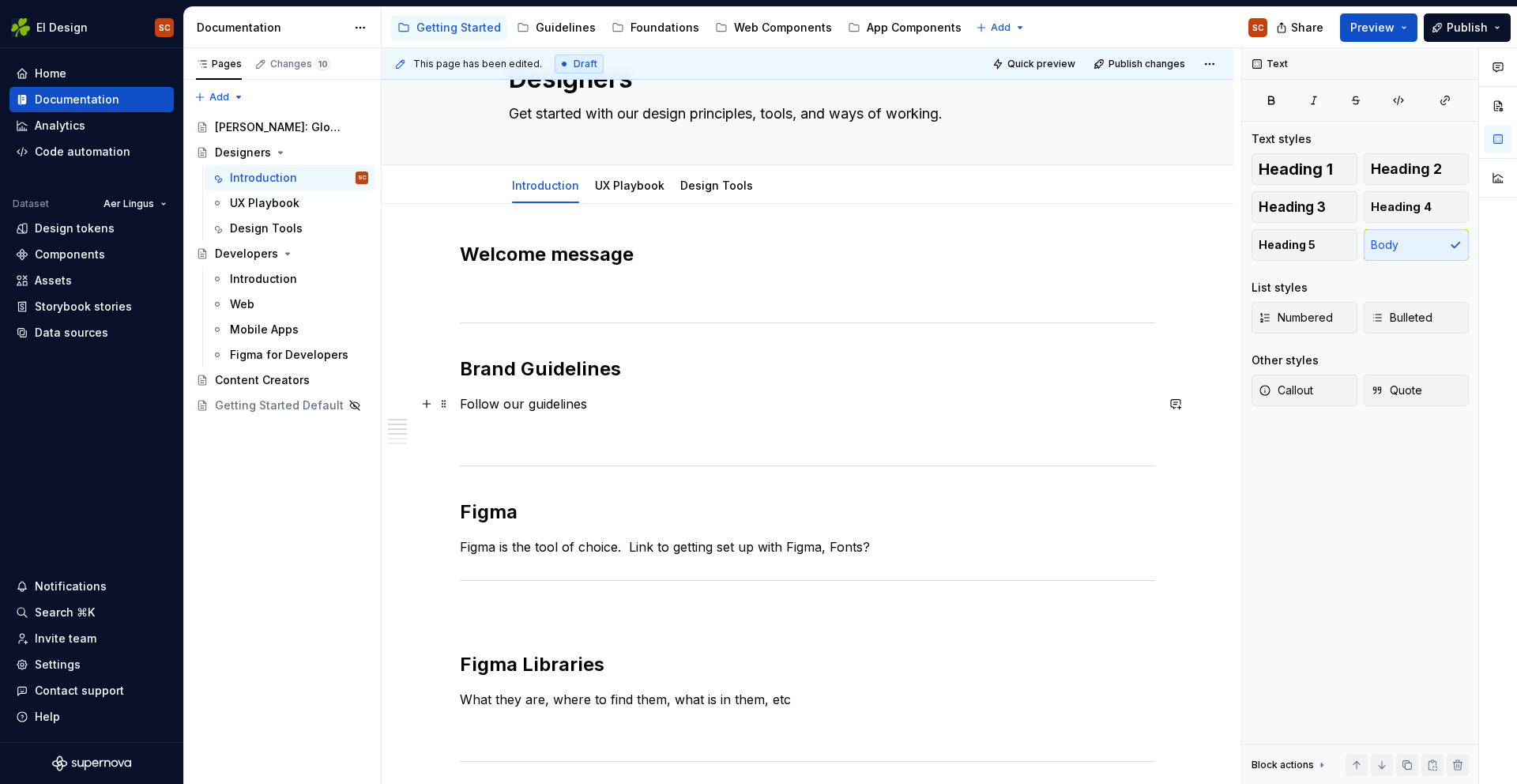
click at [611, 407] on p "Follow our guidelines" at bounding box center [807, 404] width 696 height 19
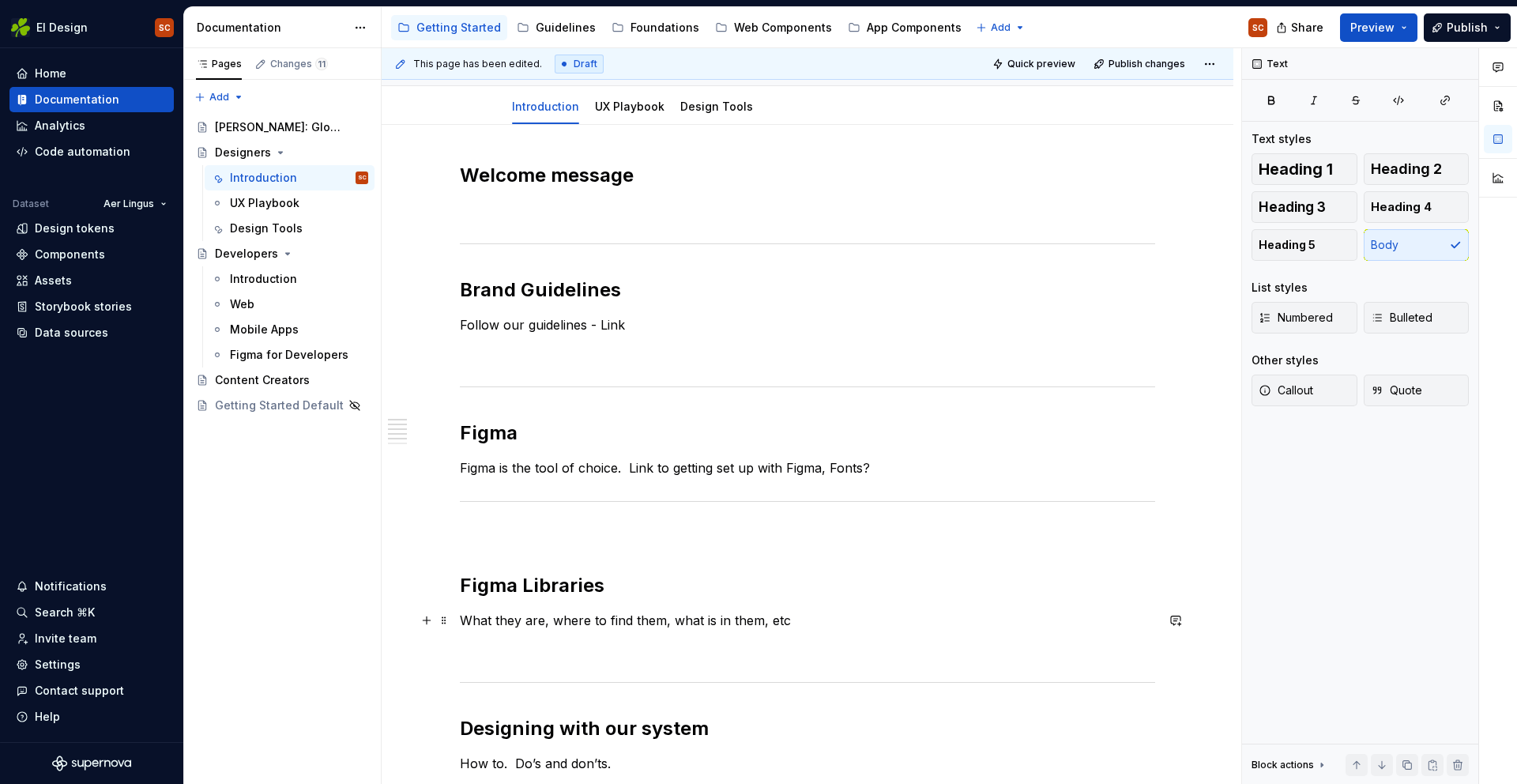
click at [817, 613] on p "What they are, where to find them, what is in them, etc" at bounding box center [807, 620] width 696 height 19
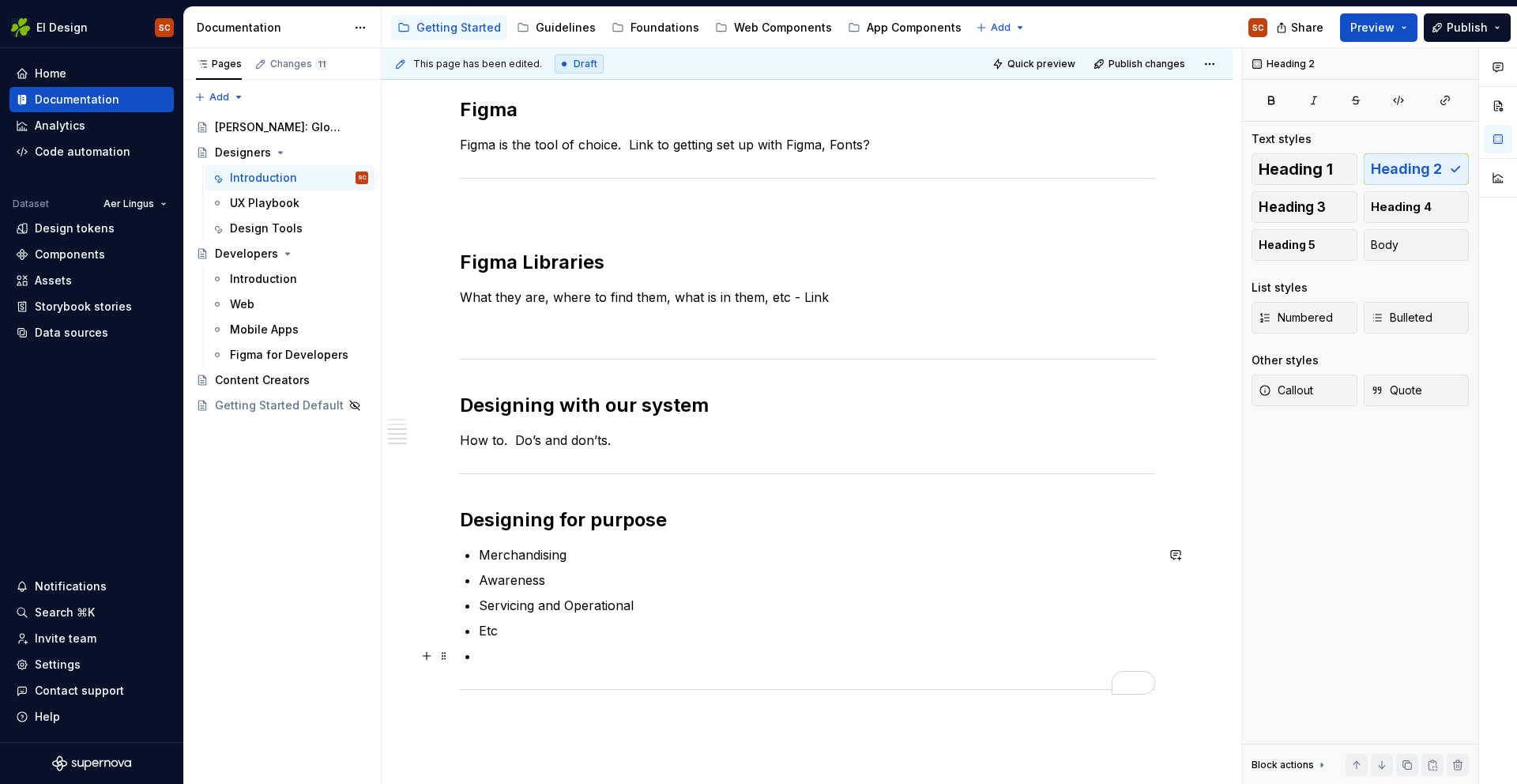
click at [713, 646] on p "To enrich screen reader interactions, please activate Accessibility in Grammarl…" at bounding box center [817, 655] width 676 height 19
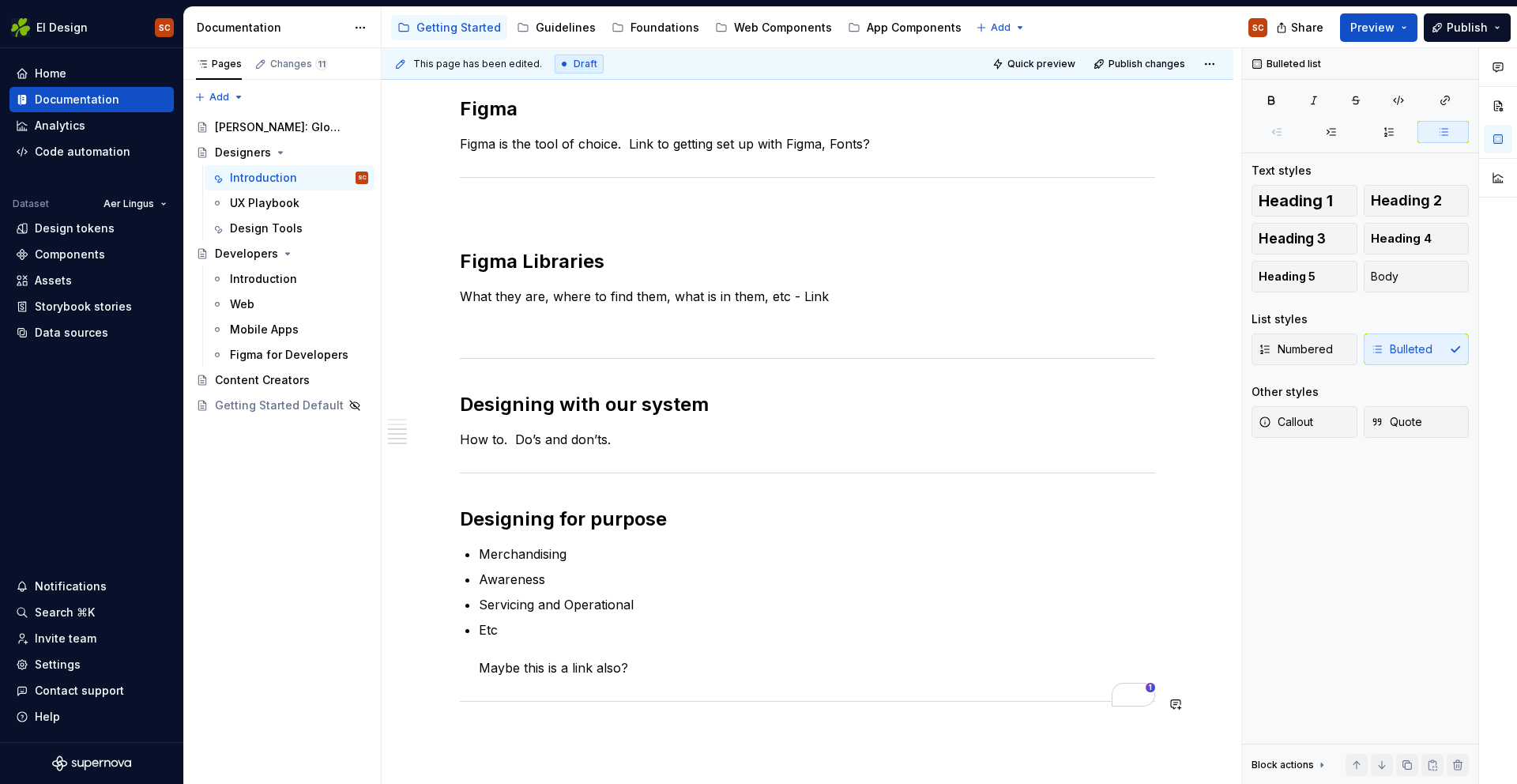
click at [819, 737] on div "Welcome message Brand Guidelines Follow our guidelines - Link Figma Figma is th…" at bounding box center [807, 380] width 852 height 1160
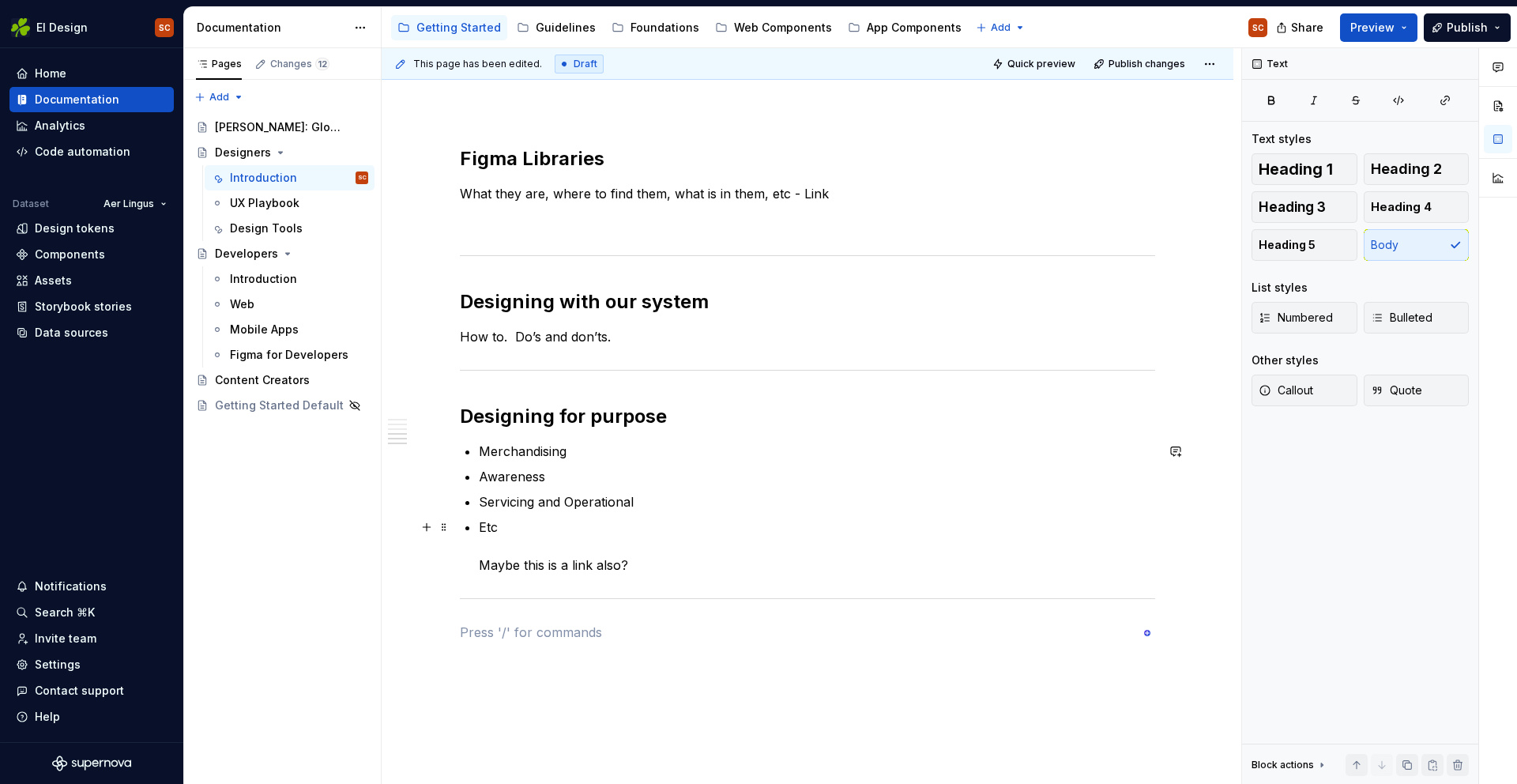
click at [662, 568] on p "Etc Maybe this is a link also?" at bounding box center [817, 546] width 676 height 57
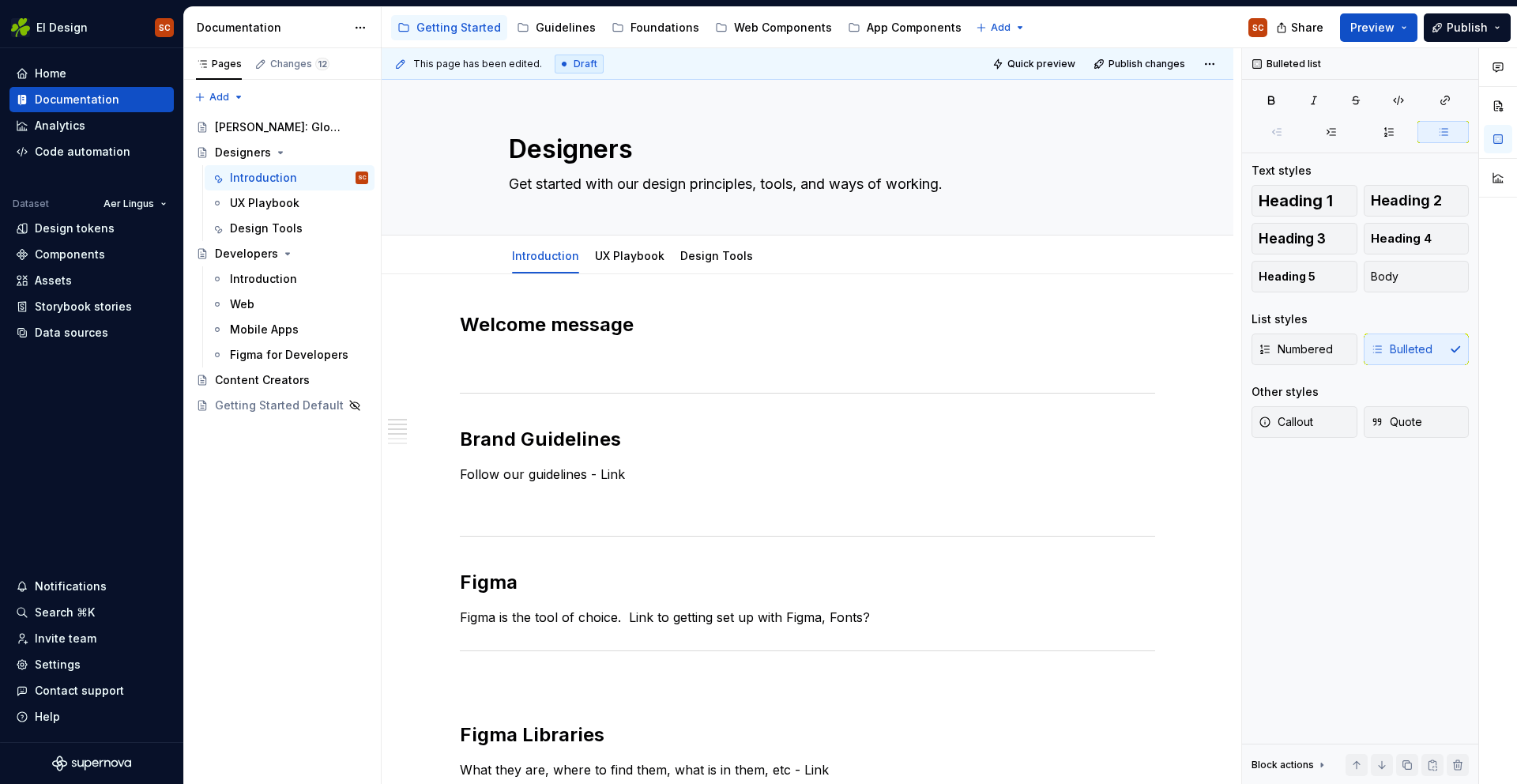
click at [1234, 61] on div "This page has been edited. Draft Quick preview Publish changes" at bounding box center [807, 64] width 852 height 31
click at [1222, 64] on html "EI Design SC Home Documentation Analytics Code automation Dataset Aer Lingus De…" at bounding box center [758, 392] width 1517 height 784
click at [1162, 32] on html "EI Design SC Home Documentation Analytics Code automation Dataset Aer Lingus De…" at bounding box center [758, 392] width 1517 height 784
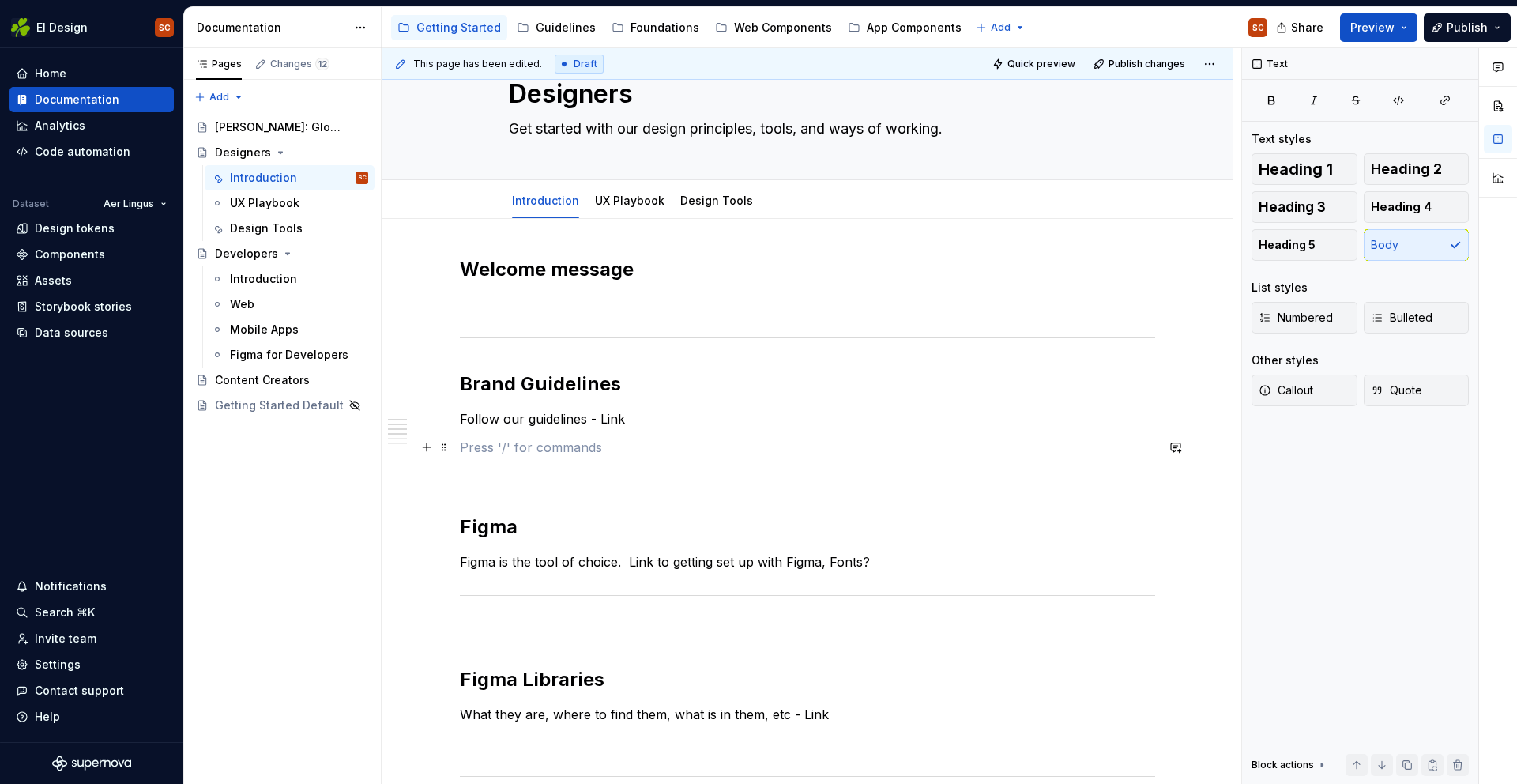
click at [576, 456] on p "To enrich screen reader interactions, please activate Accessibility in Grammarl…" at bounding box center [807, 447] width 696 height 19
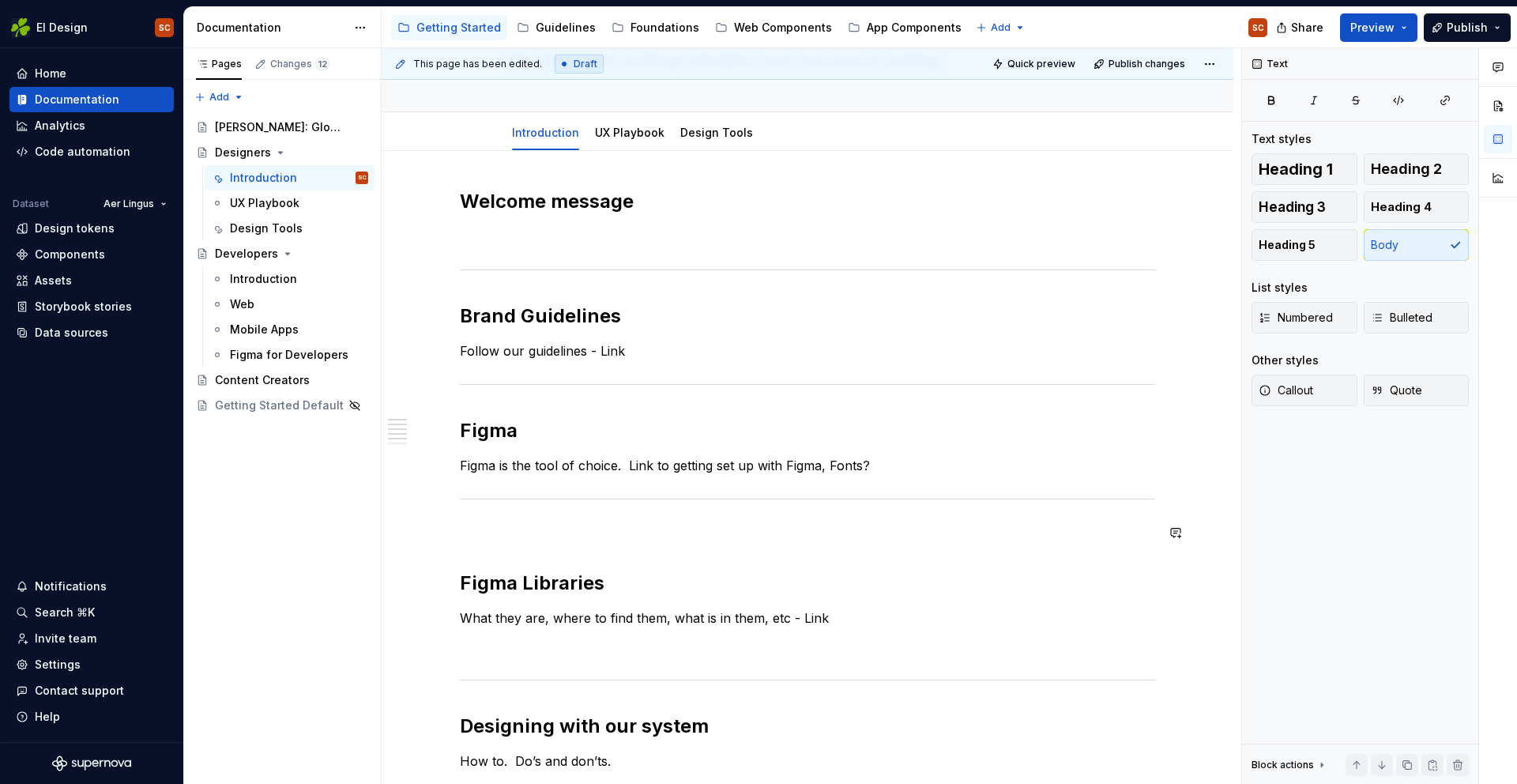
click at [501, 544] on div "Welcome message Brand Guidelines Follow our guidelines - Link Figma Figma is th…" at bounding box center [807, 627] width 696 height 877
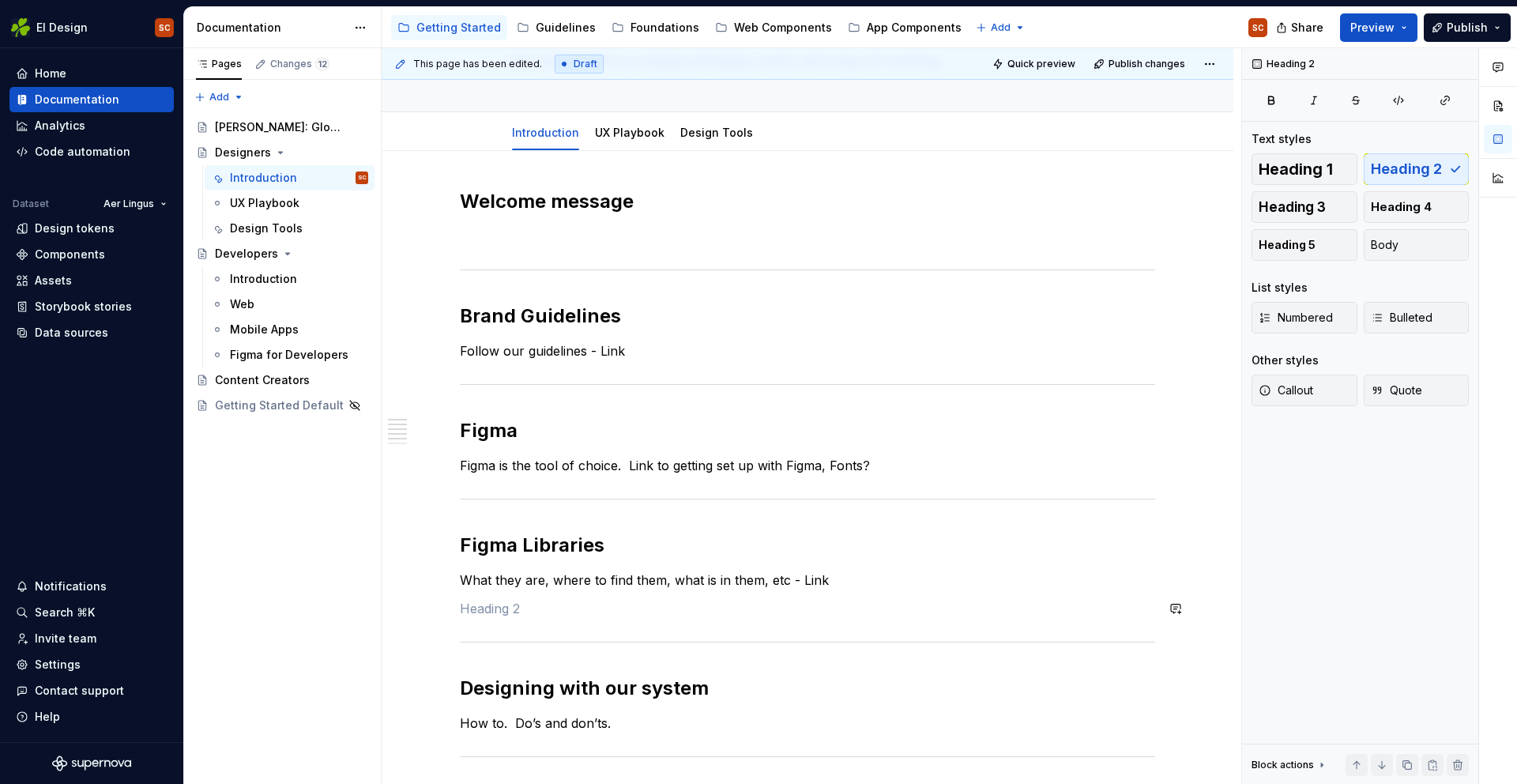
click at [484, 618] on div "Welcome message Brand Guidelines Follow our guidelines - Link Figma Figma is th…" at bounding box center [807, 608] width 696 height 839
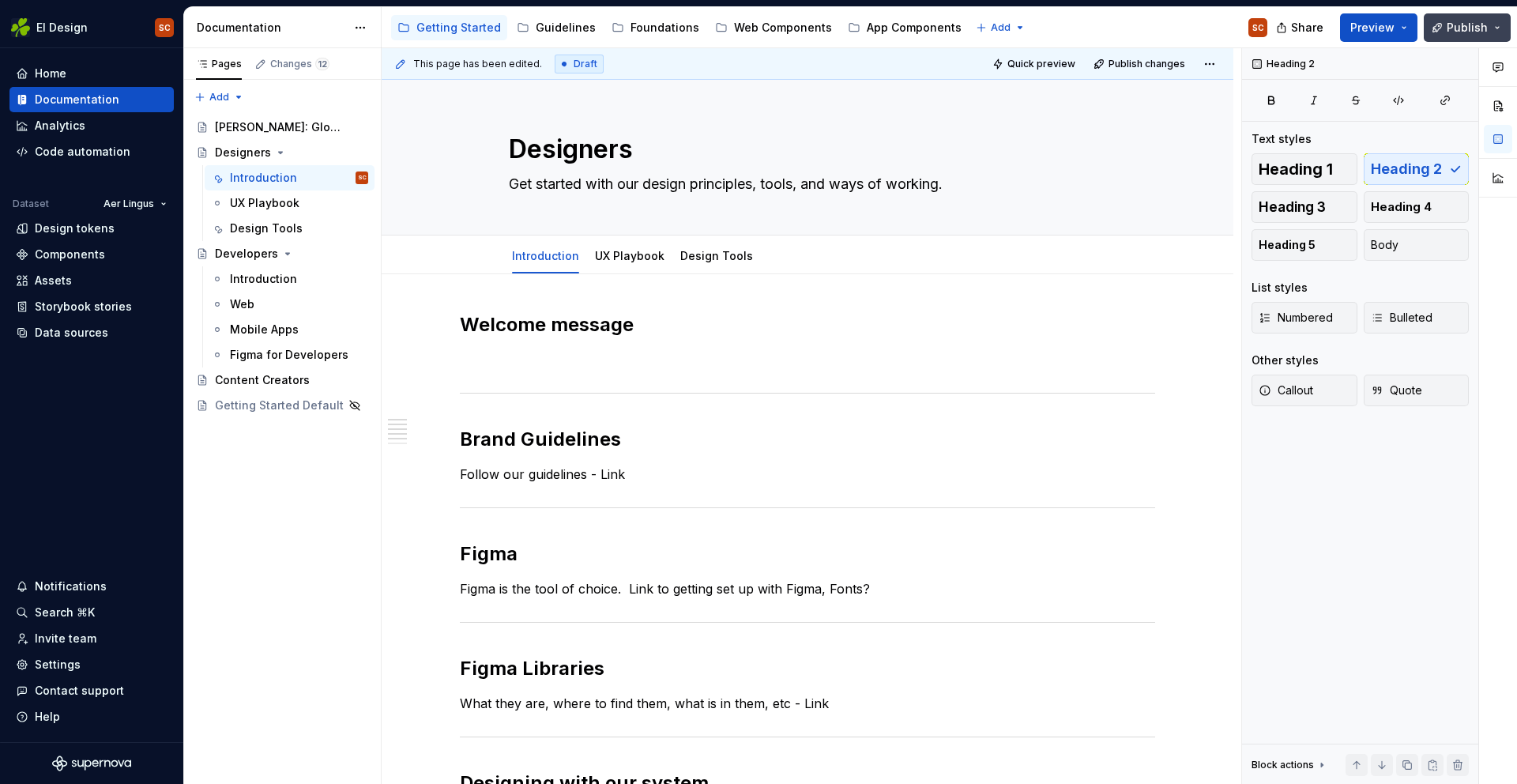
click at [1501, 26] on button "Publish" at bounding box center [1467, 28] width 87 height 29
click at [1028, 127] on div "Designers Get started with our design principles, tools, and ways of working." at bounding box center [807, 158] width 597 height 155
click at [254, 206] on div "UX Playbook" at bounding box center [265, 203] width 69 height 16
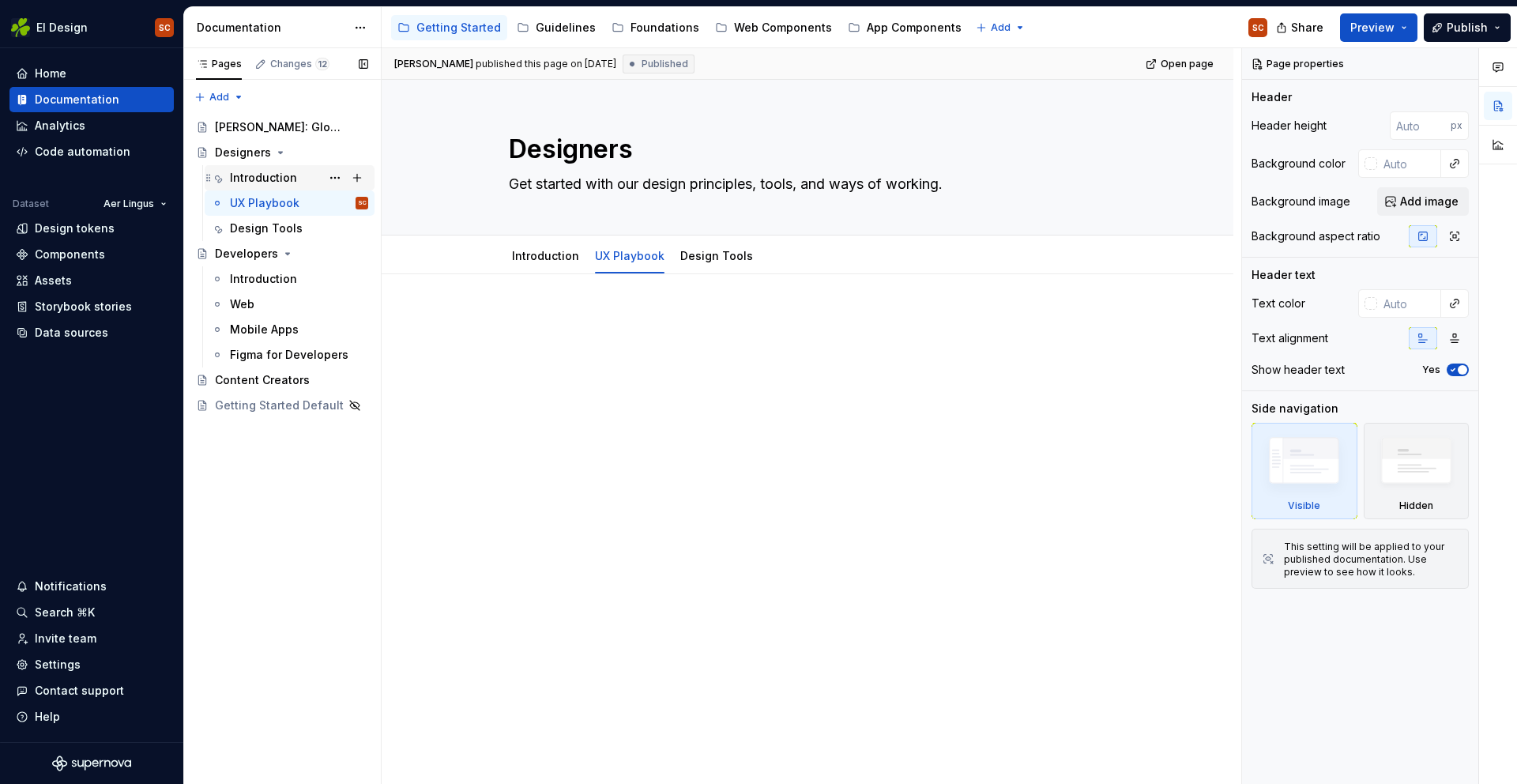
click at [254, 184] on div "Introduction" at bounding box center [264, 177] width 67 height 16
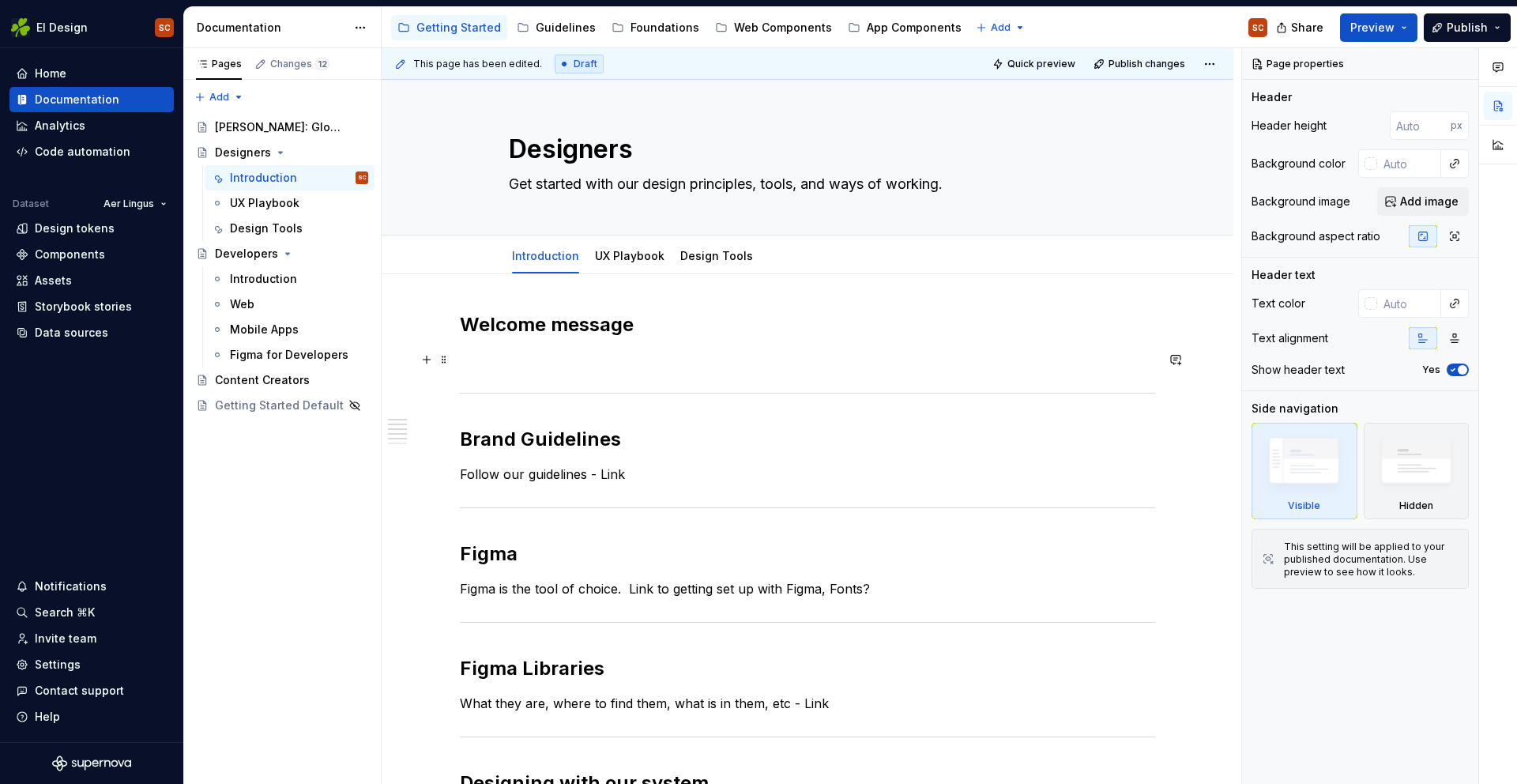
click at [597, 368] on p at bounding box center [807, 359] width 696 height 19
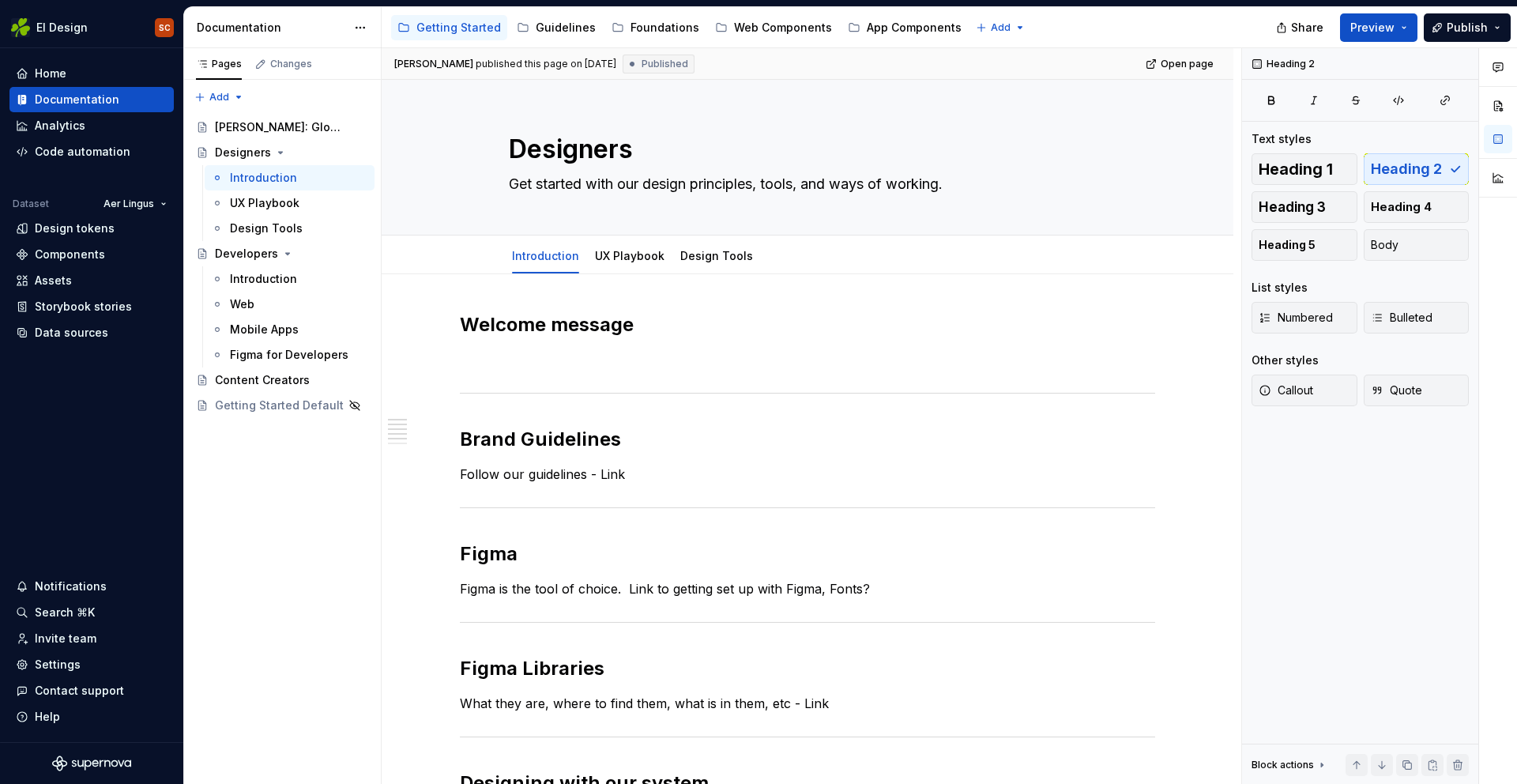
type textarea "*"
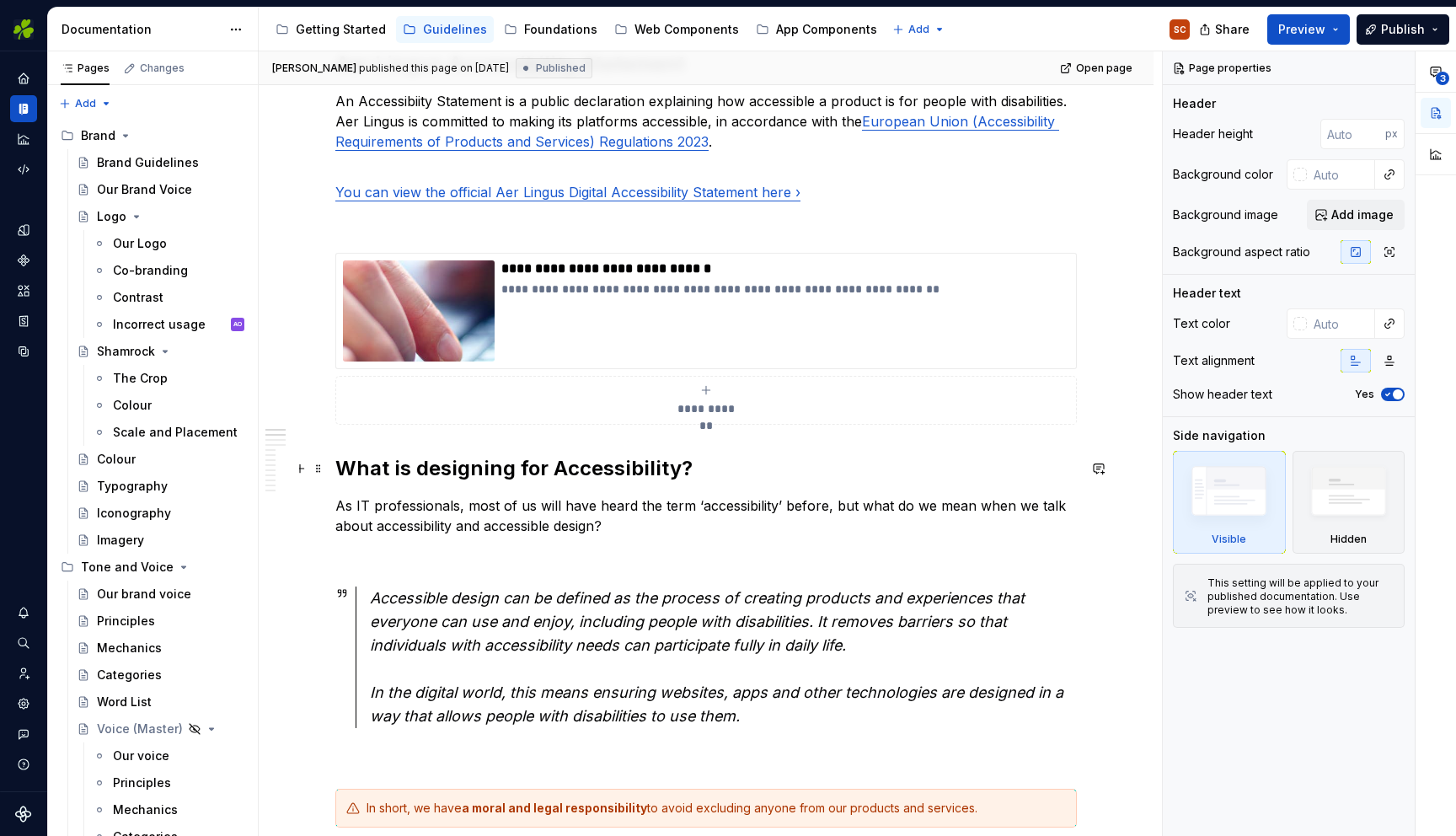
scroll to position [279, 0]
click at [352, 31] on div "Getting Started" at bounding box center [341, 28] width 90 height 17
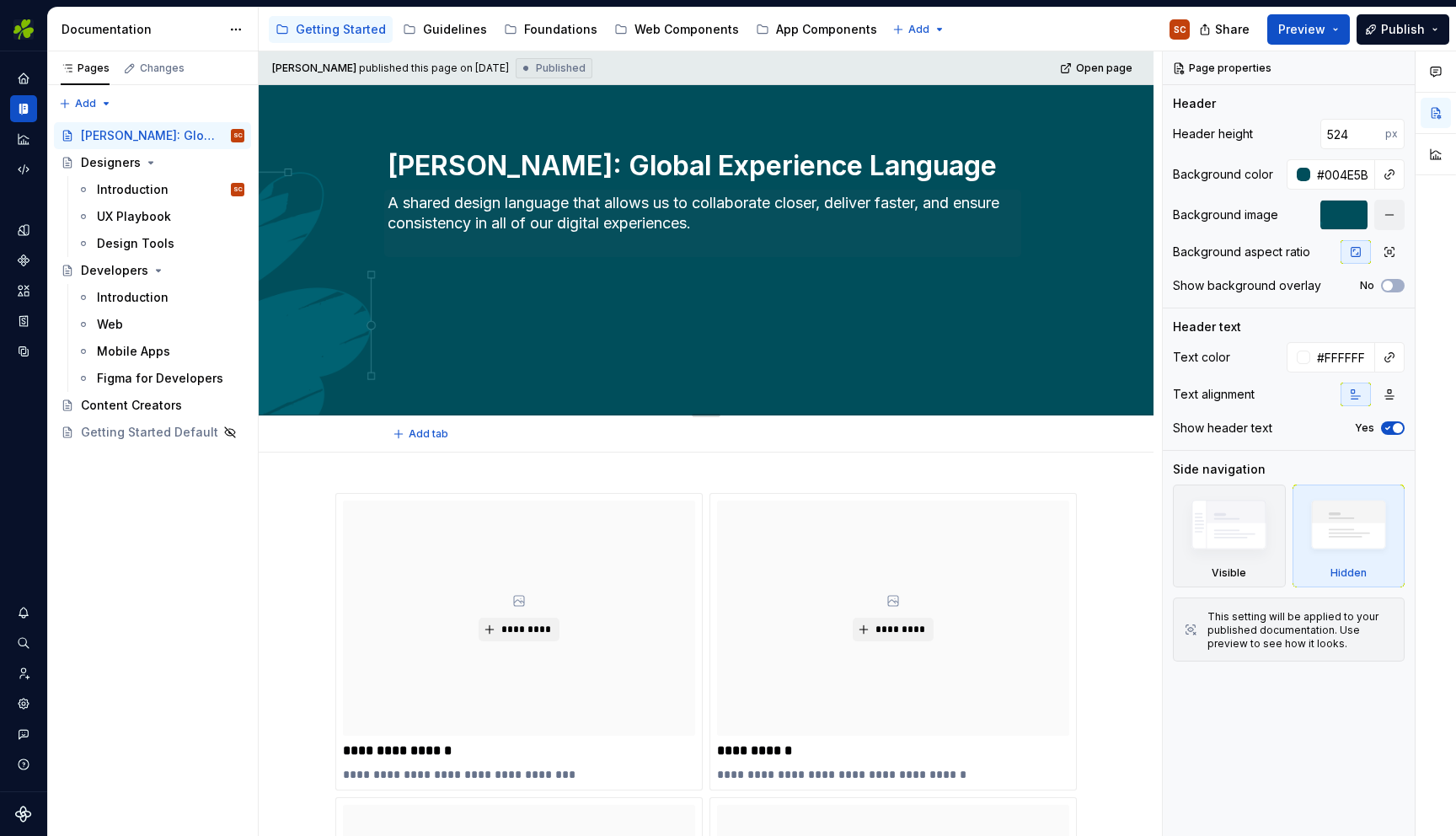
scroll to position [115, 0]
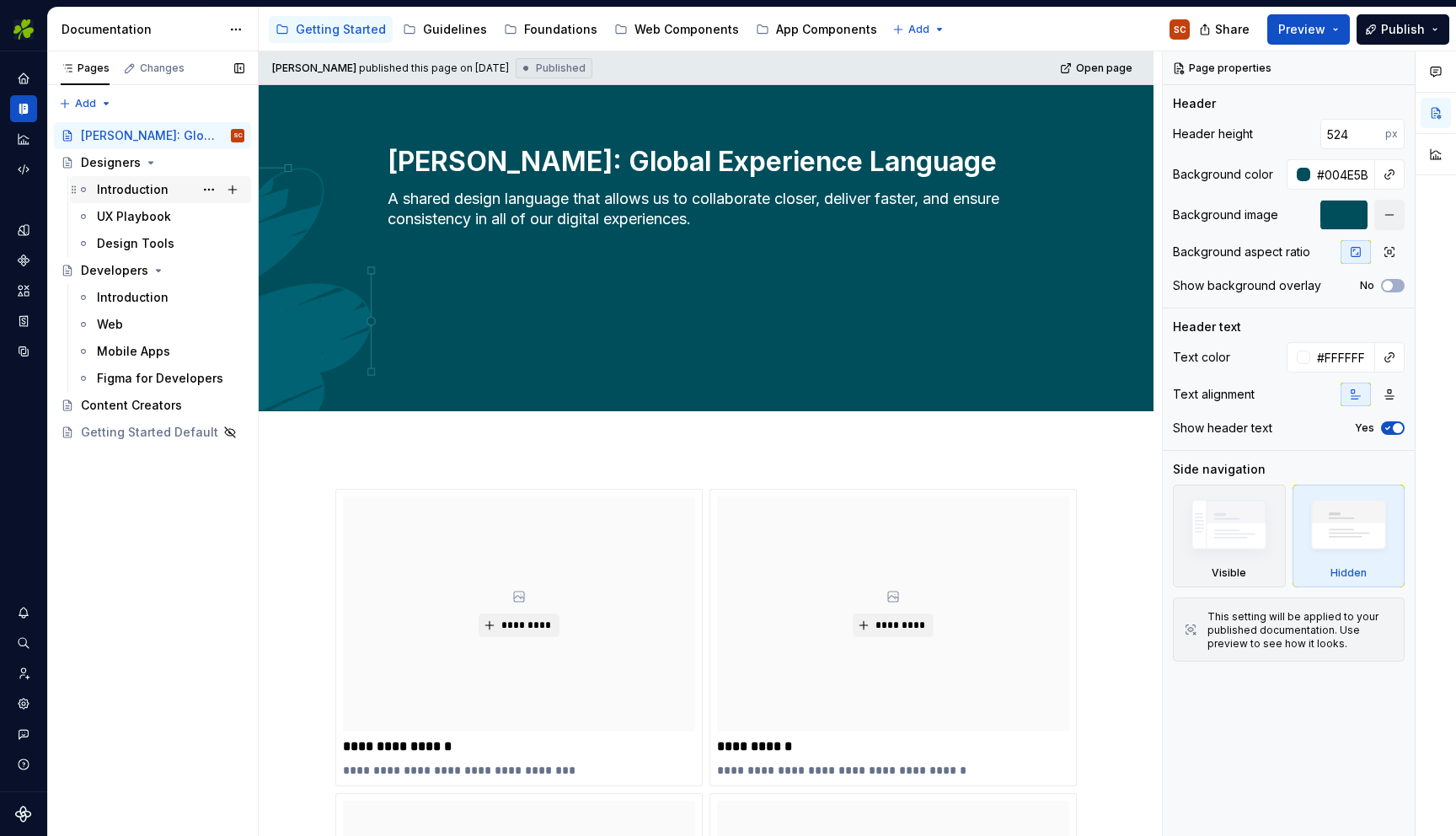
click at [129, 196] on div "Introduction" at bounding box center [133, 189] width 72 height 17
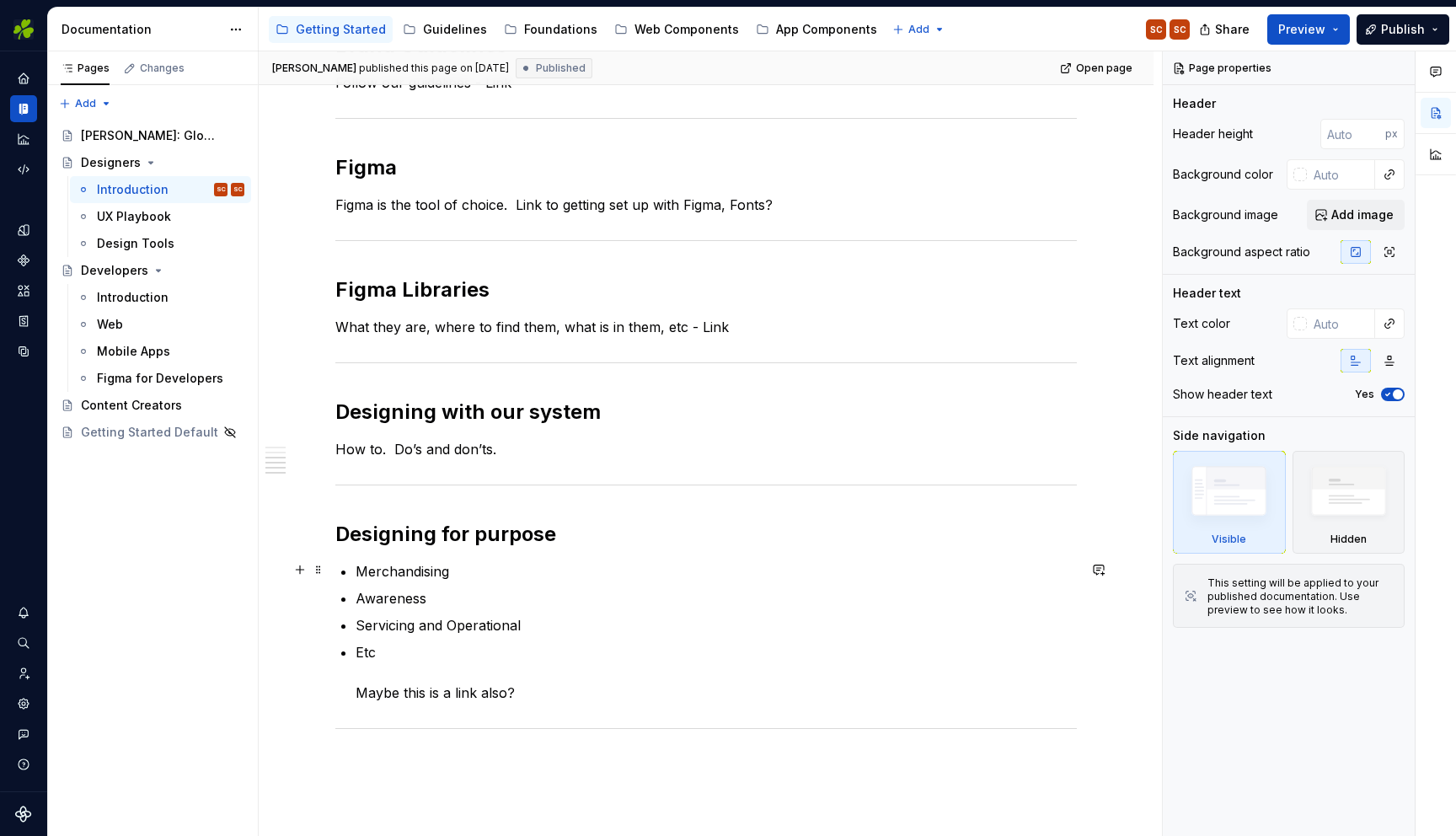
scroll to position [446, 0]
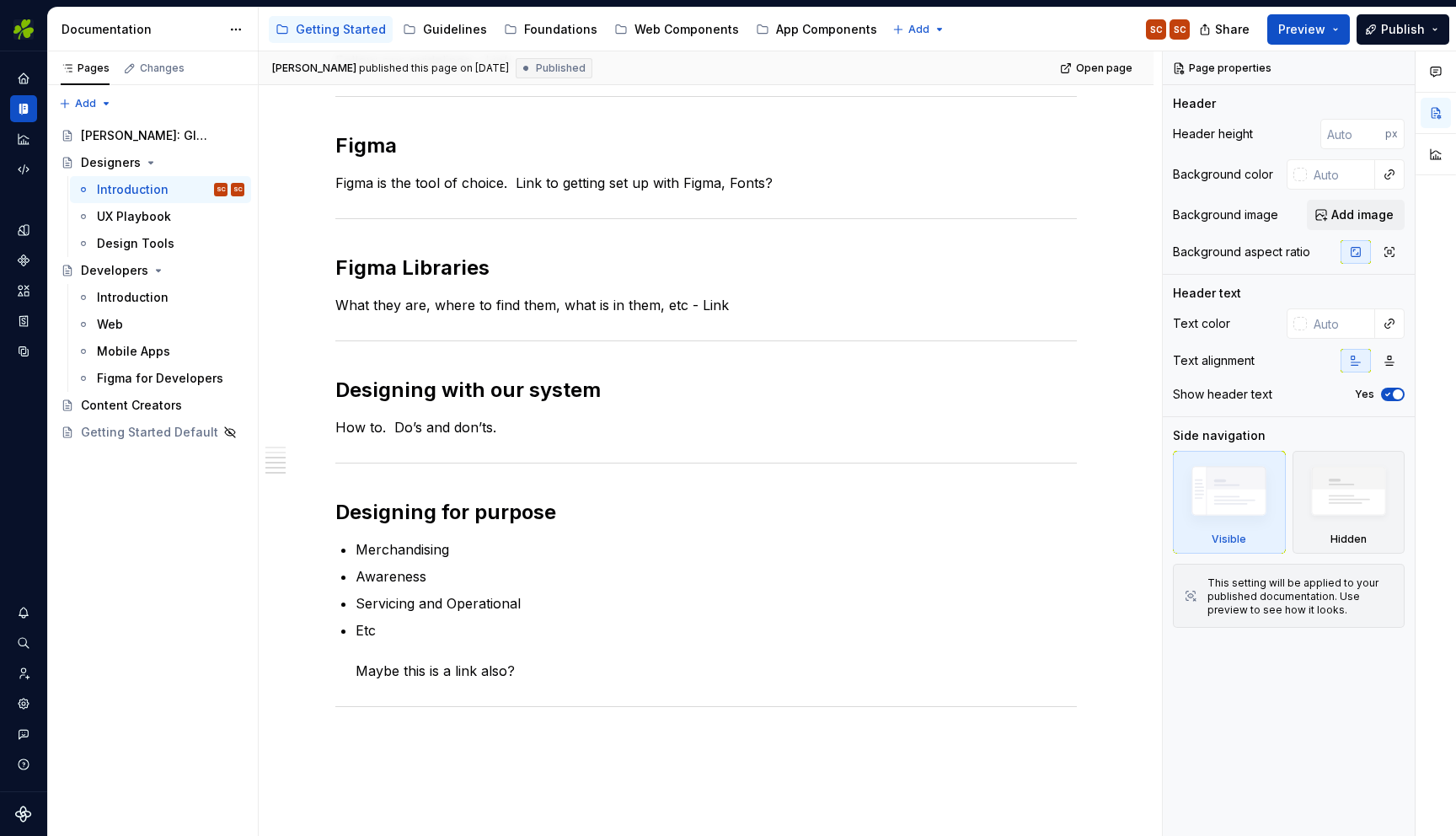
type textarea "*"
